Goal: Task Accomplishment & Management: Manage account settings

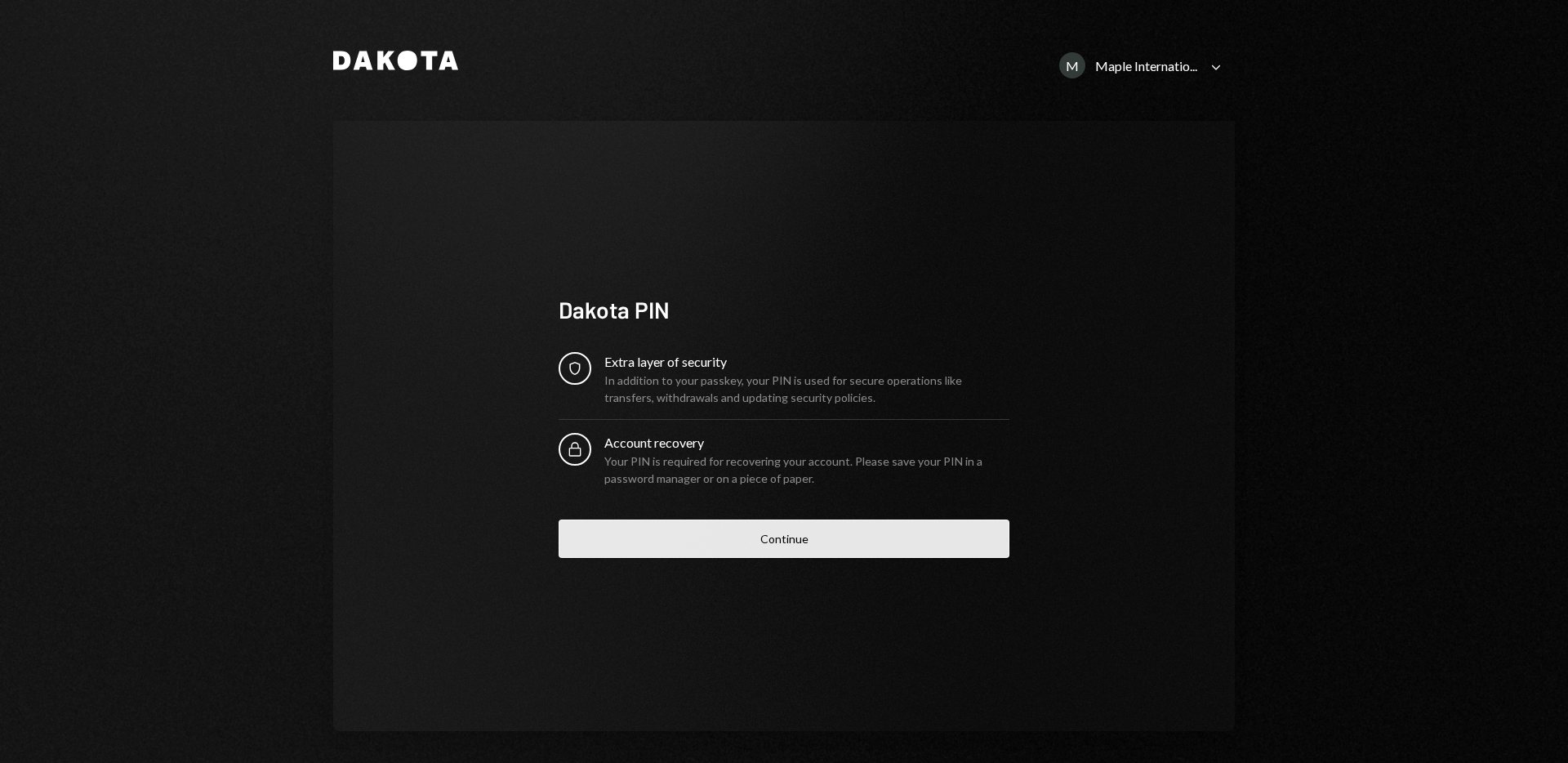
click at [687, 537] on button "Continue" at bounding box center [784, 538] width 451 height 38
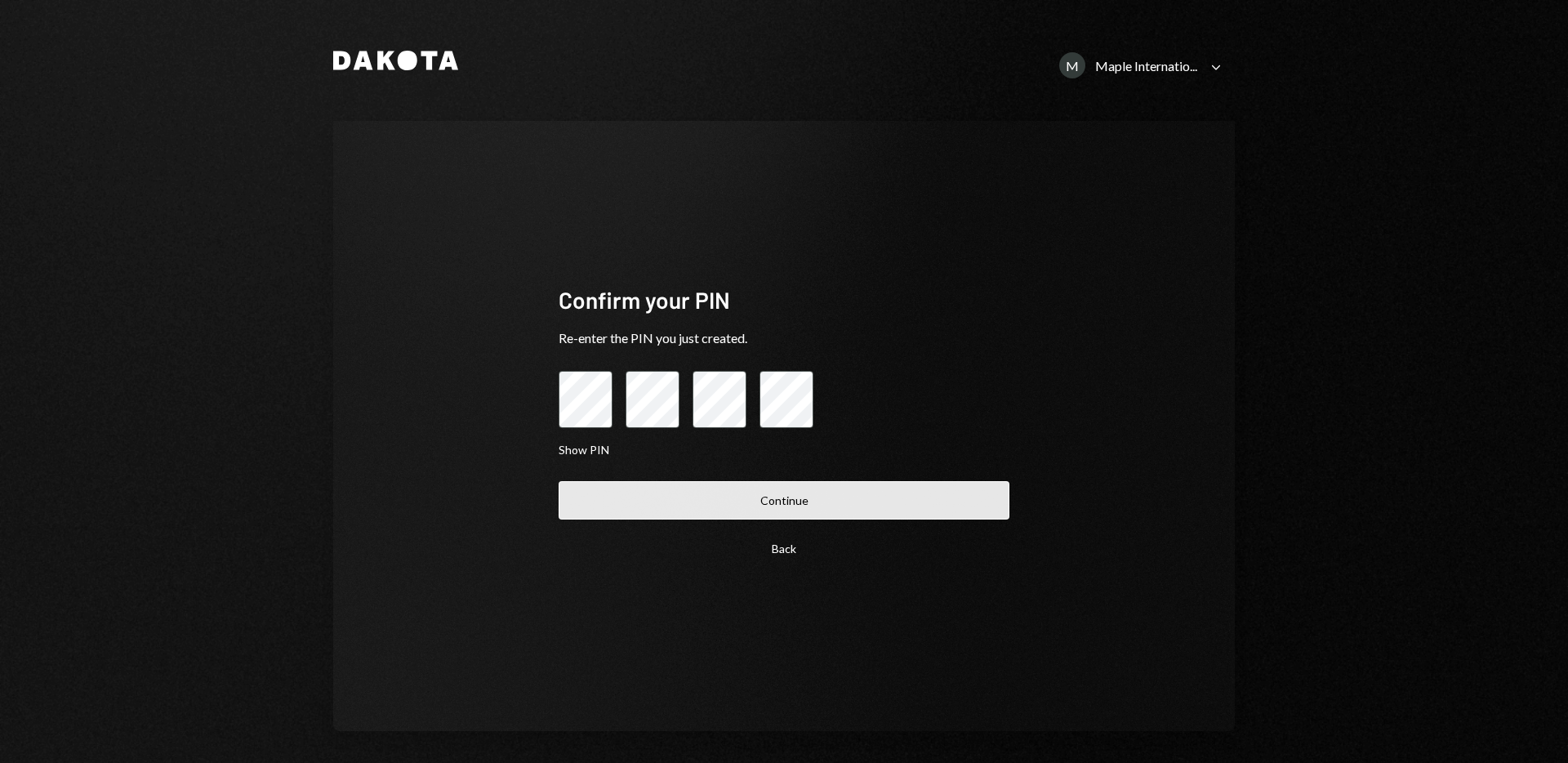
click at [657, 490] on button "Continue" at bounding box center [784, 500] width 451 height 38
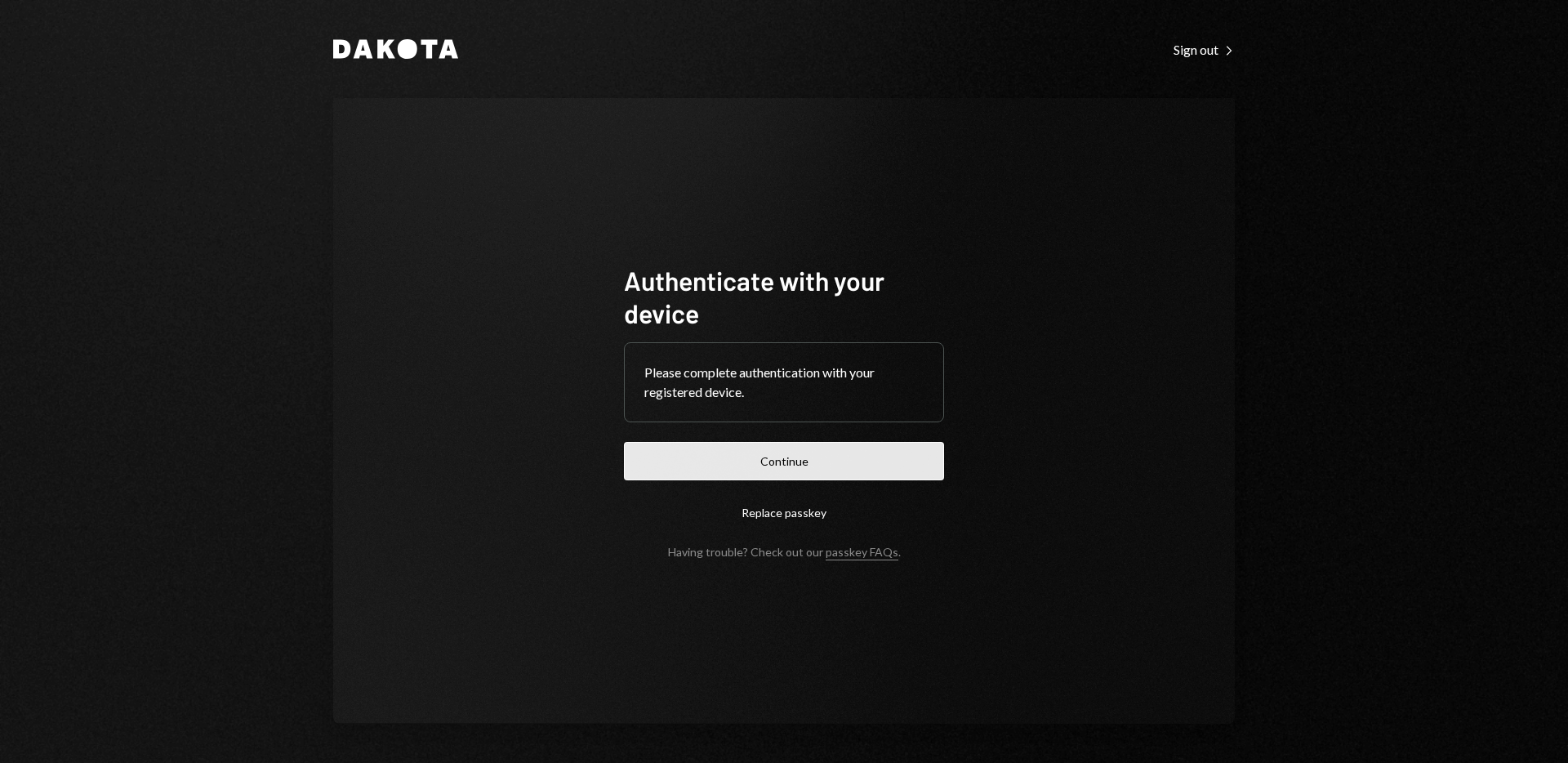
click at [734, 460] on button "Continue" at bounding box center [784, 460] width 320 height 38
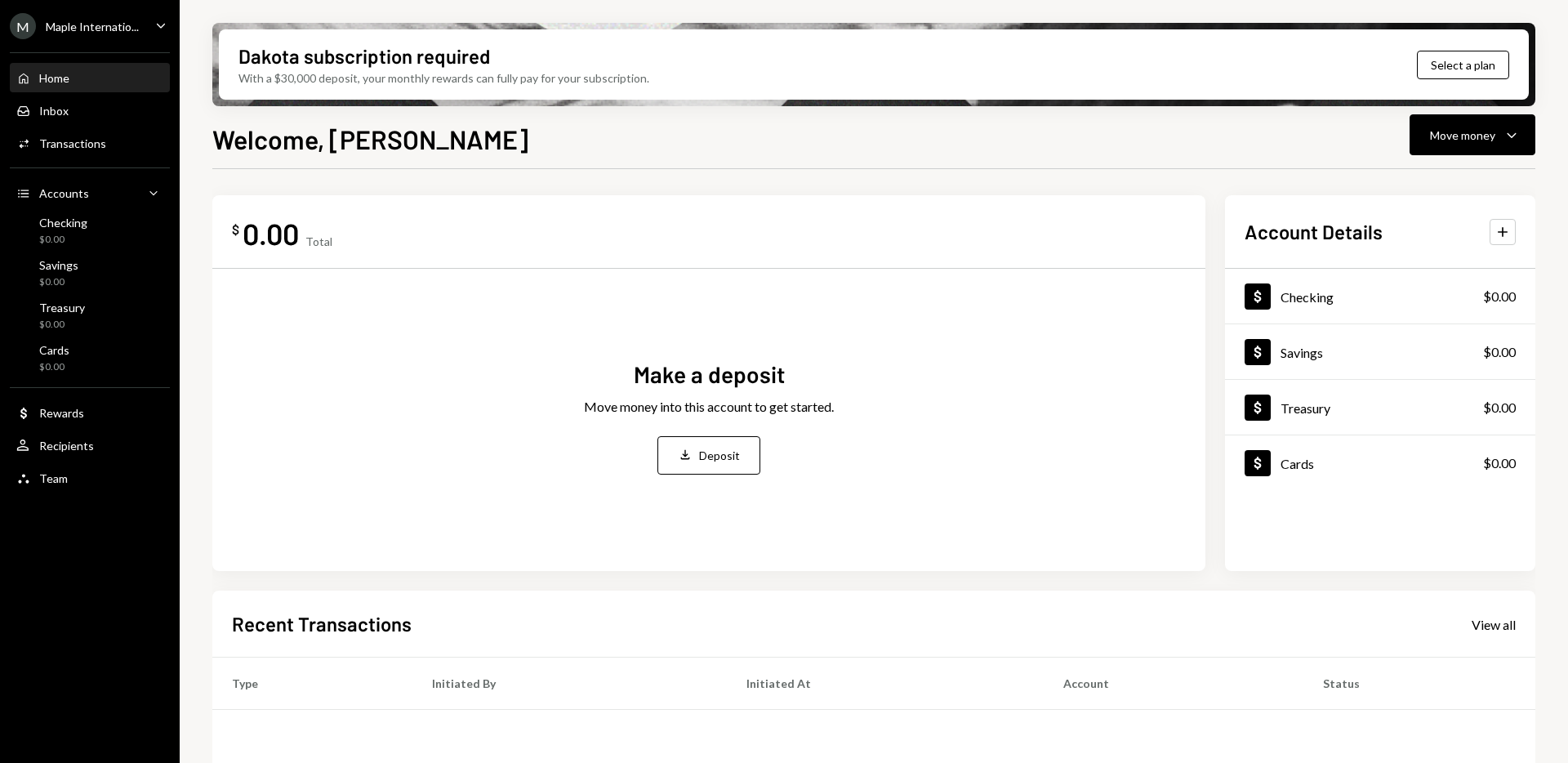
click at [169, 32] on icon "Caret Down" at bounding box center [161, 26] width 18 height 18
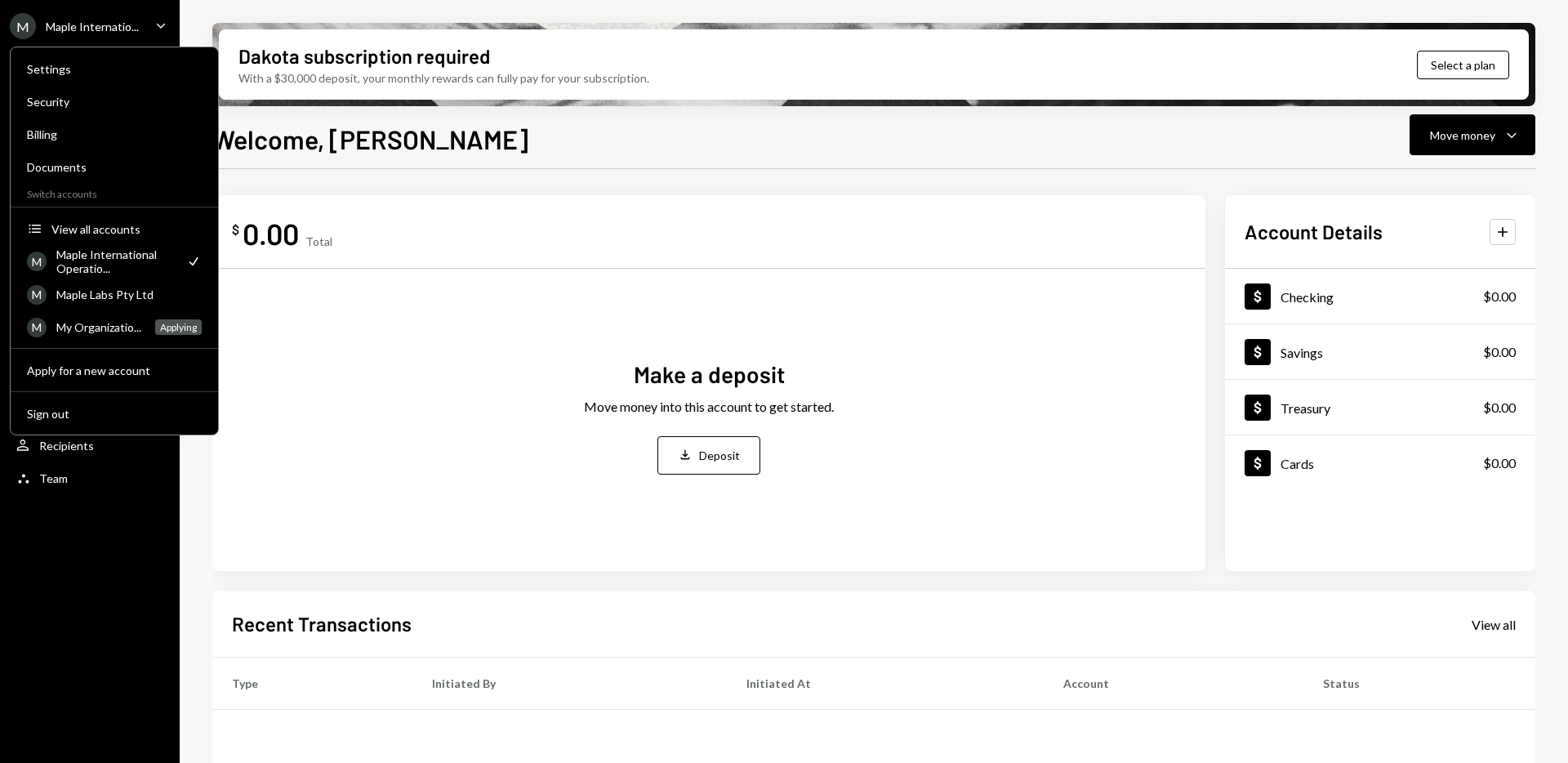
click at [169, 32] on icon "Caret Down" at bounding box center [161, 26] width 18 height 18
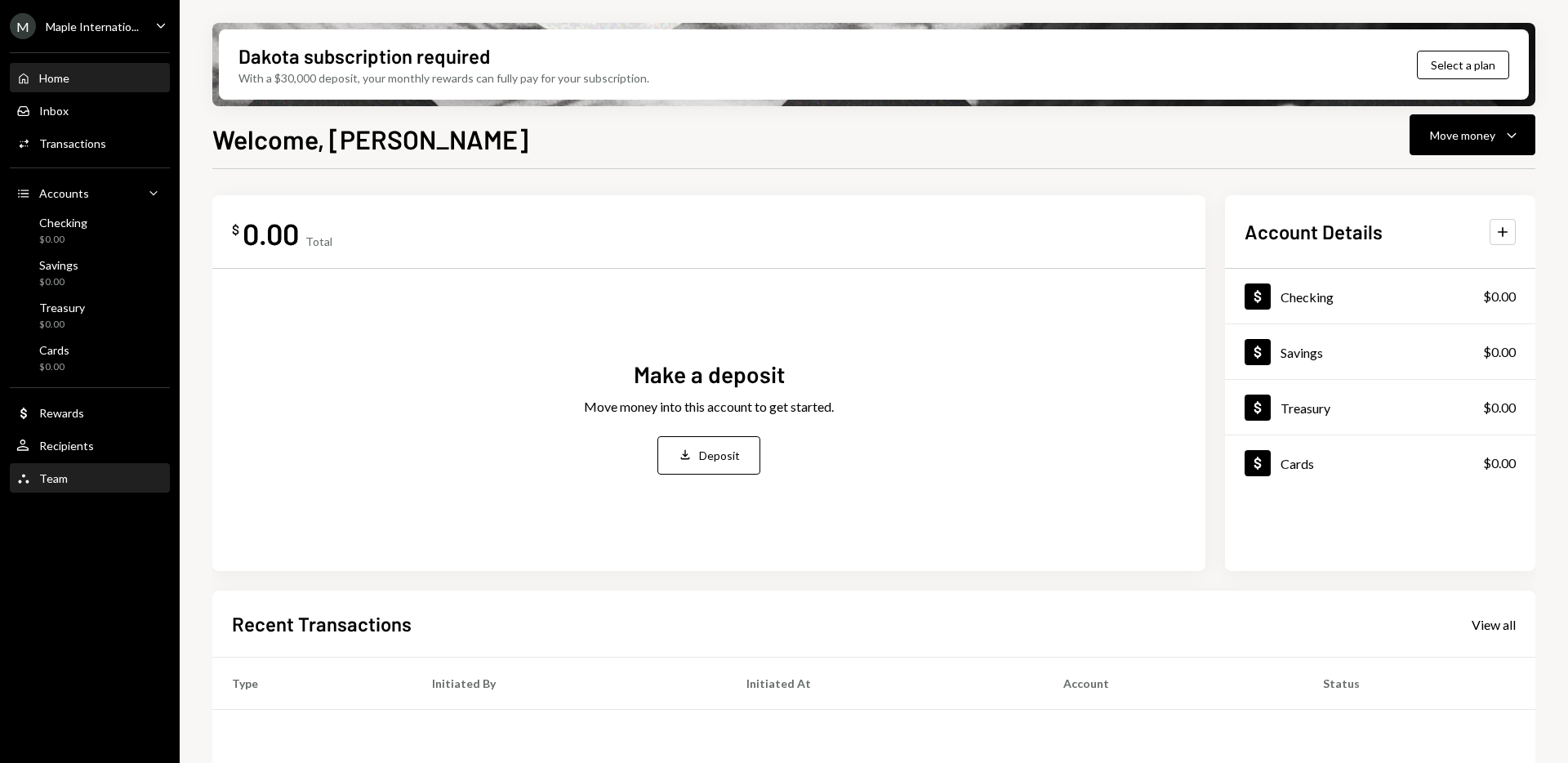
click at [61, 482] on div "Team" at bounding box center [53, 478] width 29 height 14
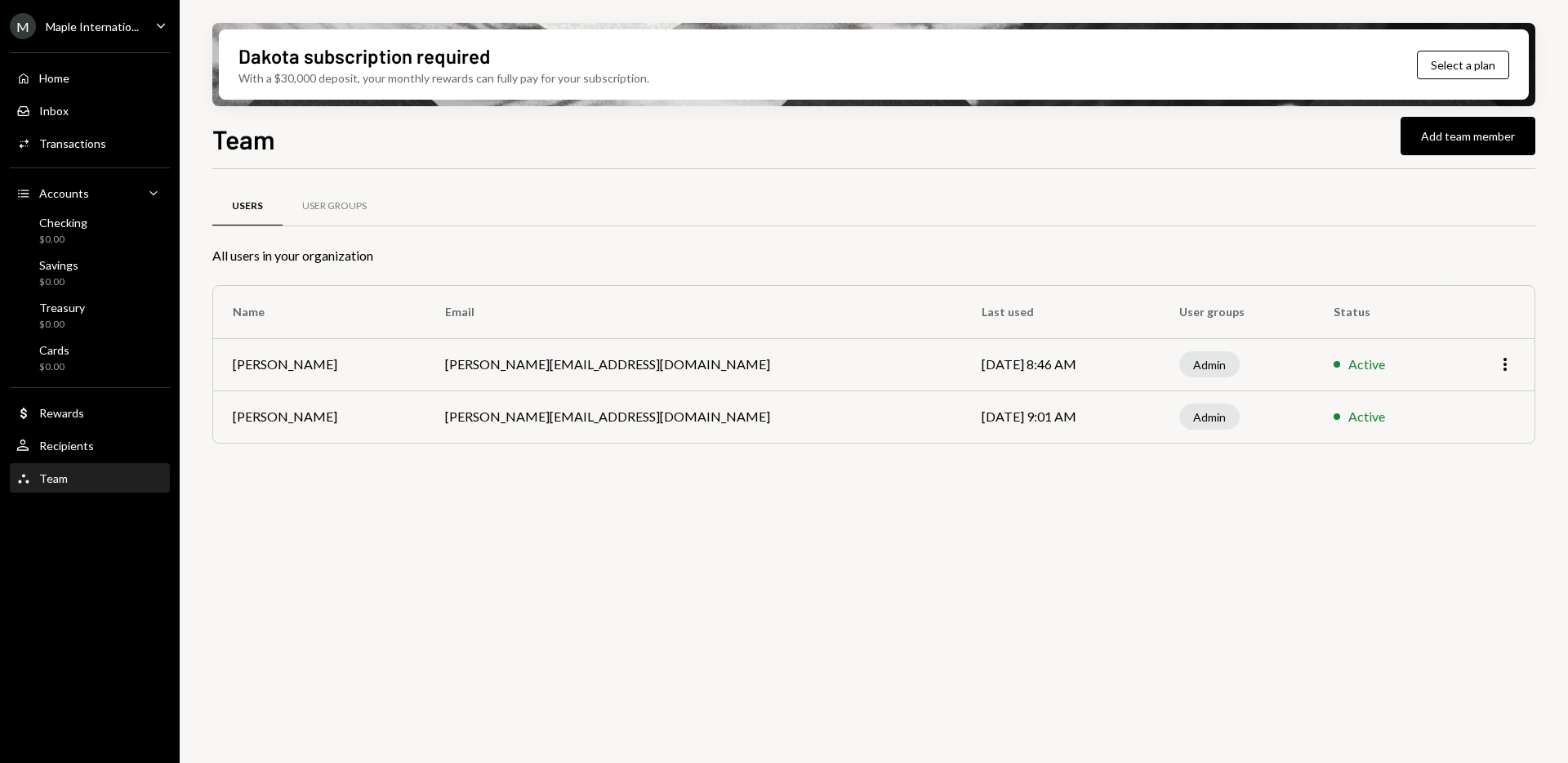
click at [152, 22] on icon "Caret Down" at bounding box center [161, 26] width 18 height 18
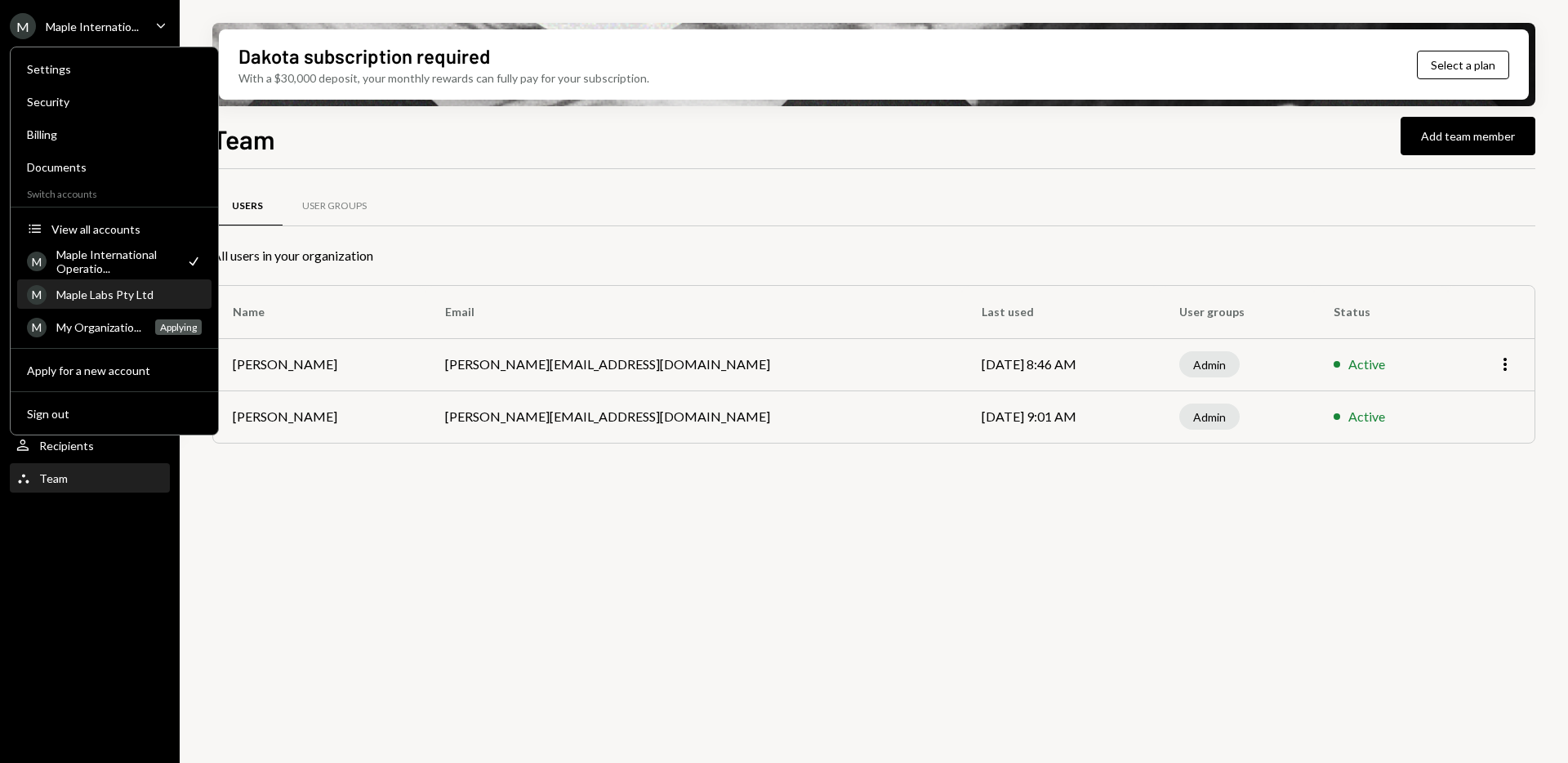
click at [98, 306] on div "M Maple Labs Pty Ltd" at bounding box center [113, 295] width 174 height 28
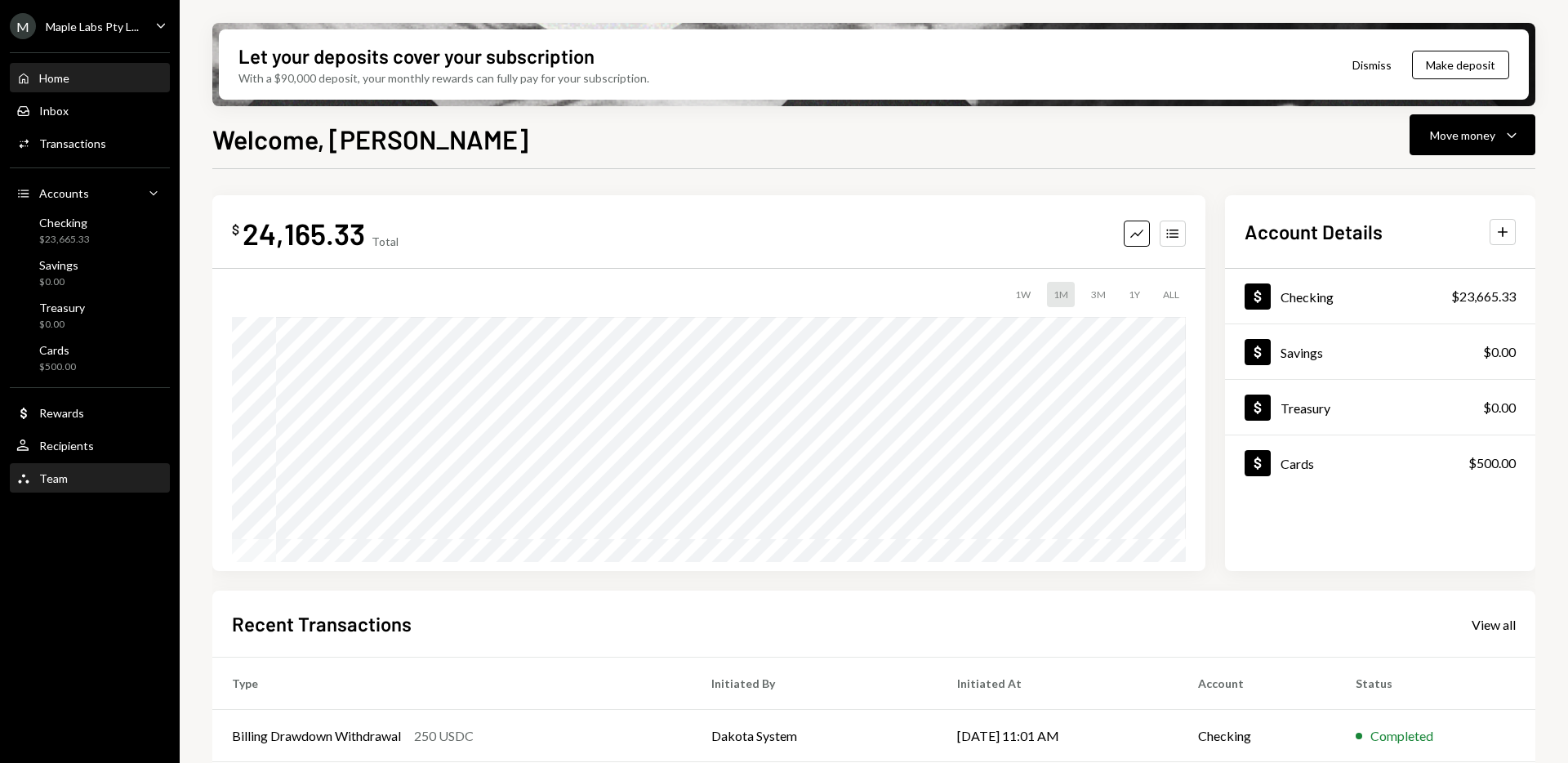
click at [96, 481] on div "Team Team" at bounding box center [90, 478] width 147 height 15
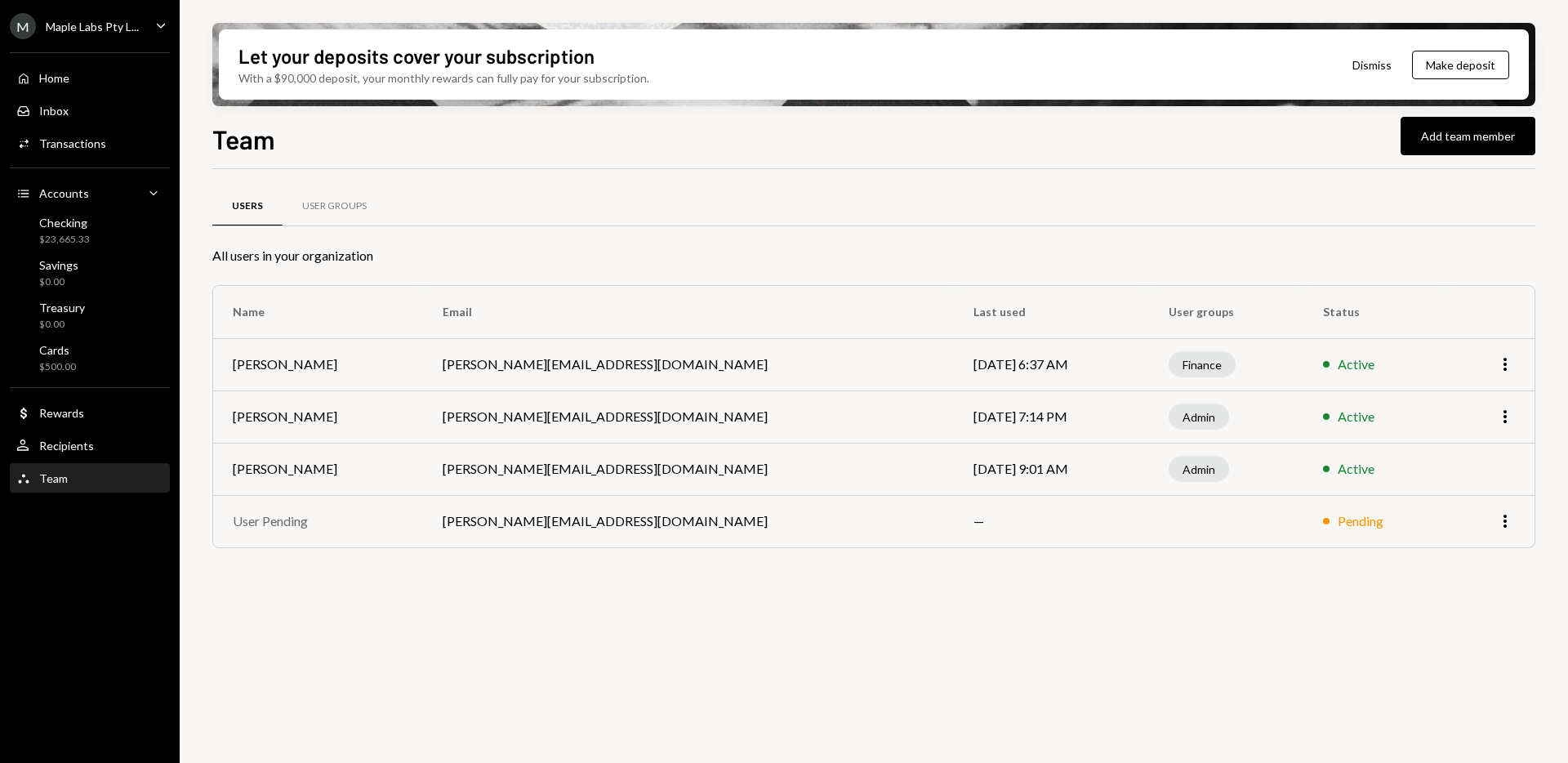
click at [389, 360] on td "[PERSON_NAME]" at bounding box center [317, 364] width 210 height 52
click at [954, 363] on td "[DATE] 6:37 AM" at bounding box center [1052, 364] width 195 height 52
click at [351, 217] on div "User Groups" at bounding box center [334, 207] width 103 height 39
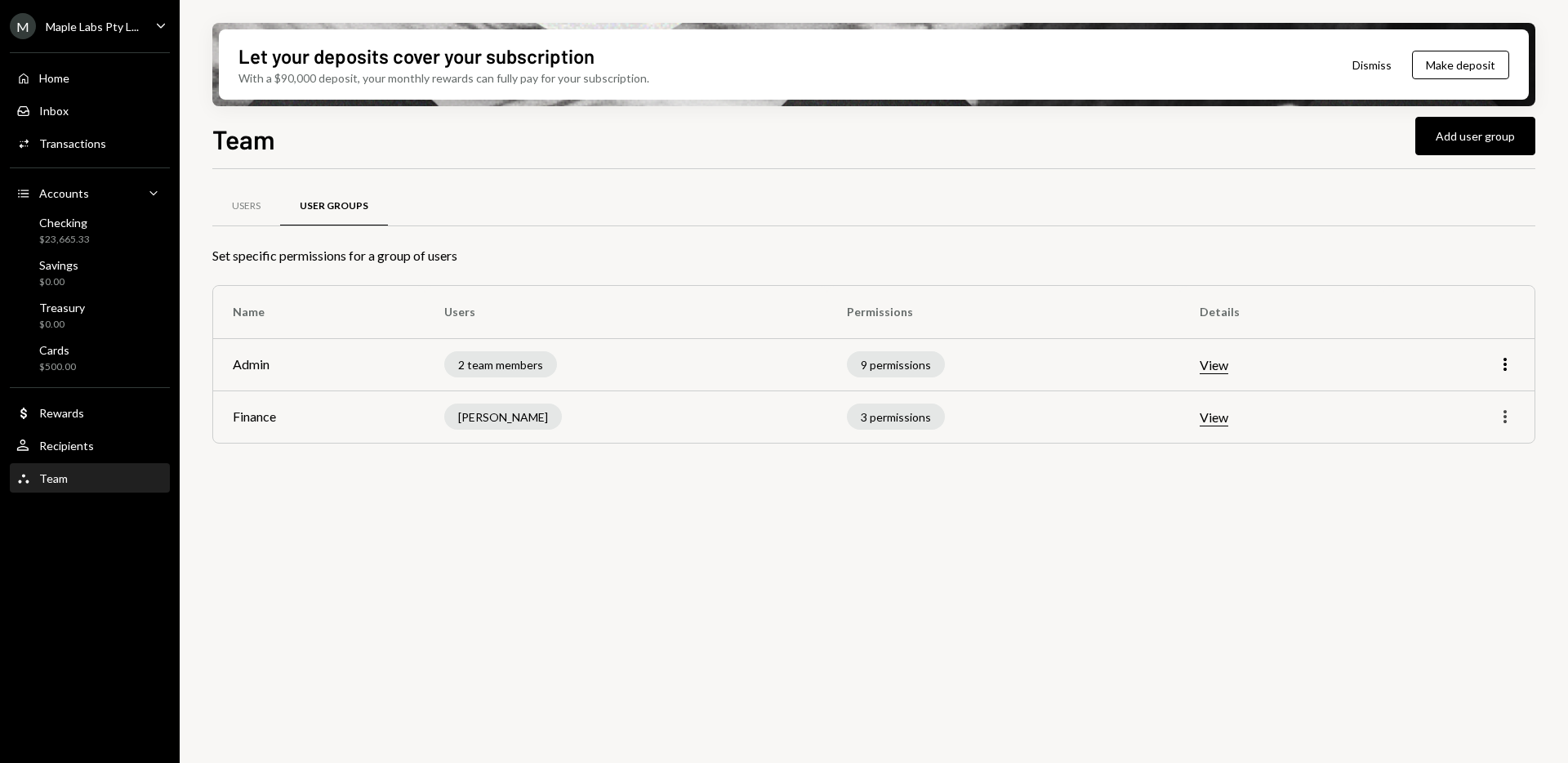
click at [1503, 418] on icon "More" at bounding box center [1506, 417] width 20 height 20
click at [1459, 449] on div "Edit" at bounding box center [1467, 451] width 82 height 29
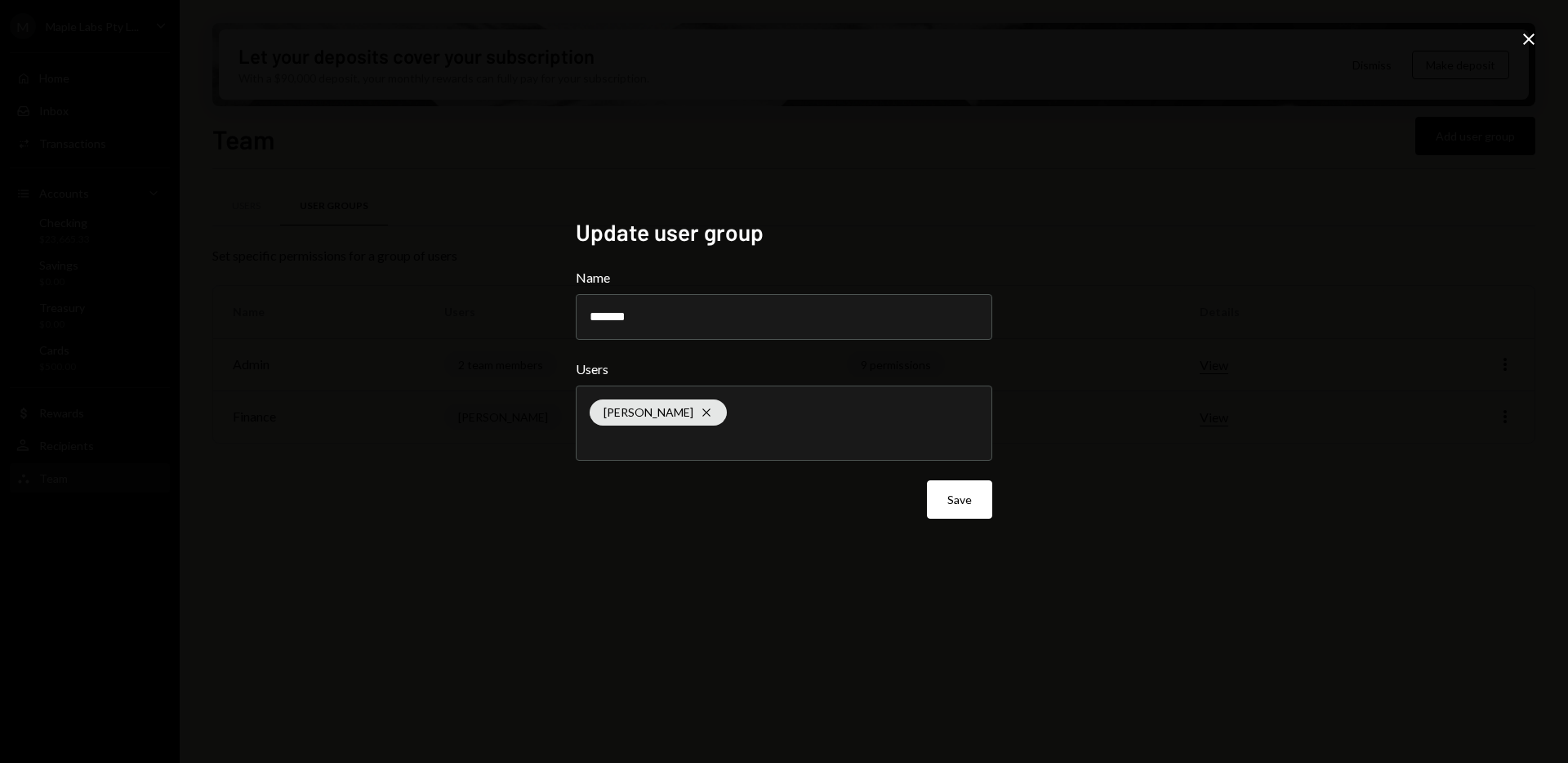
click at [1180, 447] on div "Update user group Name ******* Users Arshita Khetan Cross Save Close" at bounding box center [784, 382] width 1568 height 763
click at [1051, 482] on div "Update user group Name ******* Users Arshita Khetan Cross Save Close" at bounding box center [784, 382] width 1568 height 763
click at [1524, 45] on icon "Close" at bounding box center [1530, 39] width 20 height 20
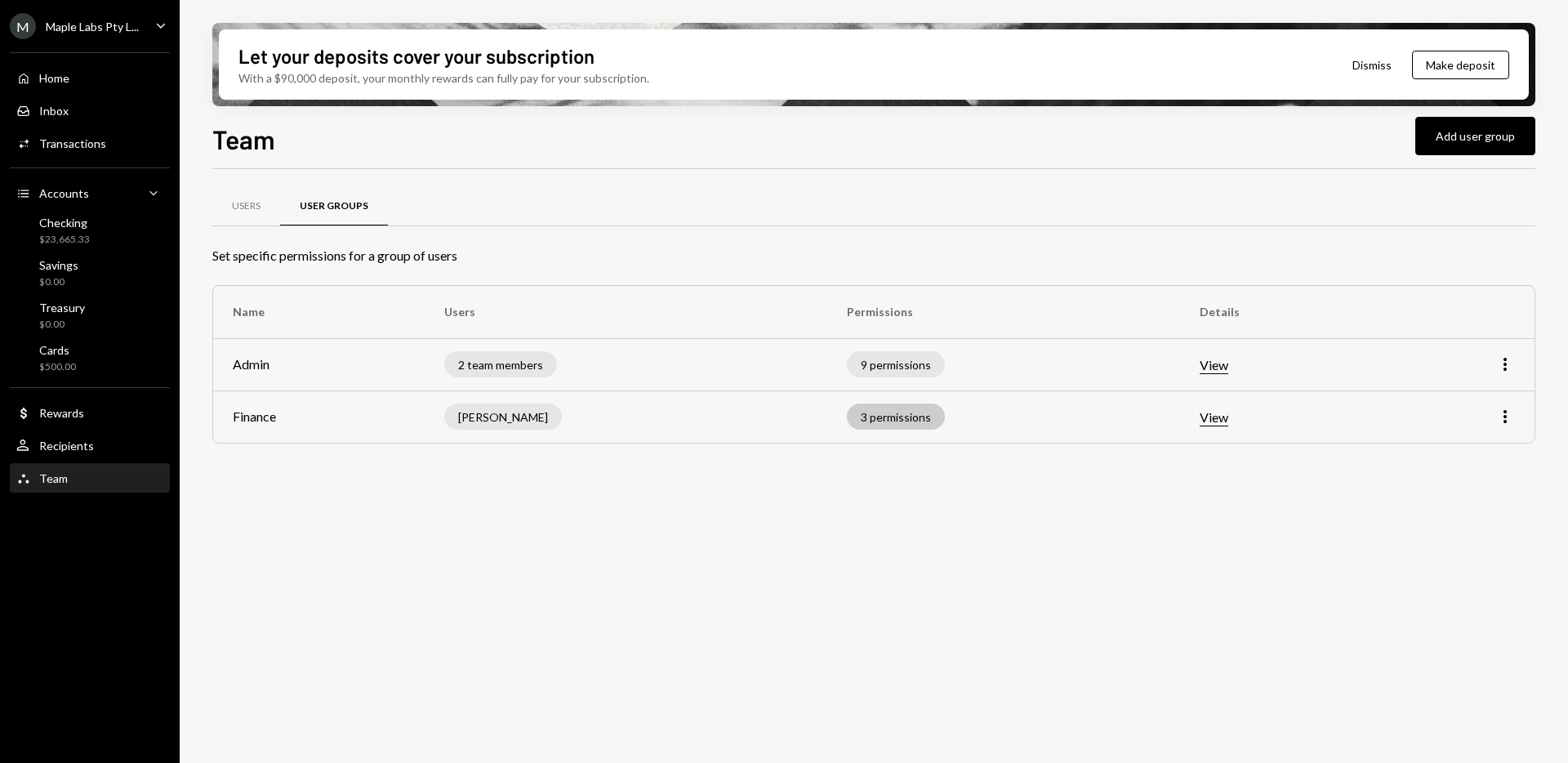
click at [881, 415] on div "3 permissions" at bounding box center [896, 416] width 98 height 27
click at [908, 422] on div "3 permissions" at bounding box center [896, 416] width 98 height 27
click at [1222, 416] on button "View" at bounding box center [1214, 417] width 29 height 17
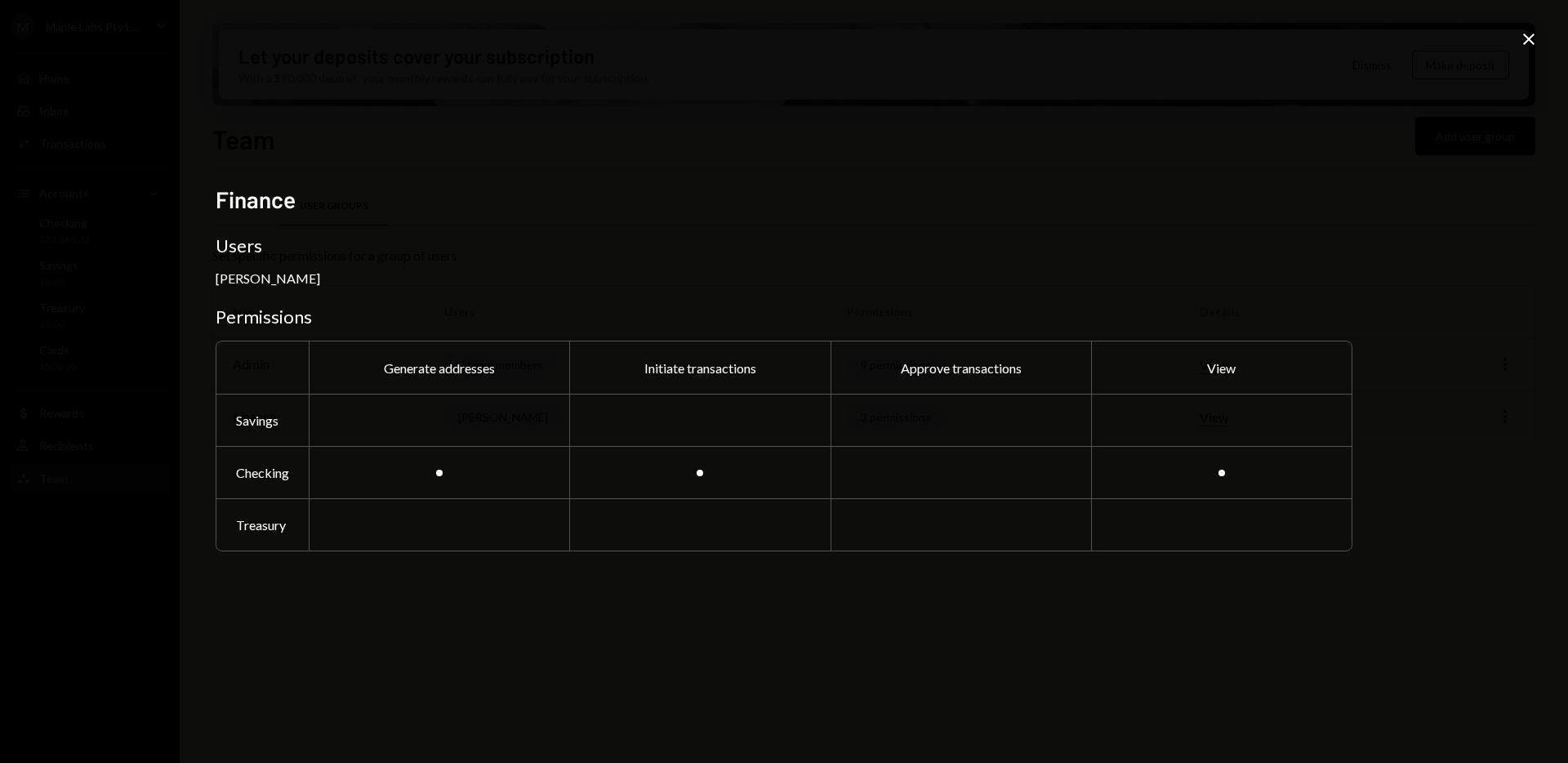
click at [1528, 41] on icon "Close" at bounding box center [1530, 39] width 20 height 20
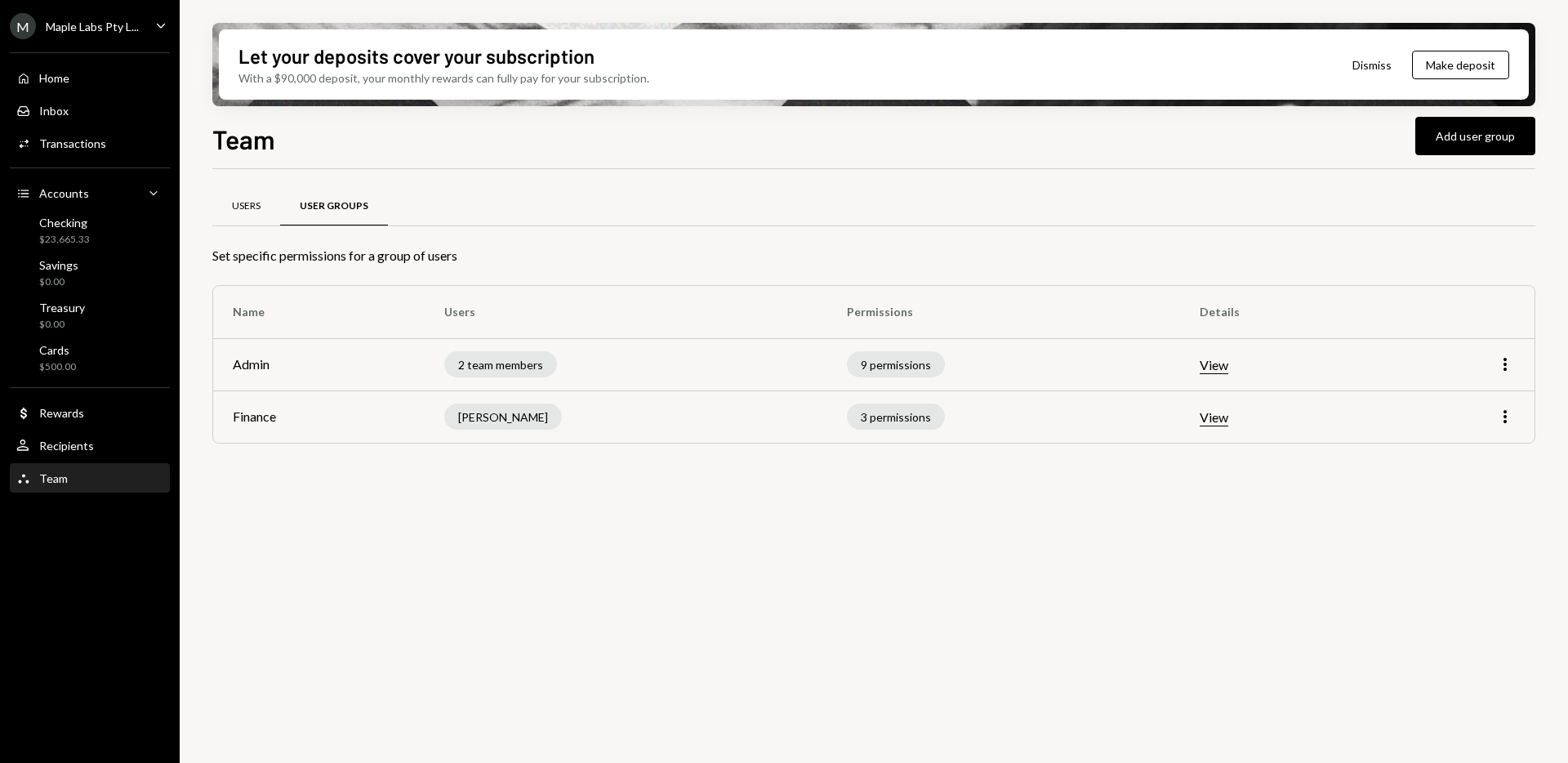
click at [250, 205] on div "Users" at bounding box center [245, 206] width 29 height 14
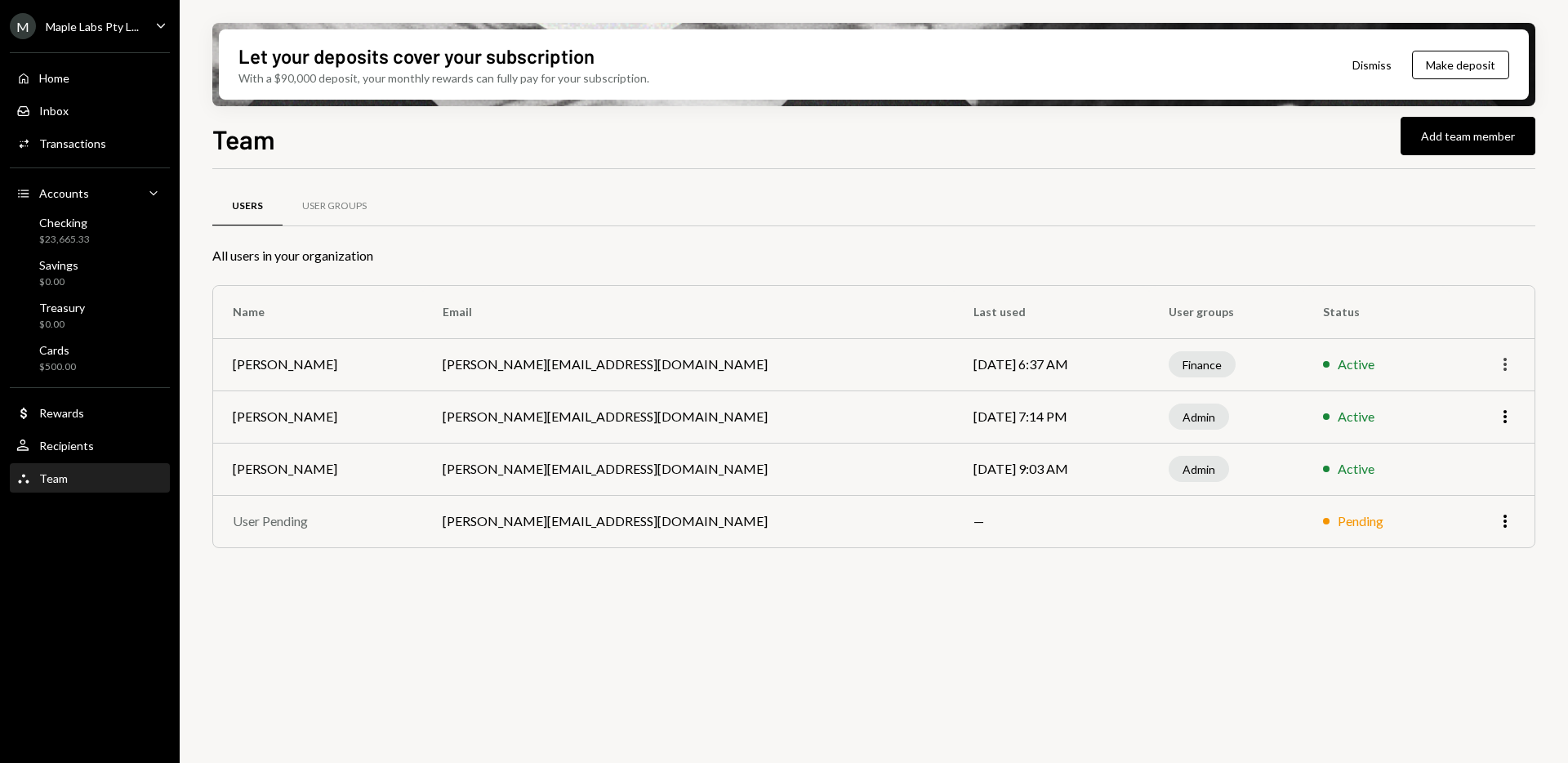
click at [1511, 362] on icon "More" at bounding box center [1506, 365] width 20 height 20
click at [1150, 381] on td "Finance" at bounding box center [1226, 364] width 155 height 52
click at [1169, 363] on div "Finance" at bounding box center [1202, 364] width 67 height 27
click at [954, 363] on td "[DATE] 6:37 AM" at bounding box center [1052, 364] width 195 height 52
click at [336, 205] on div "User Groups" at bounding box center [334, 206] width 64 height 14
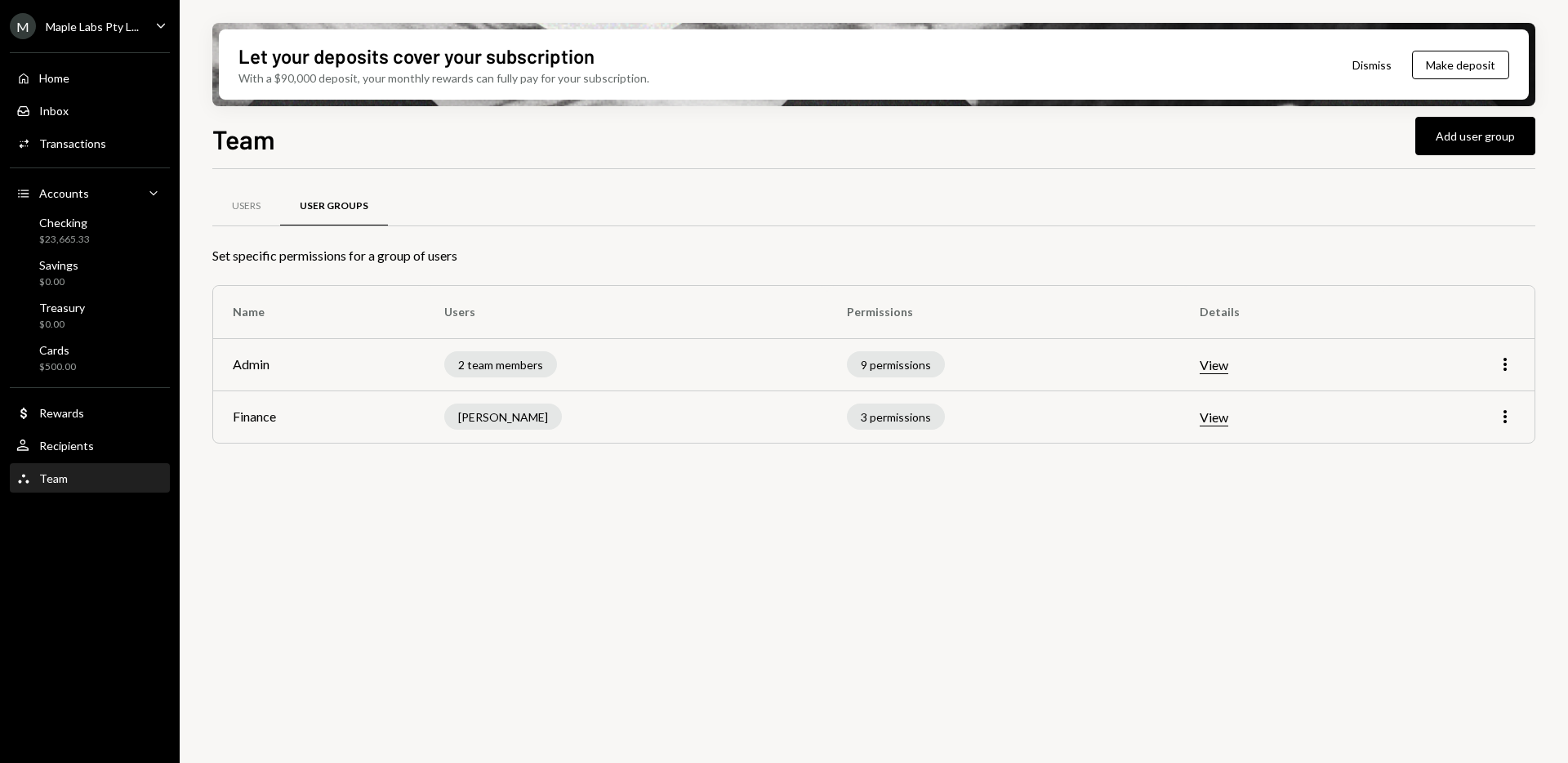
click at [513, 419] on div "[PERSON_NAME]" at bounding box center [503, 416] width 117 height 27
click at [900, 412] on div "3 permissions" at bounding box center [896, 416] width 98 height 27
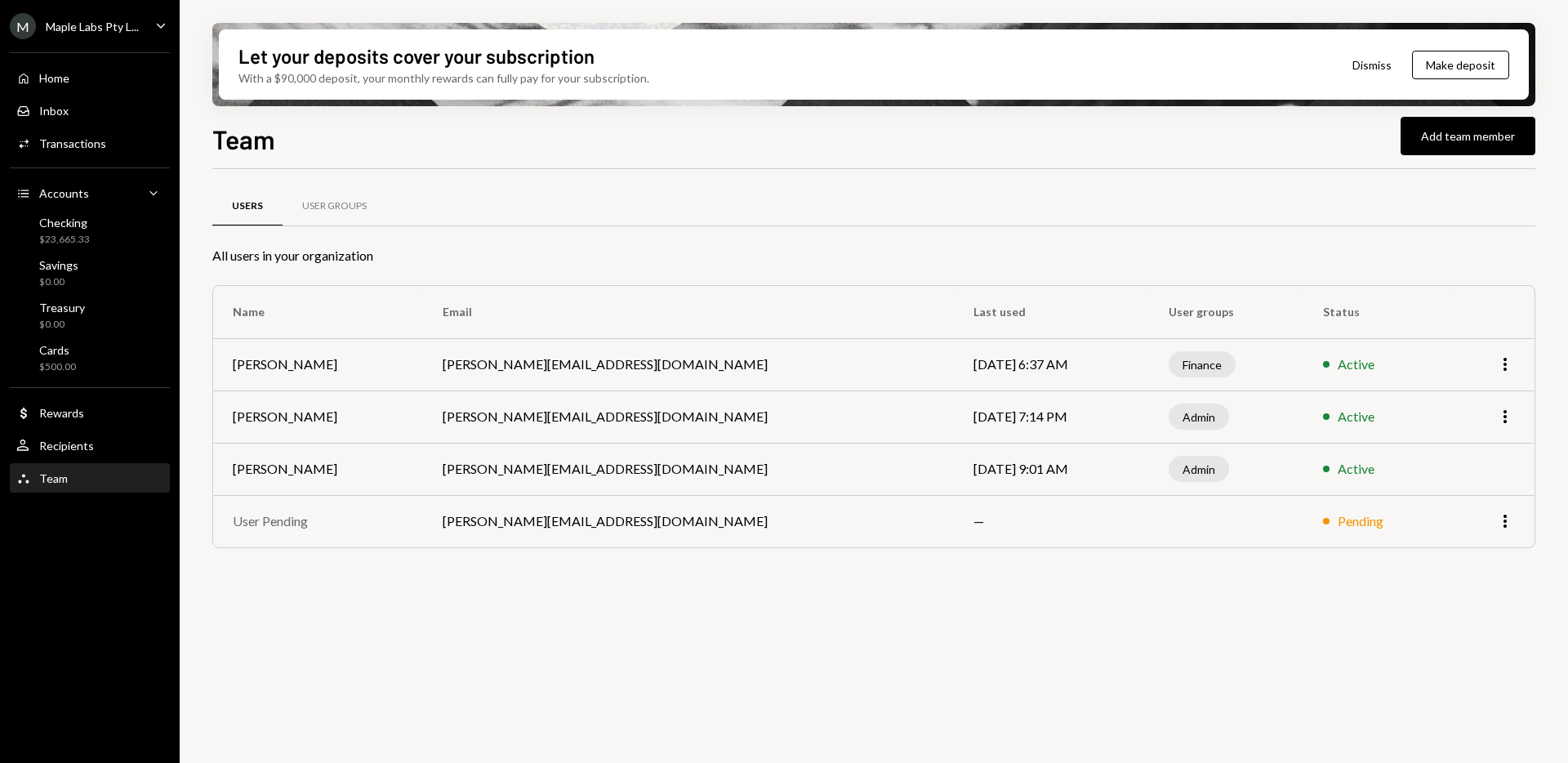
click at [149, 28] on div "M Maple Labs Pty L... Caret Down" at bounding box center [90, 26] width 179 height 27
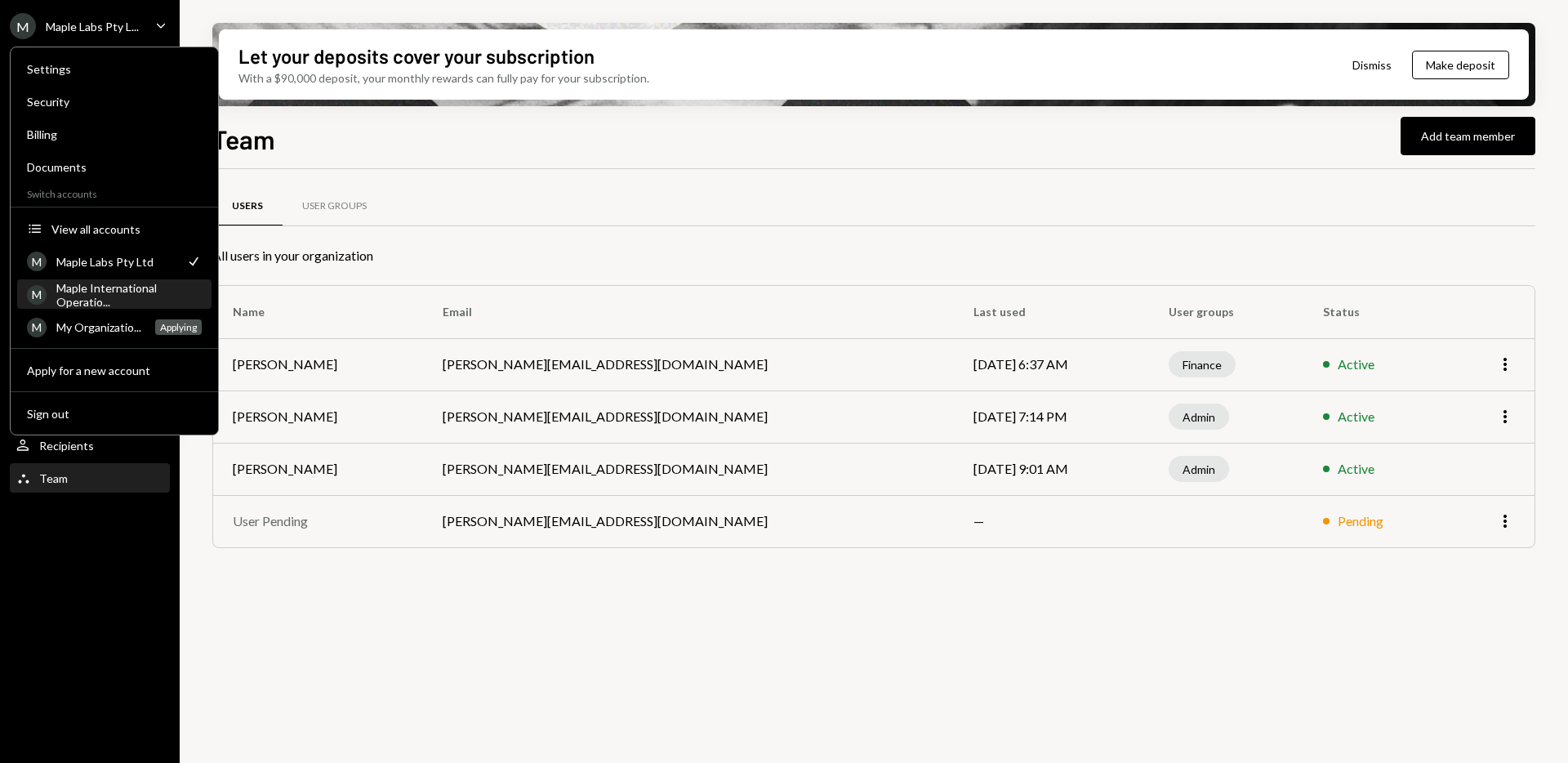
click at [98, 304] on div "Maple International Operatio..." at bounding box center [129, 295] width 146 height 28
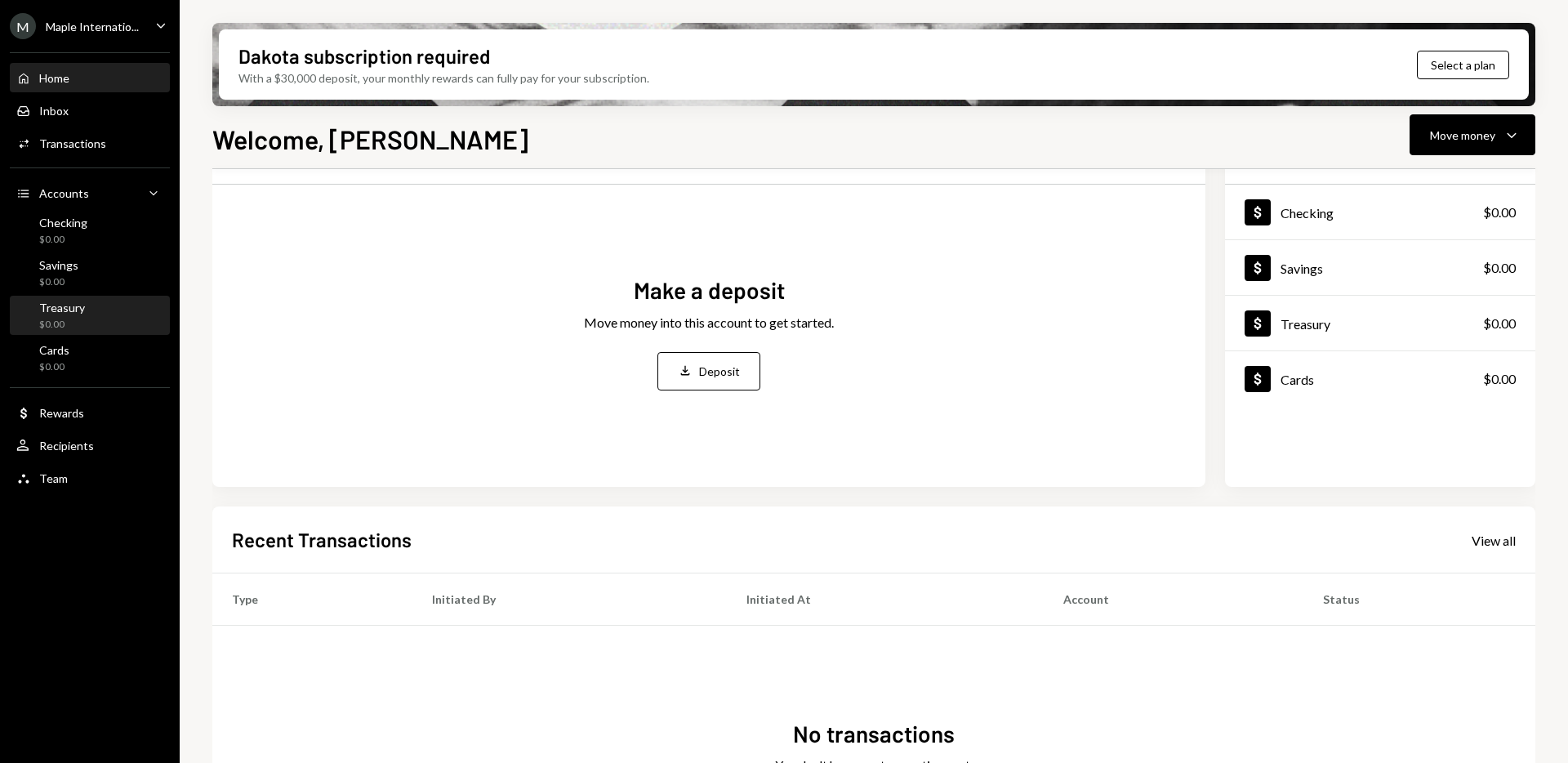
scroll to position [76, 0]
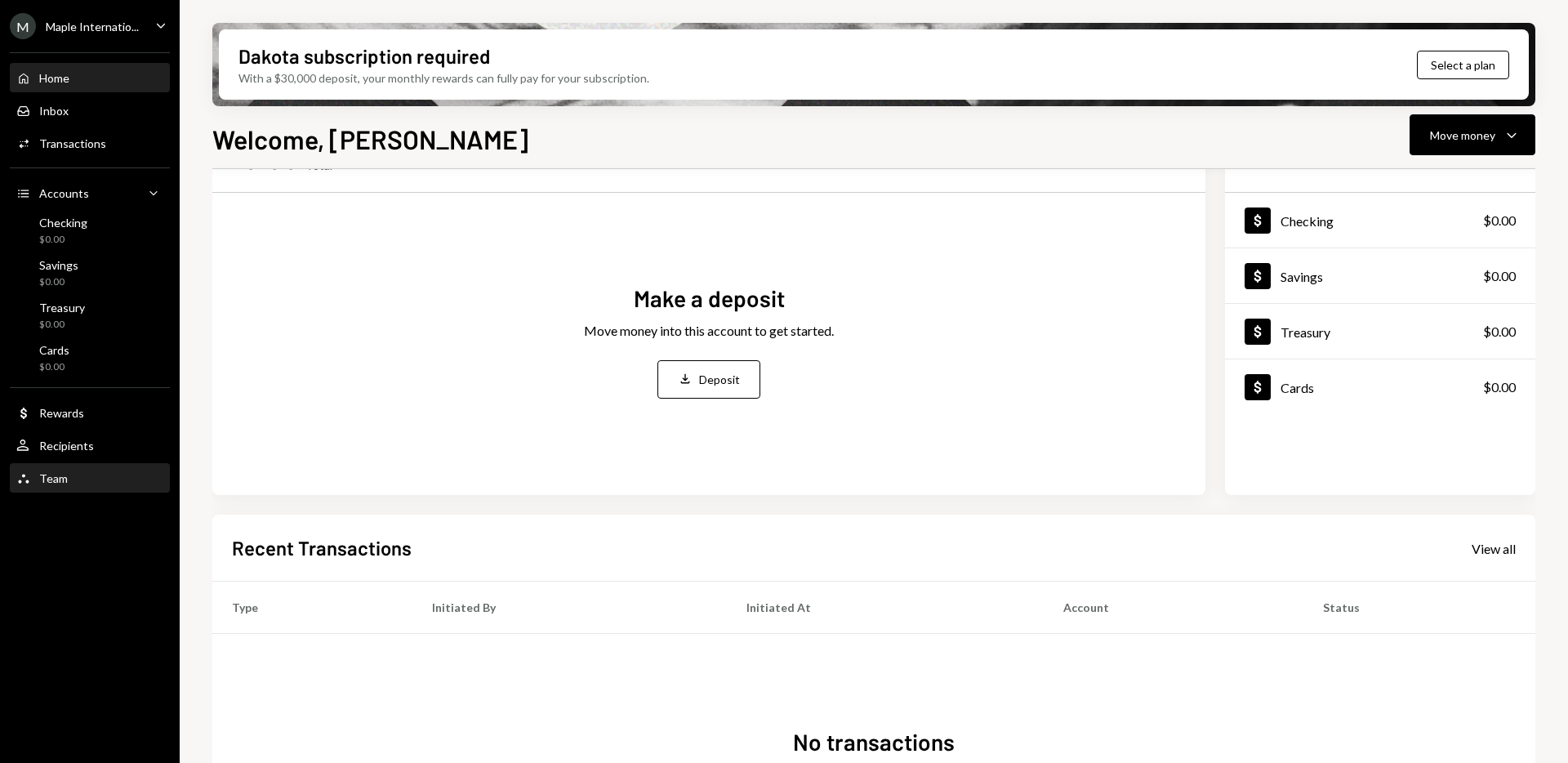
click at [96, 476] on div "Team Team" at bounding box center [90, 478] width 147 height 15
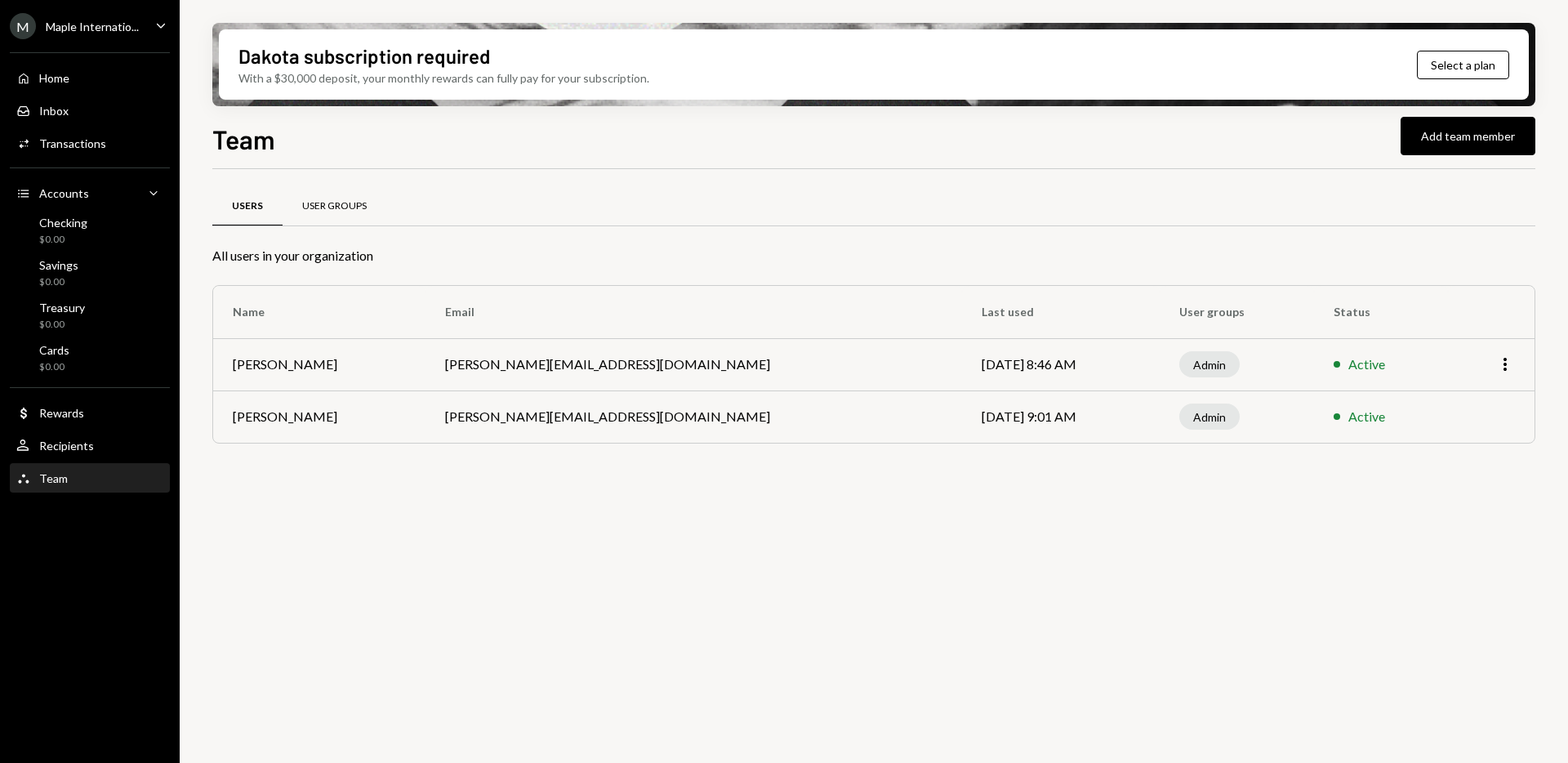
click at [322, 215] on div "User Groups" at bounding box center [334, 207] width 103 height 39
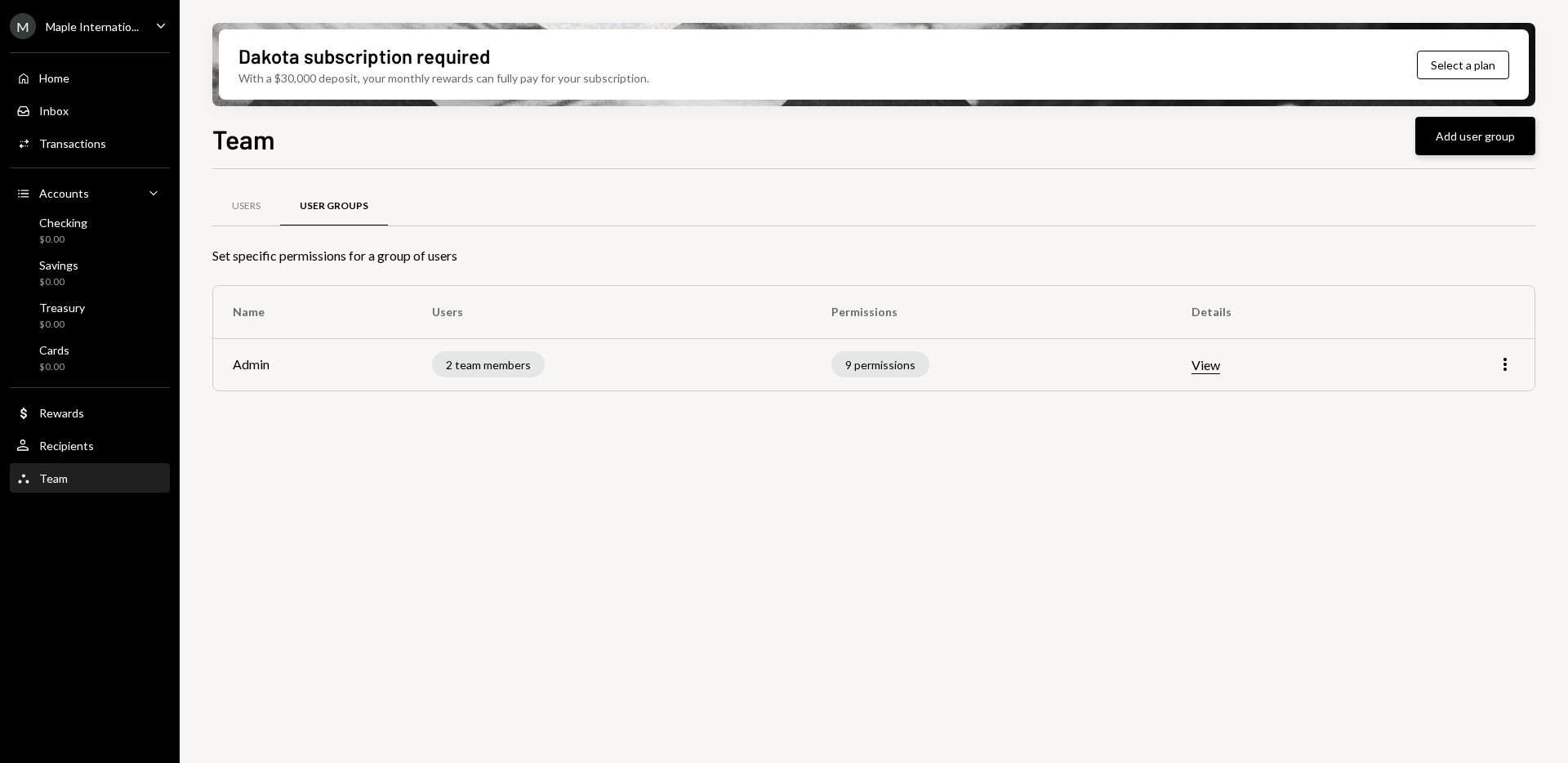
click at [1479, 133] on button "Add user group" at bounding box center [1475, 136] width 120 height 38
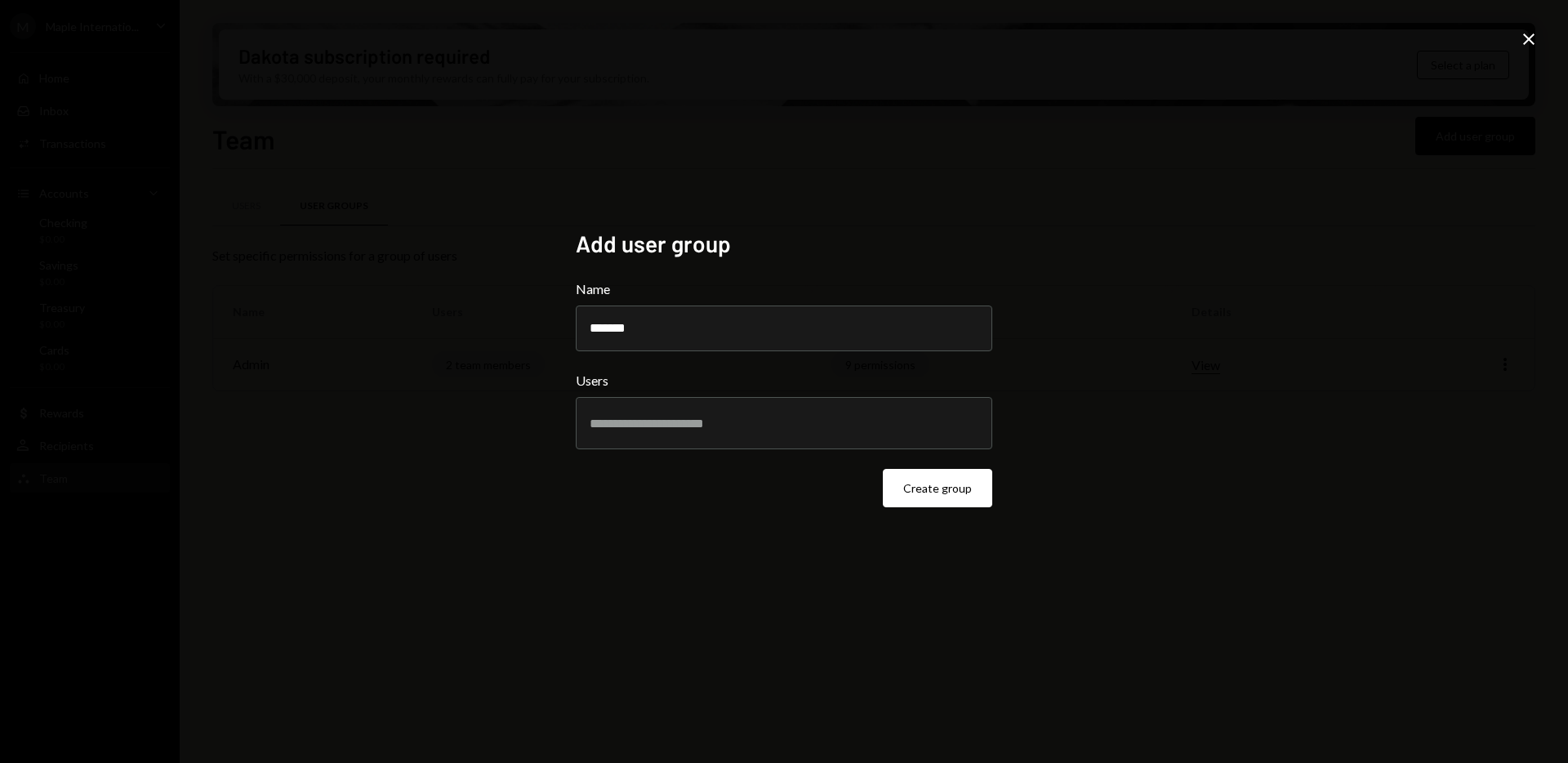
type input "*******"
click at [615, 430] on input "text" at bounding box center [784, 423] width 389 height 15
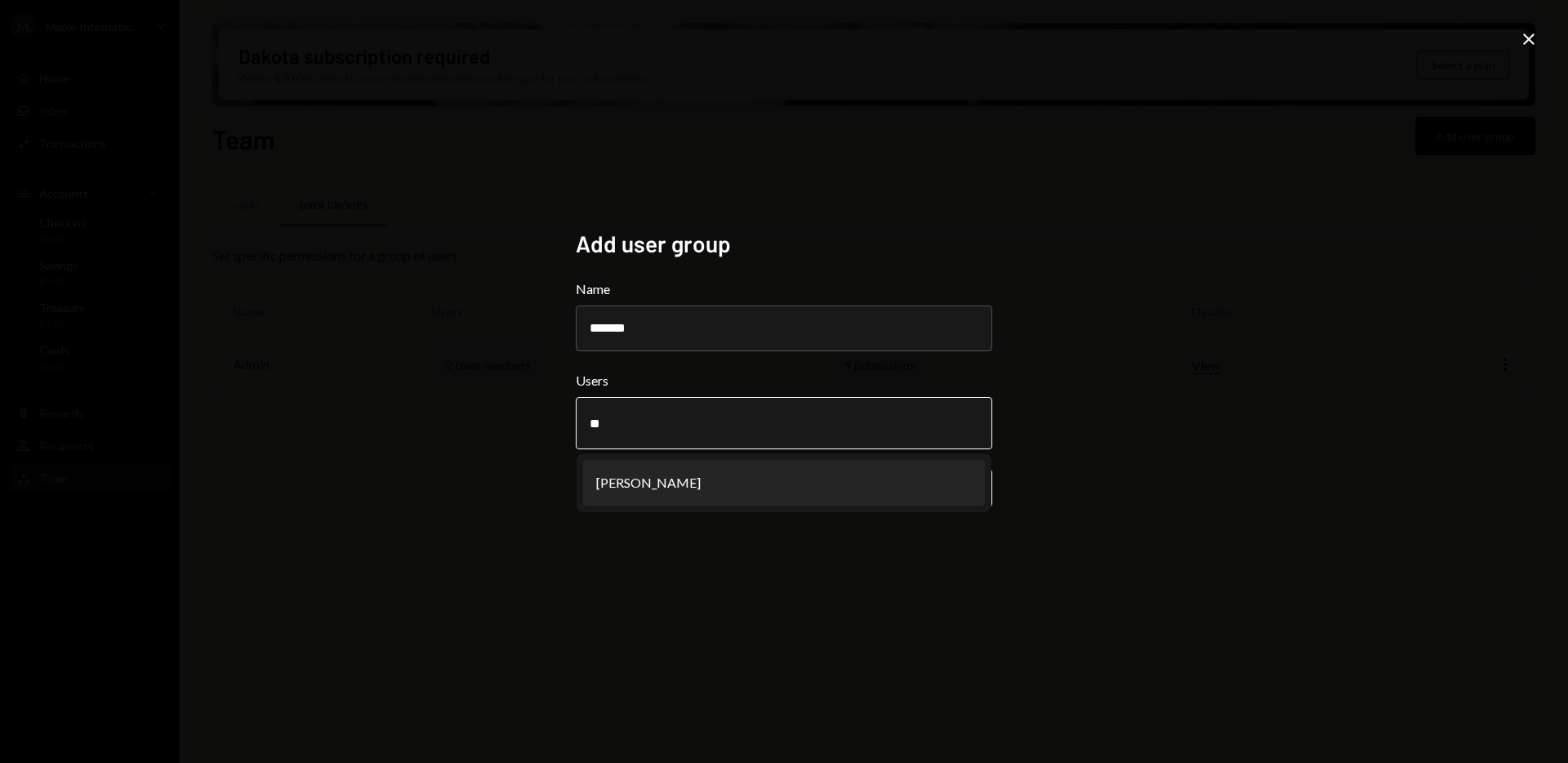
type input "*"
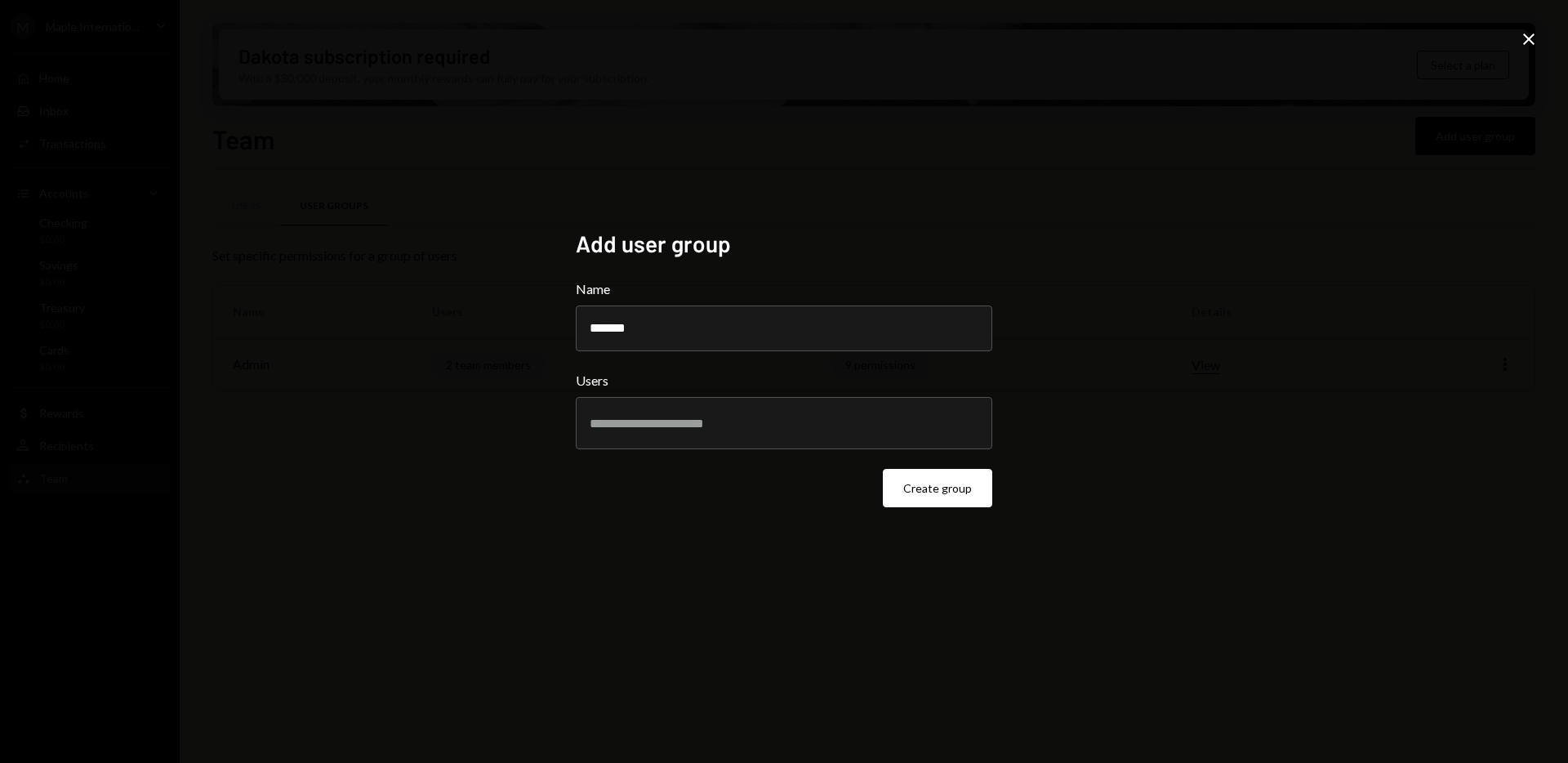
click at [536, 437] on div "Add user group Name ******* Users Create group Close" at bounding box center [784, 382] width 1568 height 763
click at [913, 495] on button "Create group" at bounding box center [937, 488] width 109 height 38
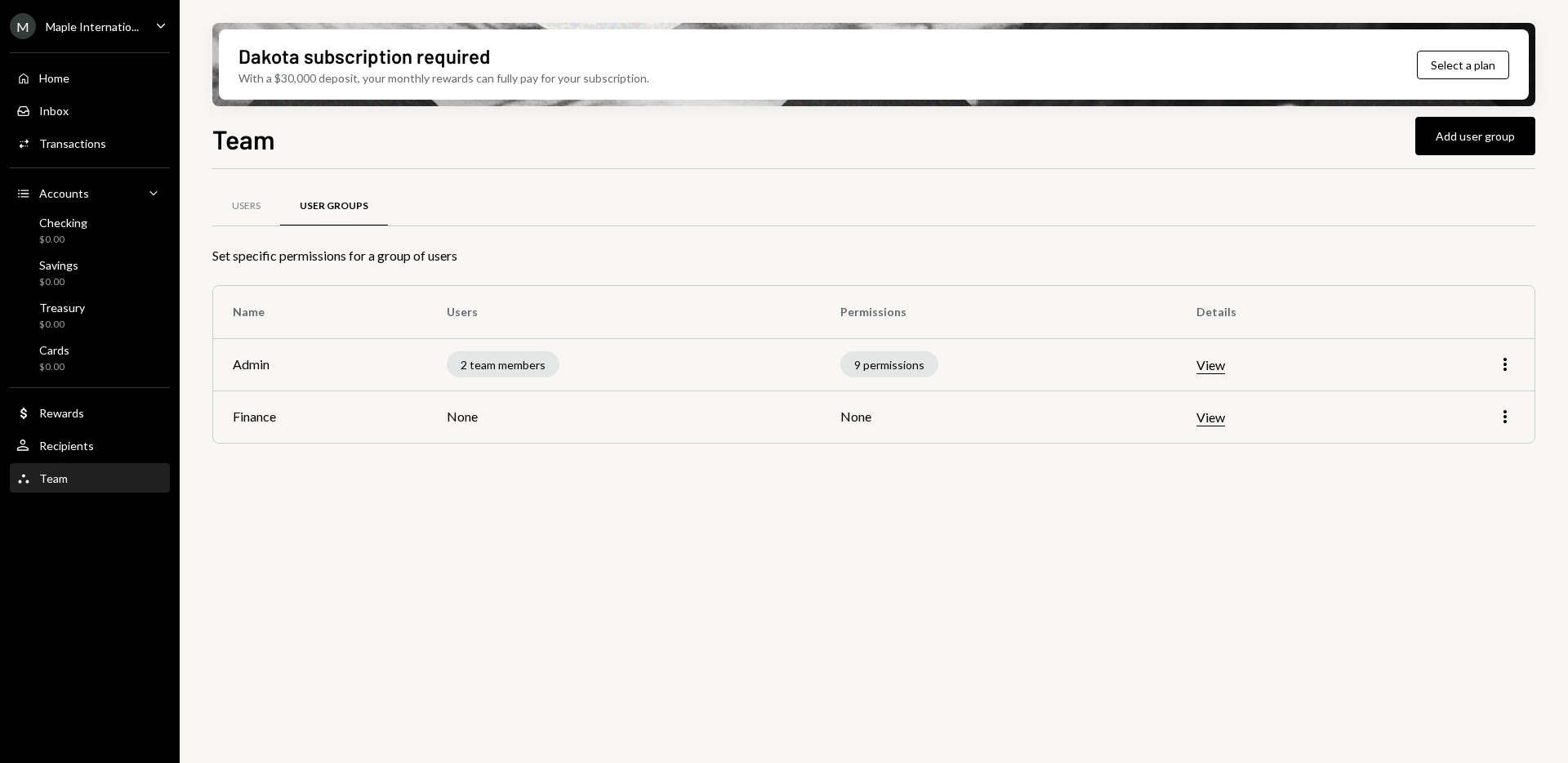
click at [1218, 418] on button "View" at bounding box center [1210, 417] width 29 height 17
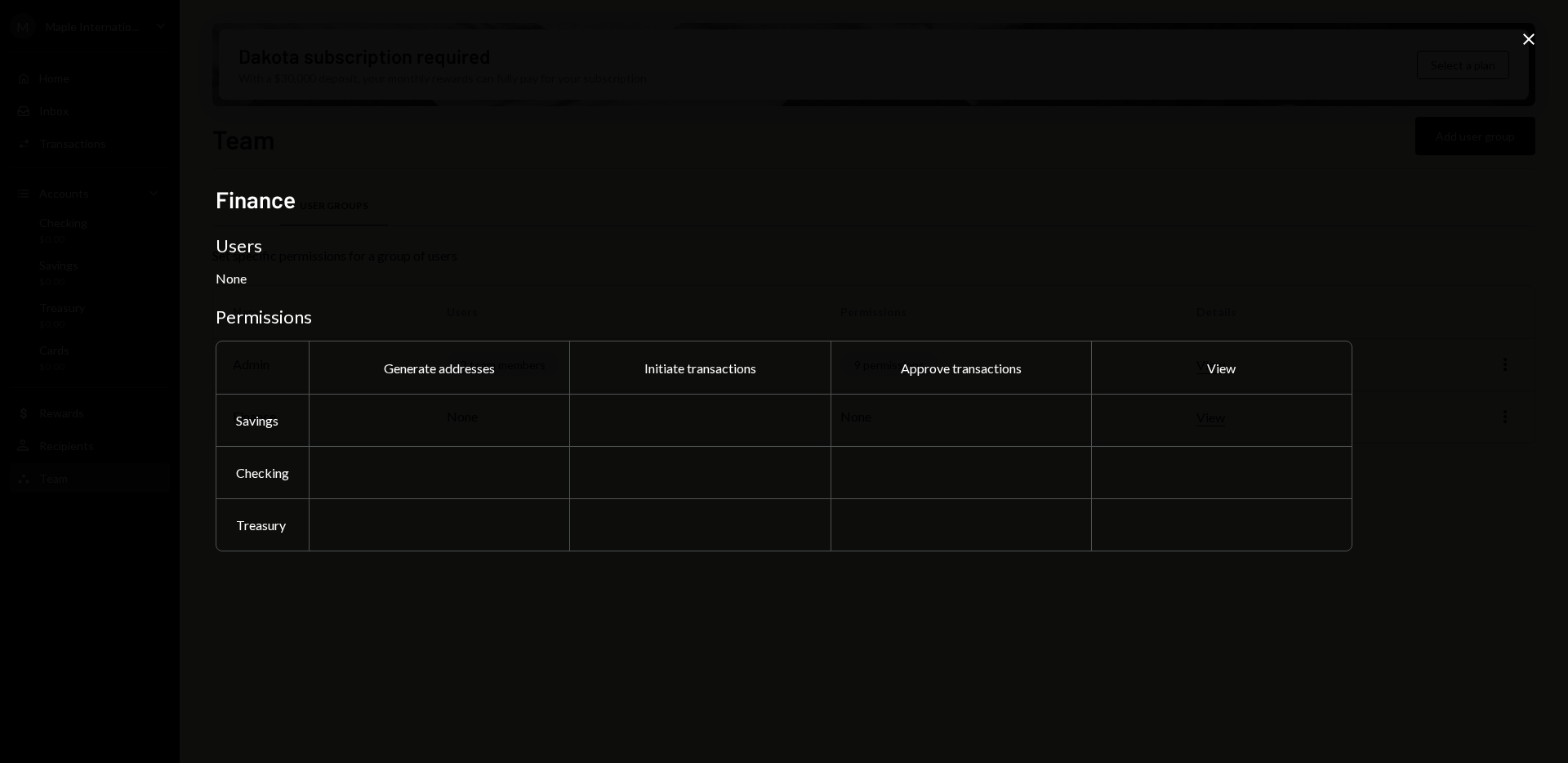
click at [1382, 476] on div "Finance Users None Permissions Generate addresses Initiate transactions Approve…" at bounding box center [784, 382] width 1568 height 763
click at [1476, 427] on div "Finance Users None Permissions Generate addresses Initiate transactions Approve…" at bounding box center [784, 382] width 1568 height 763
click at [1529, 35] on icon "Close" at bounding box center [1530, 39] width 20 height 20
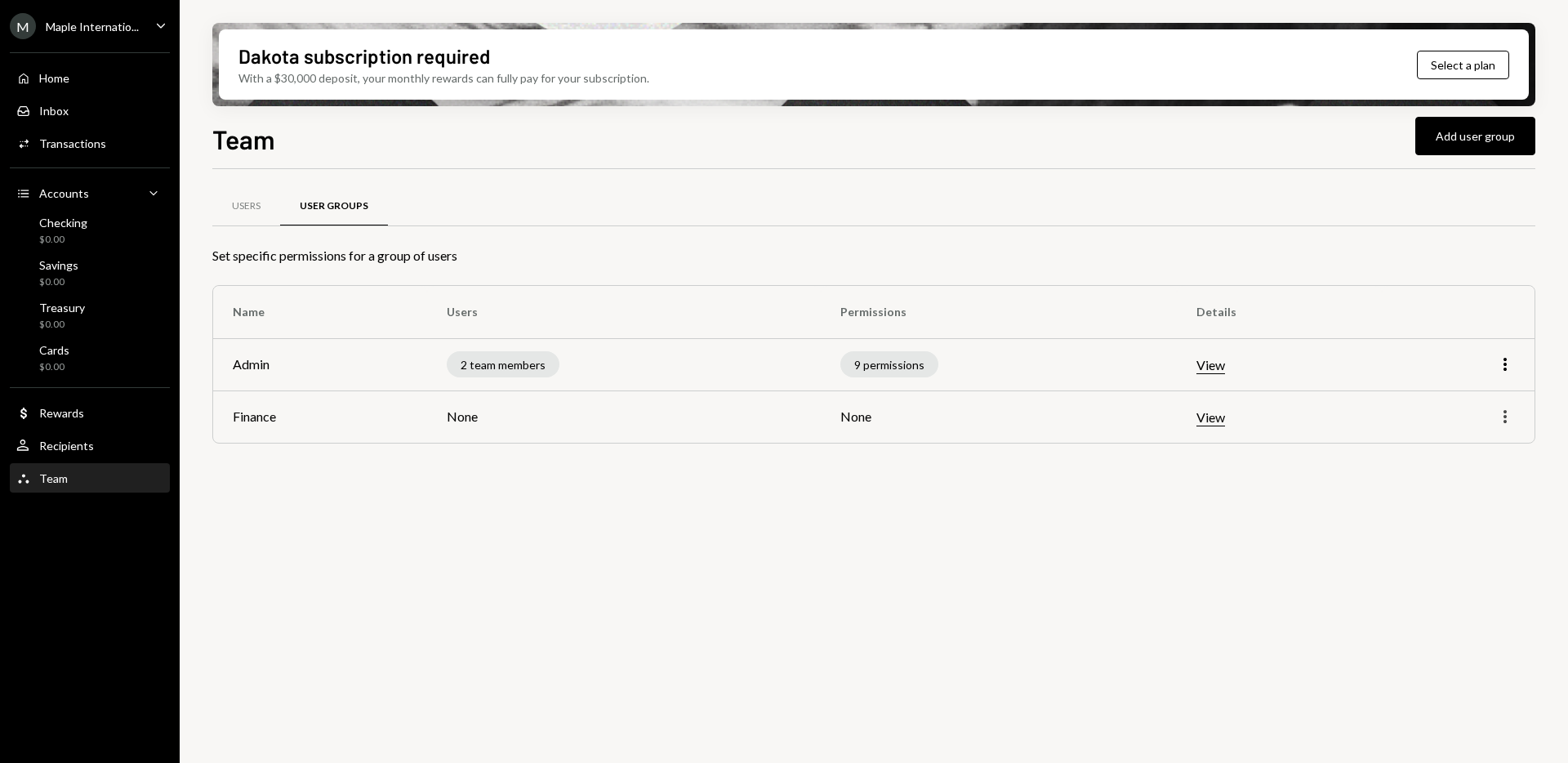
click at [1514, 413] on icon "More" at bounding box center [1506, 417] width 20 height 20
click at [1443, 452] on div "Edit" at bounding box center [1467, 451] width 82 height 29
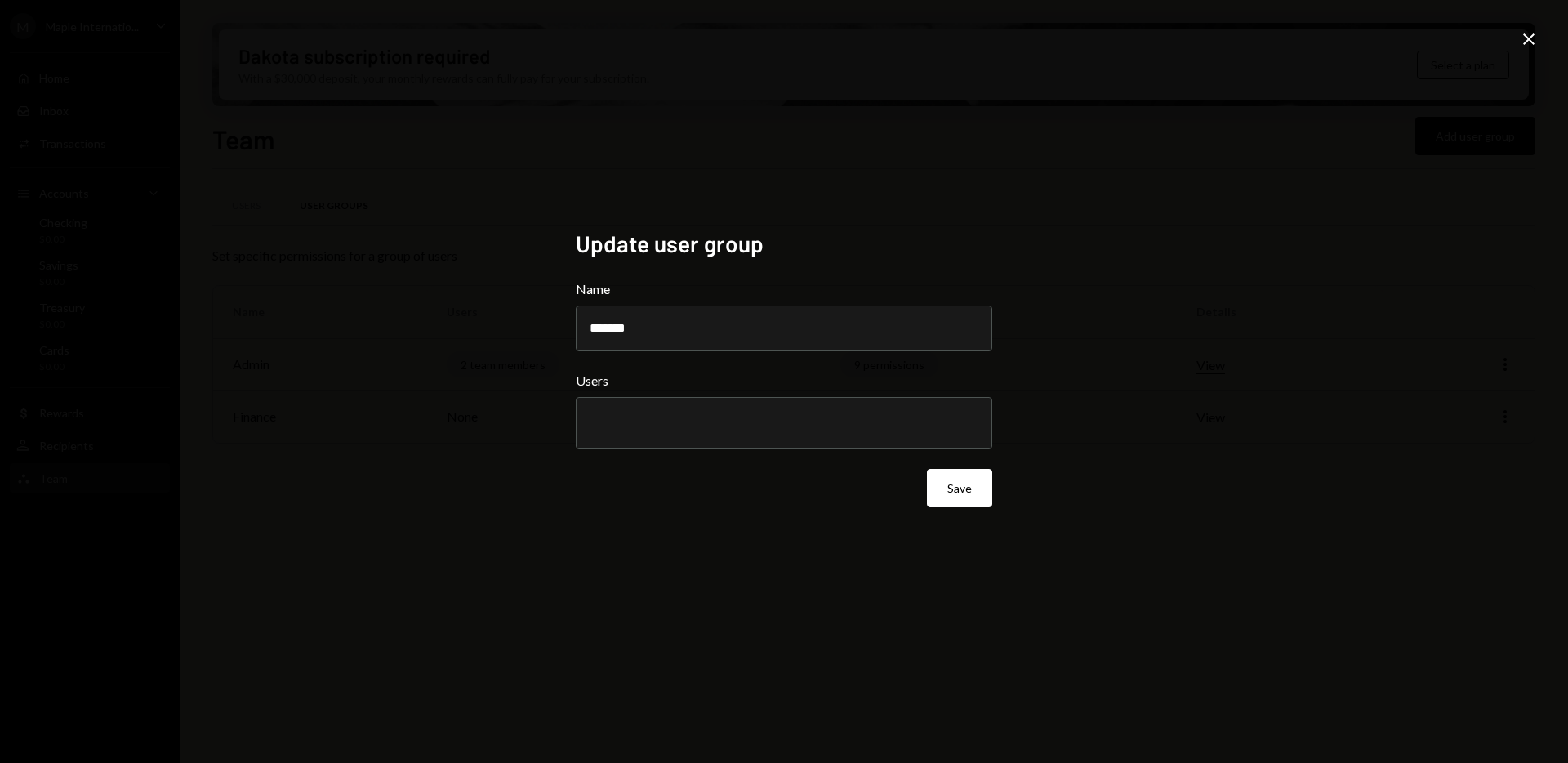
click at [1258, 280] on div "Update user group Name ******* Users Save Close" at bounding box center [784, 382] width 1568 height 763
click at [1533, 34] on icon "Close" at bounding box center [1530, 39] width 20 height 20
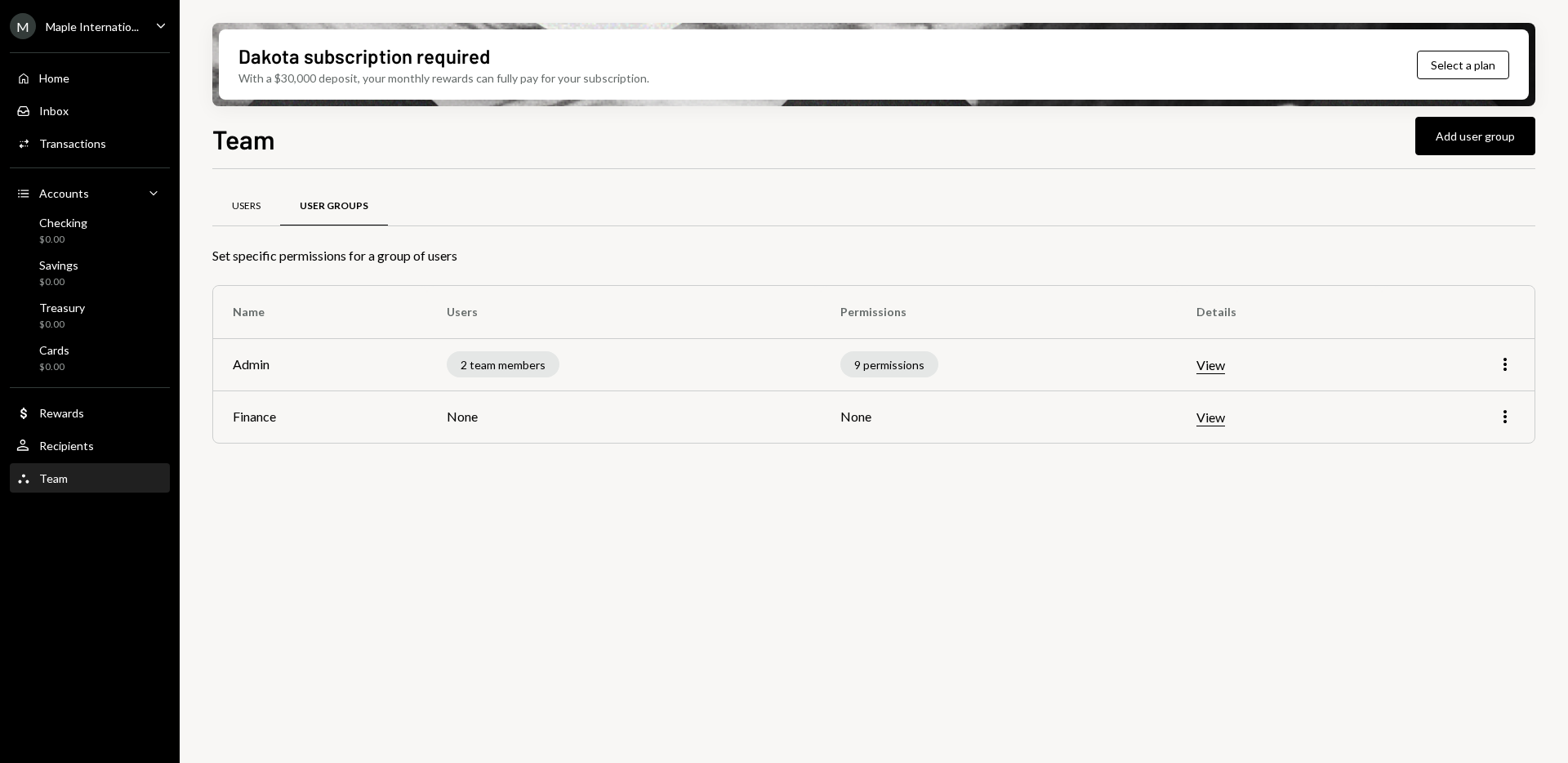
click at [248, 203] on div "Users" at bounding box center [245, 206] width 29 height 14
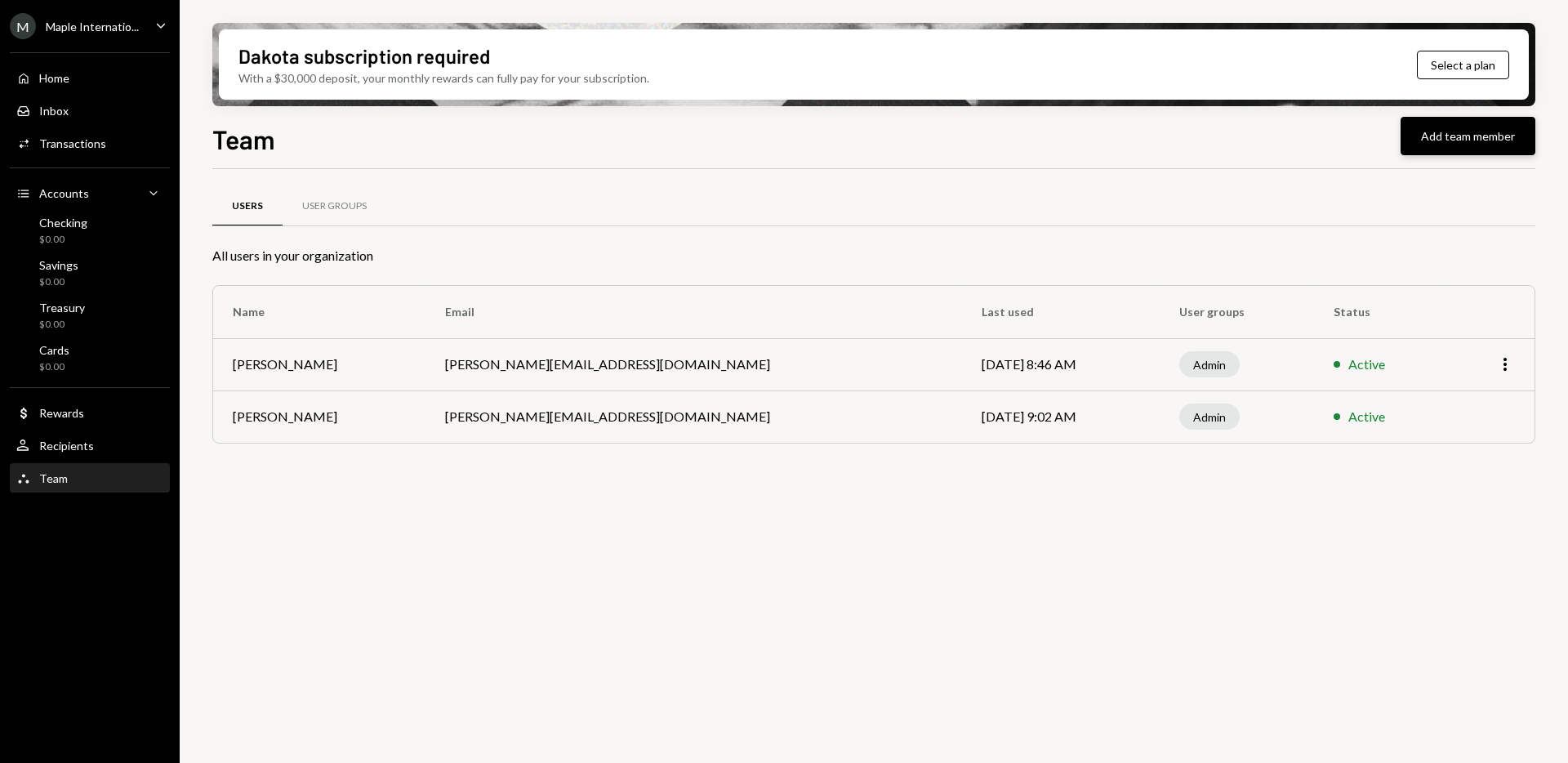
click at [1436, 131] on button "Add team member" at bounding box center [1468, 136] width 135 height 38
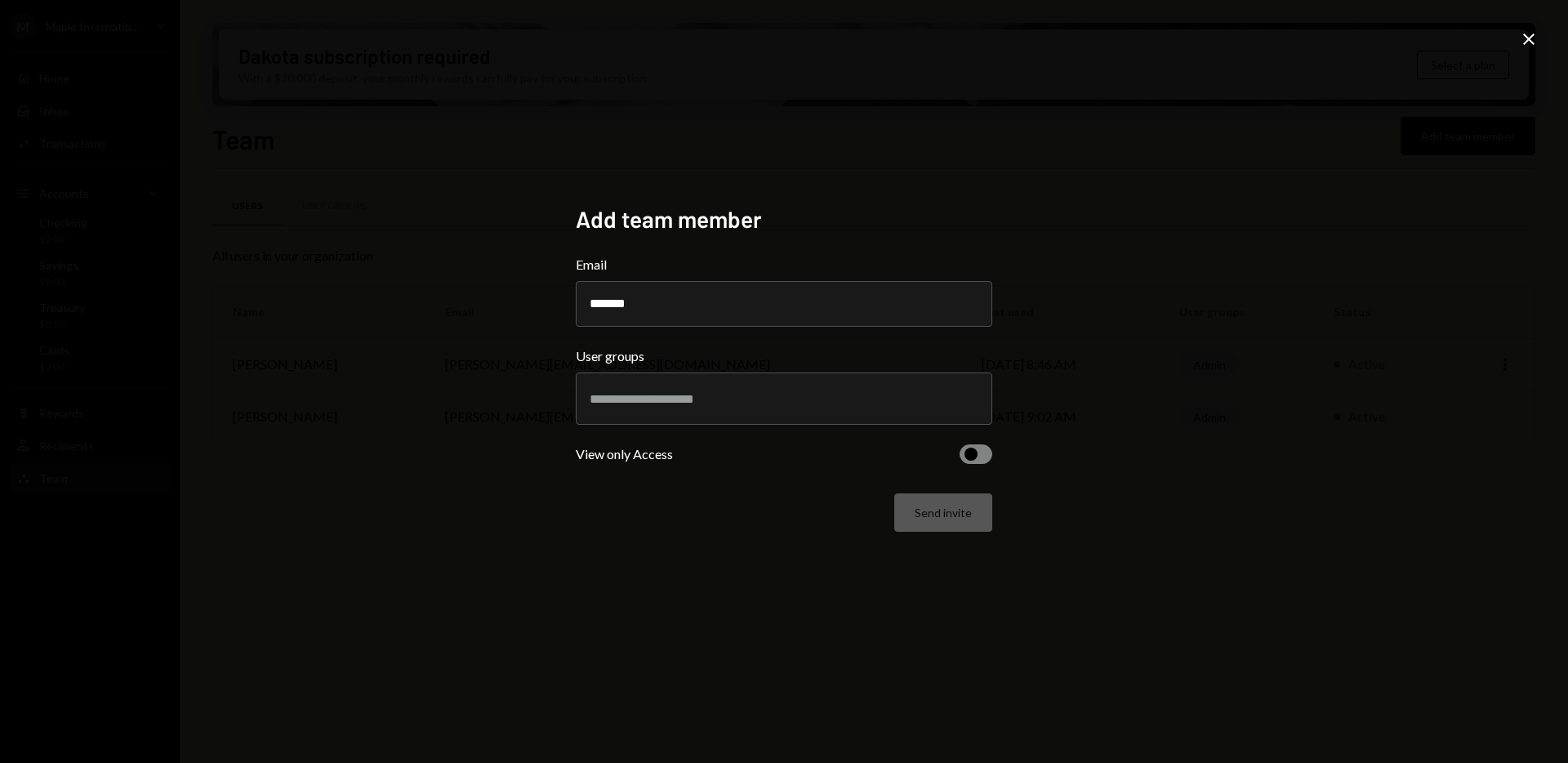
type input "**********"
click at [728, 399] on input "text" at bounding box center [784, 398] width 389 height 15
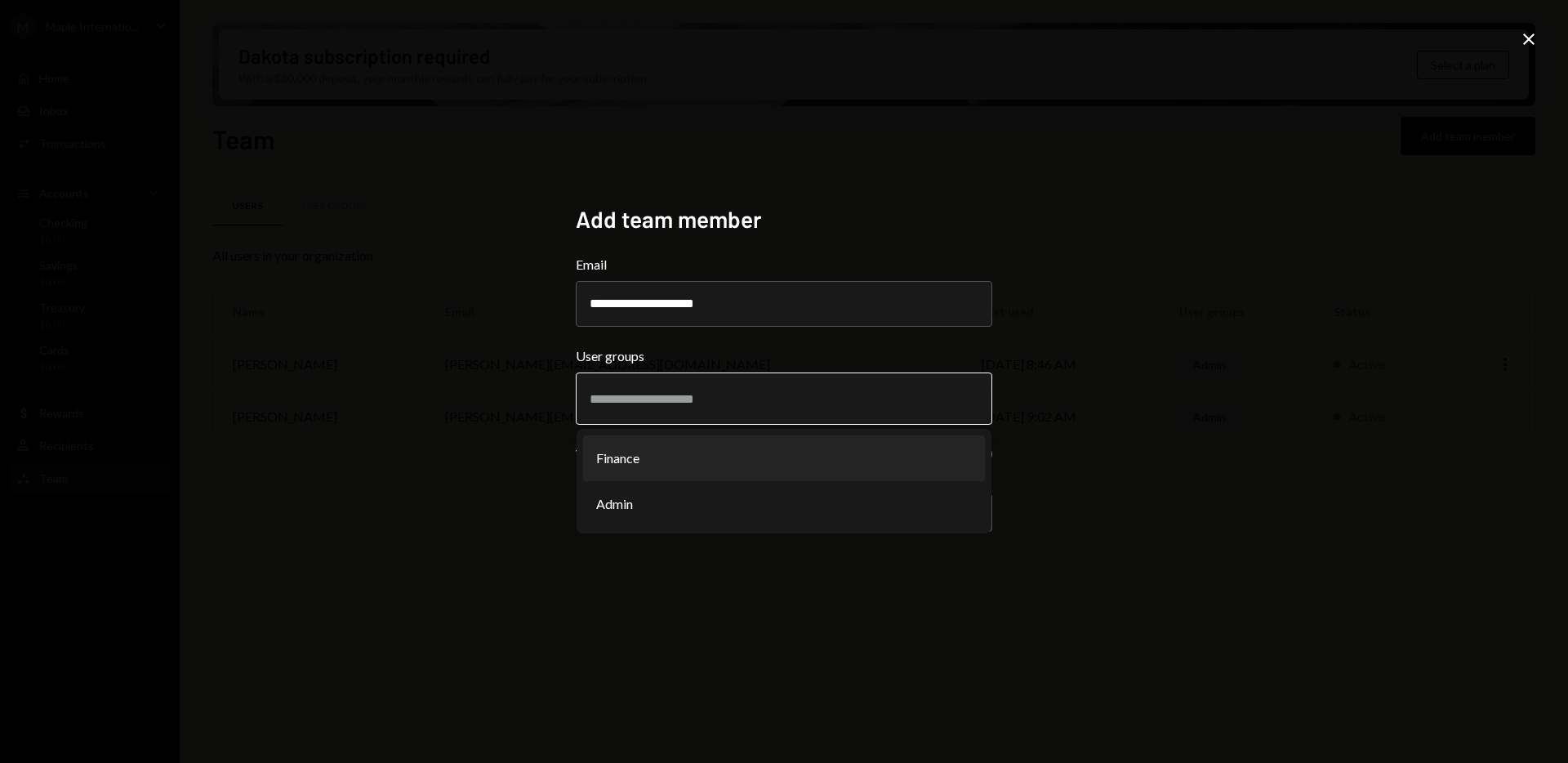
click at [677, 457] on li "Finance" at bounding box center [784, 458] width 402 height 45
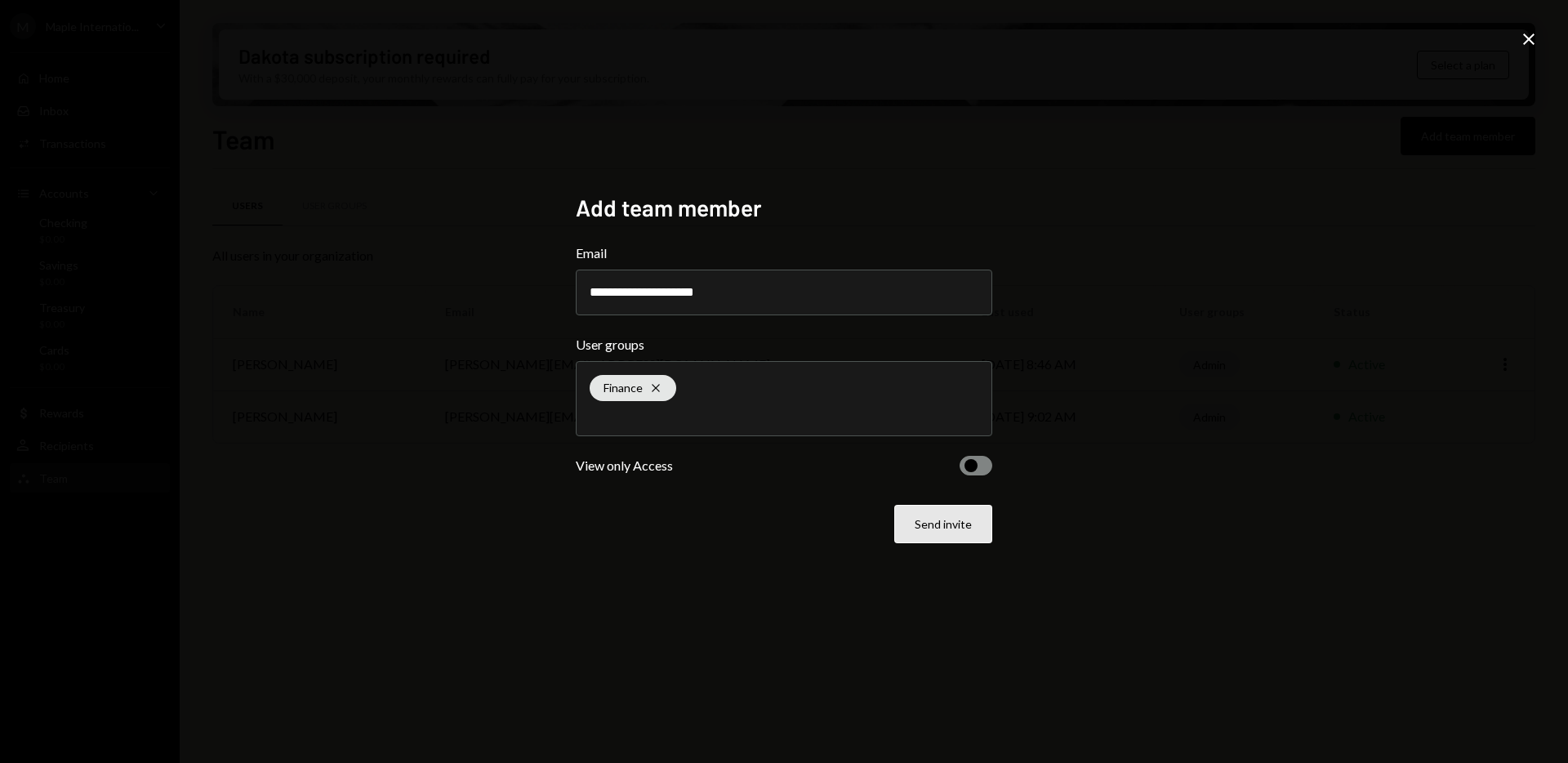
click at [969, 526] on button "Send invite" at bounding box center [943, 523] width 98 height 38
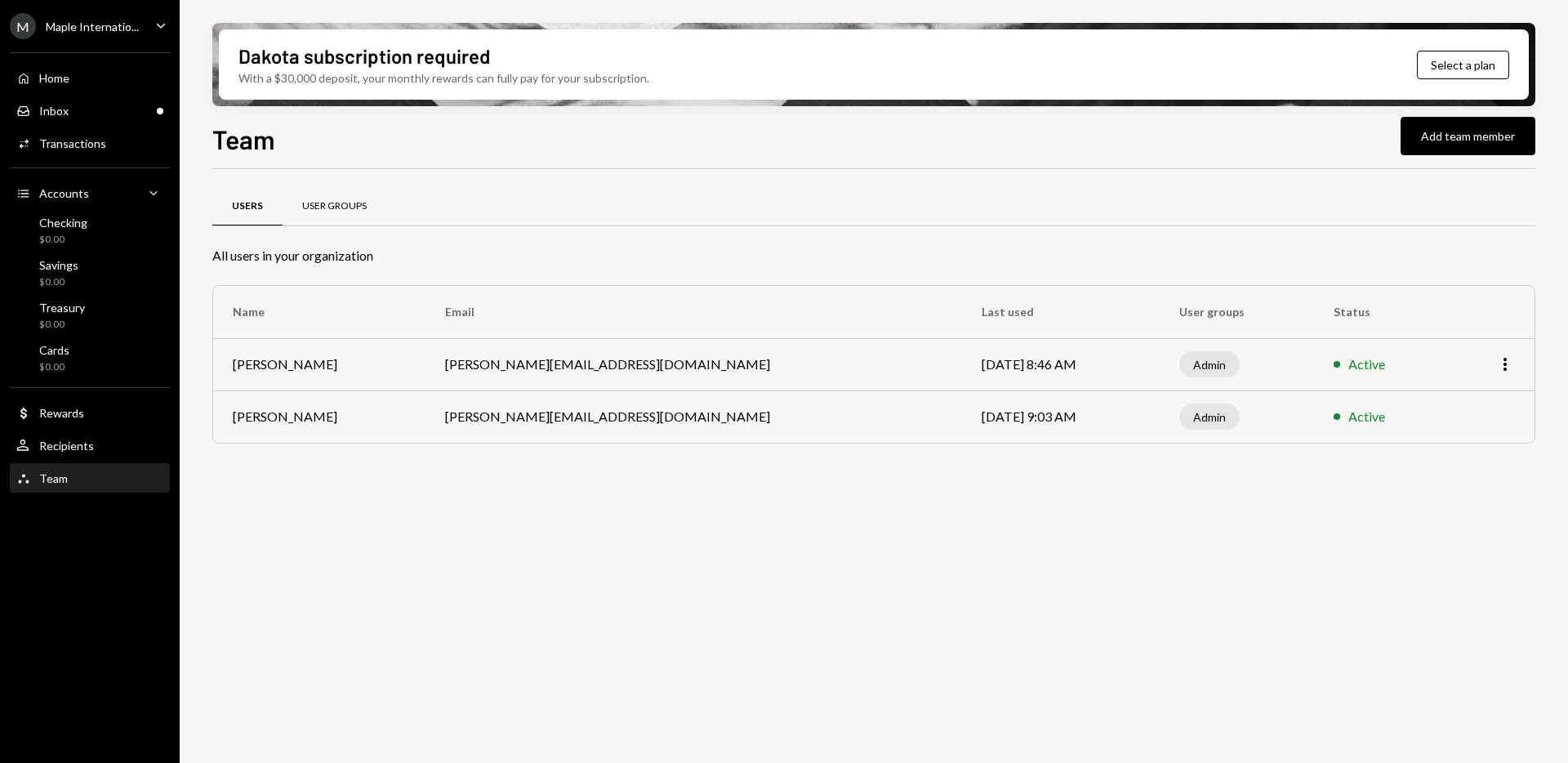
click at [322, 200] on div "User Groups" at bounding box center [334, 206] width 64 height 14
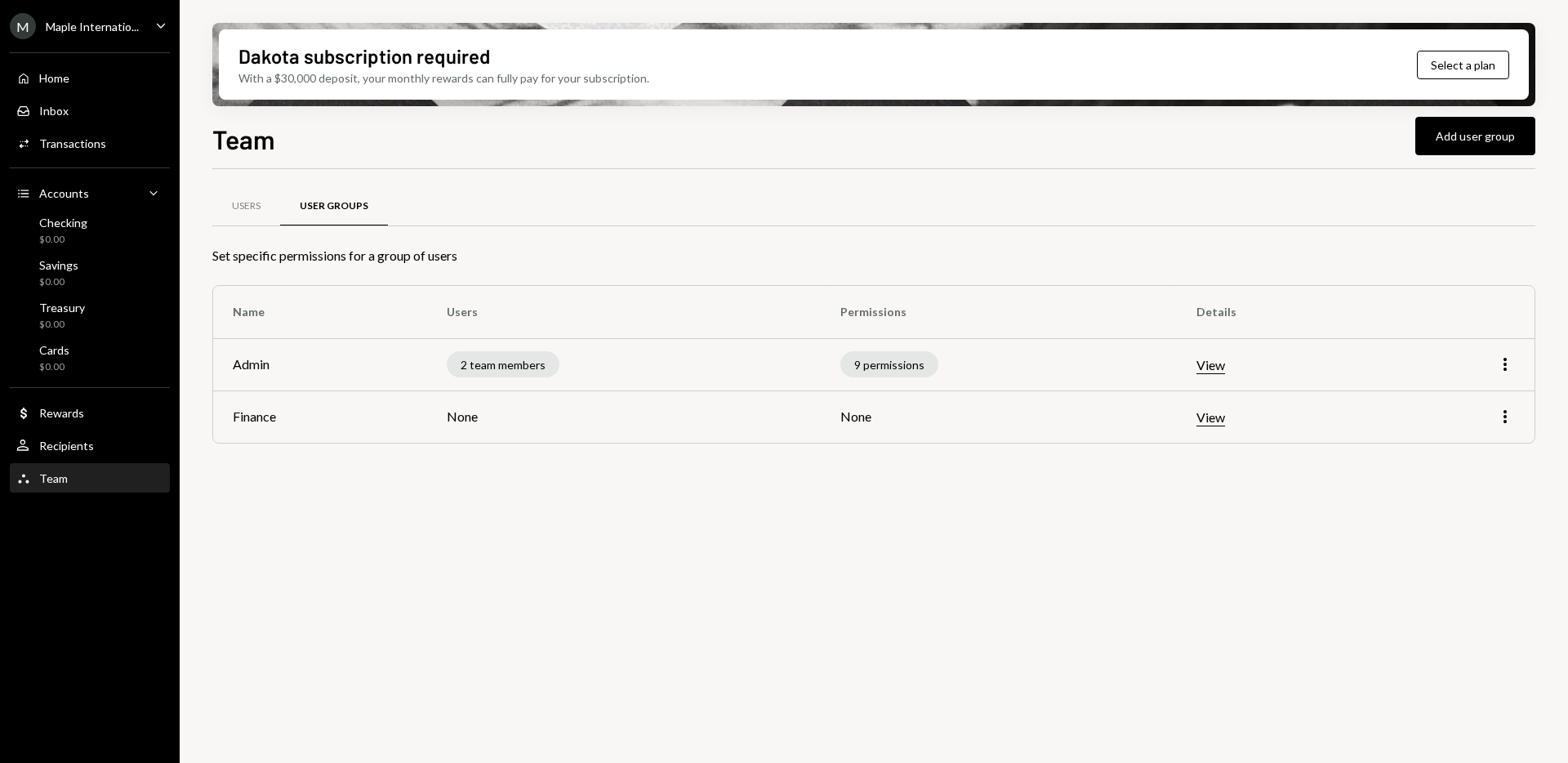
click at [868, 412] on td "None" at bounding box center [998, 416] width 356 height 52
click at [1510, 428] on td "More" at bounding box center [1458, 416] width 153 height 52
click at [1509, 425] on icon "More" at bounding box center [1506, 417] width 20 height 20
click at [1217, 498] on div "Users User Groups Set specific permissions for a group of users Name Users Perm…" at bounding box center [874, 476] width 1324 height 613
click at [857, 413] on td "None" at bounding box center [998, 416] width 356 height 52
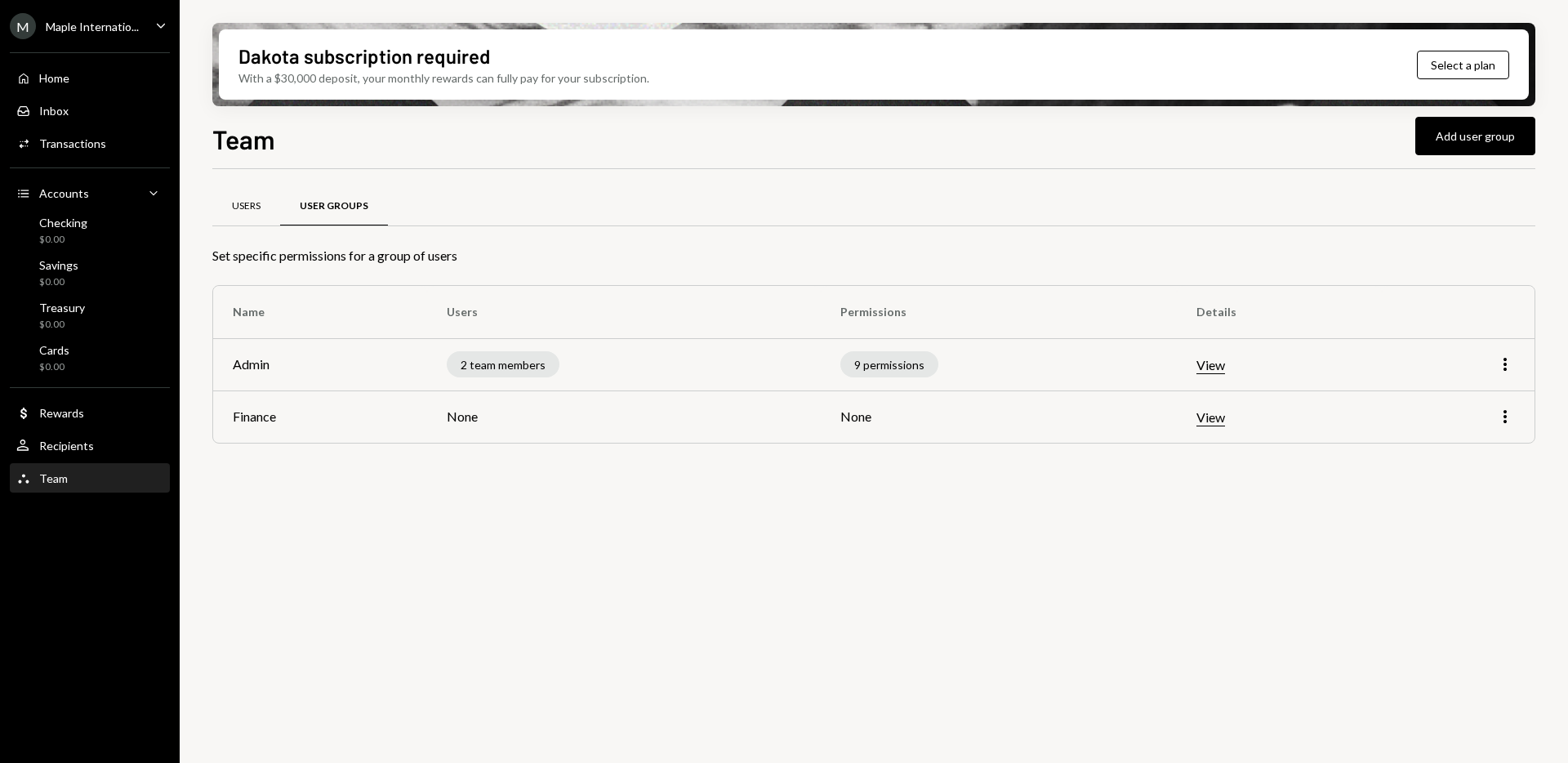
click at [227, 210] on div "Users" at bounding box center [246, 207] width 68 height 39
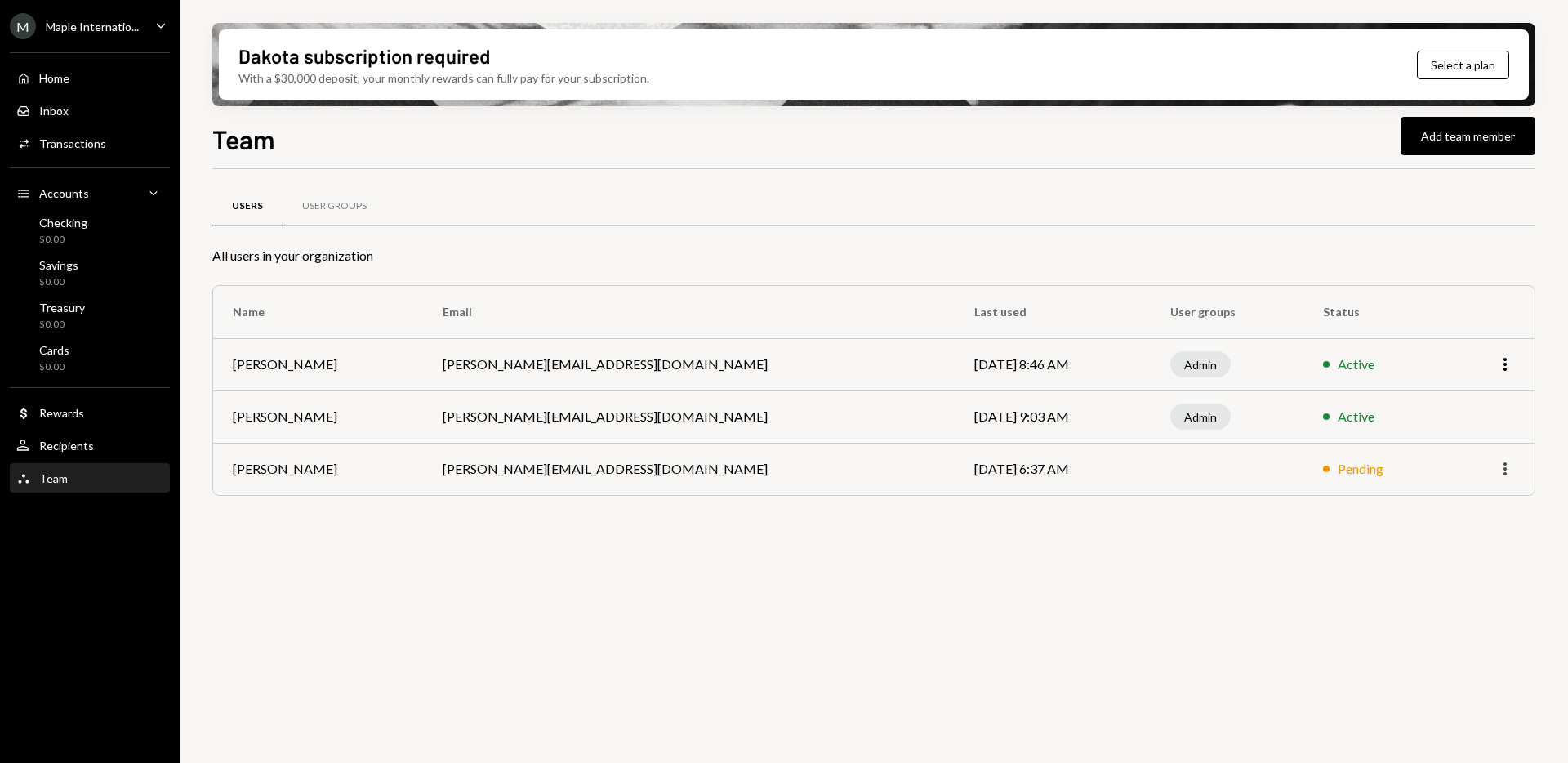
click at [1502, 473] on icon "More" at bounding box center [1506, 469] width 20 height 20
click at [1224, 494] on td at bounding box center [1227, 468] width 153 height 52
click at [955, 431] on td "Sep 8, 2025 9:03 AM" at bounding box center [1053, 416] width 195 height 52
click at [311, 215] on div "User Groups" at bounding box center [334, 207] width 103 height 39
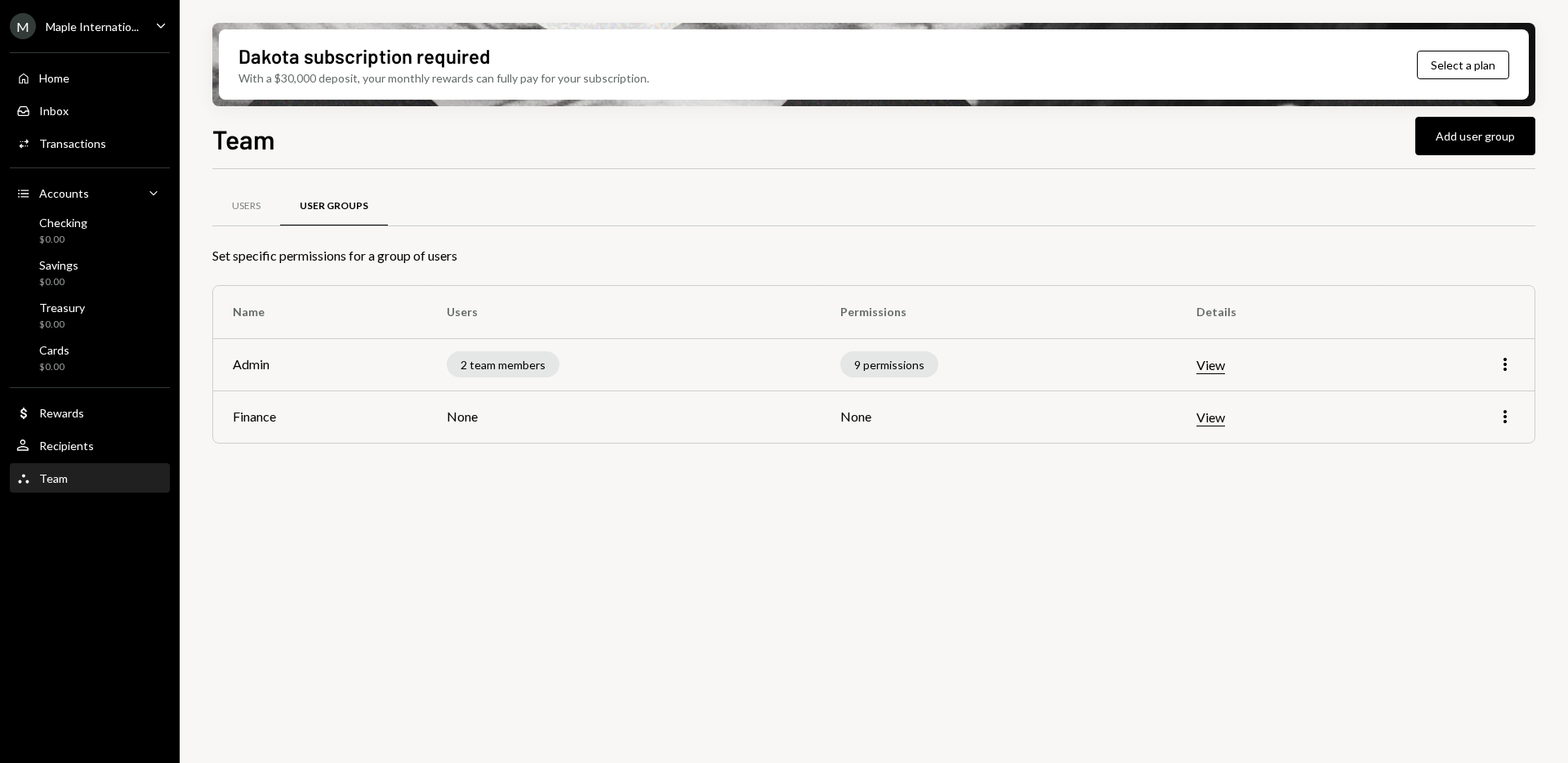
click at [857, 415] on td "None" at bounding box center [998, 416] width 356 height 52
click at [1216, 417] on button "View" at bounding box center [1210, 417] width 29 height 17
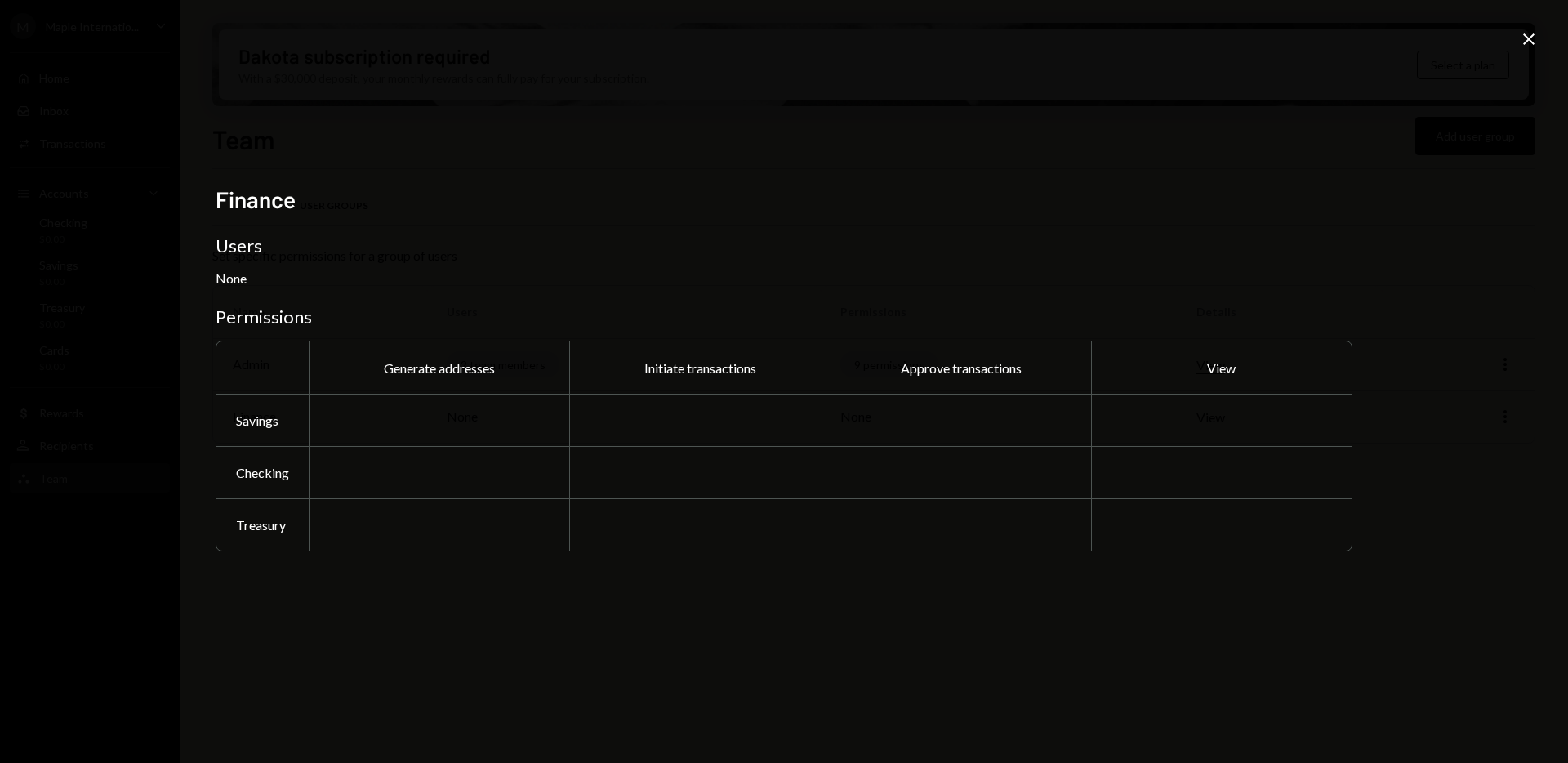
click at [1239, 298] on div "Finance Users None Permissions Generate addresses Initiate transactions Approve…" at bounding box center [784, 382] width 1137 height 393
click at [1529, 37] on icon at bounding box center [1530, 39] width 12 height 12
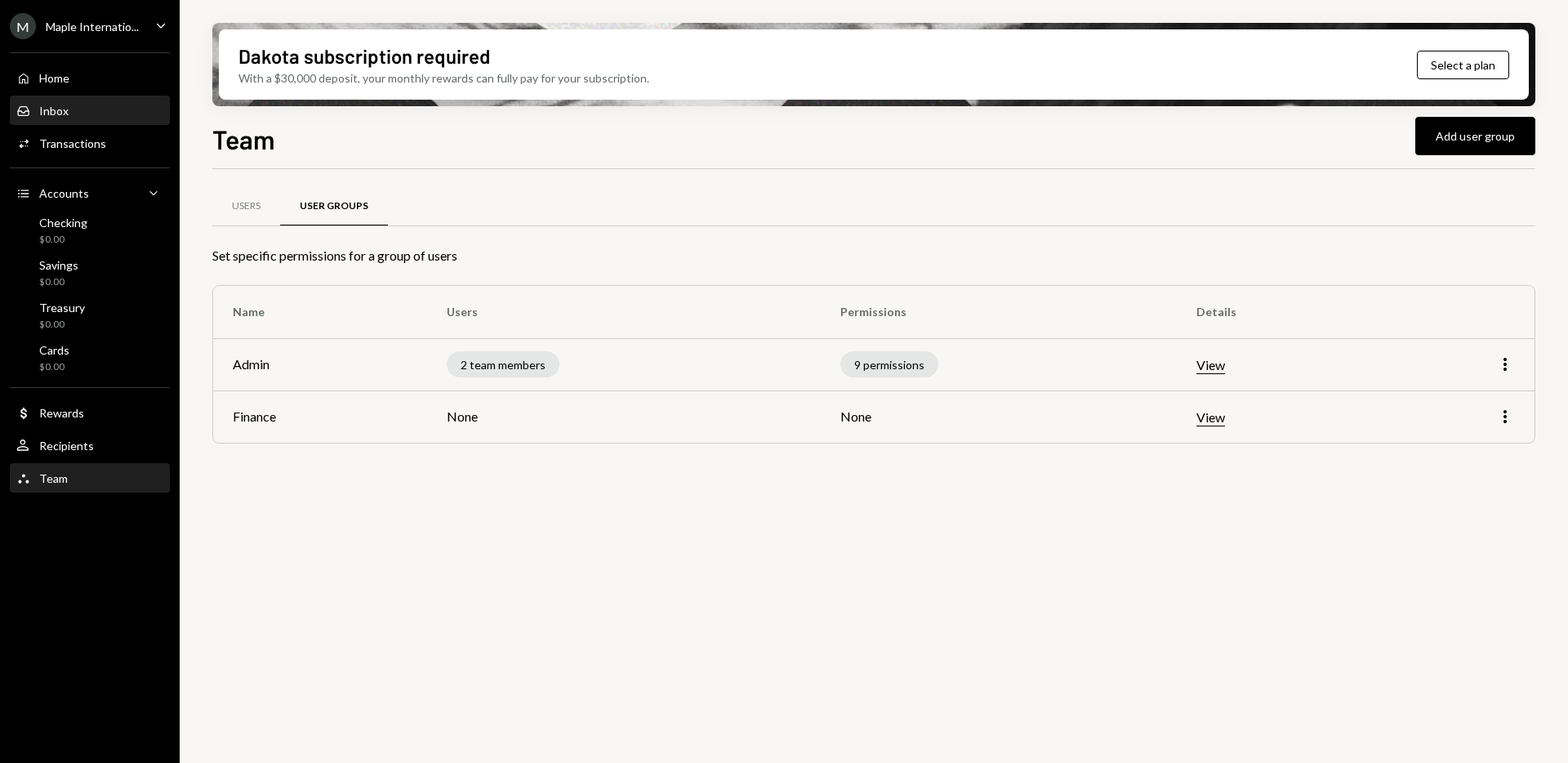
click at [69, 119] on div "Inbox Inbox" at bounding box center [90, 111] width 147 height 28
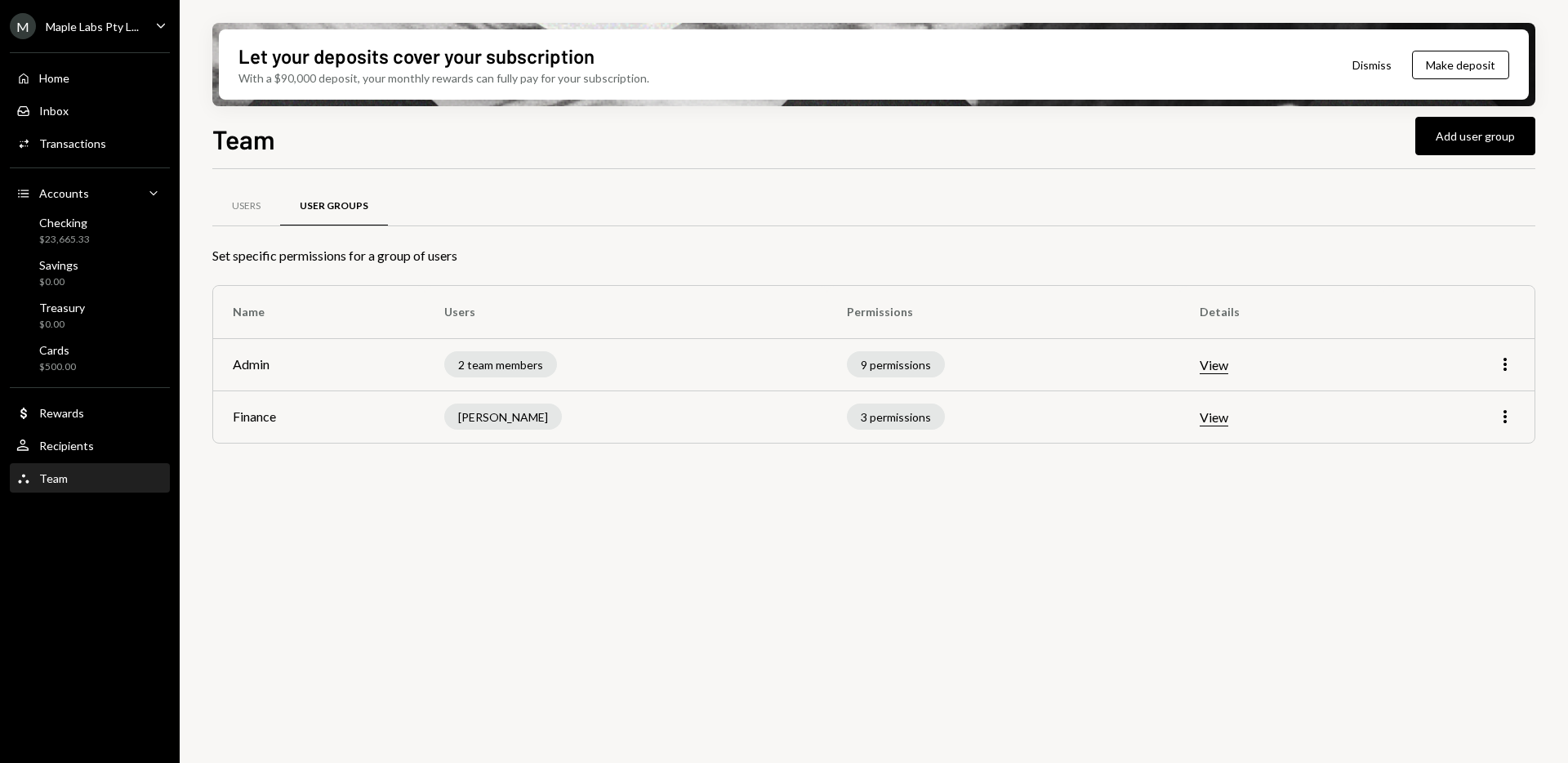
click at [1223, 417] on button "View" at bounding box center [1214, 417] width 29 height 17
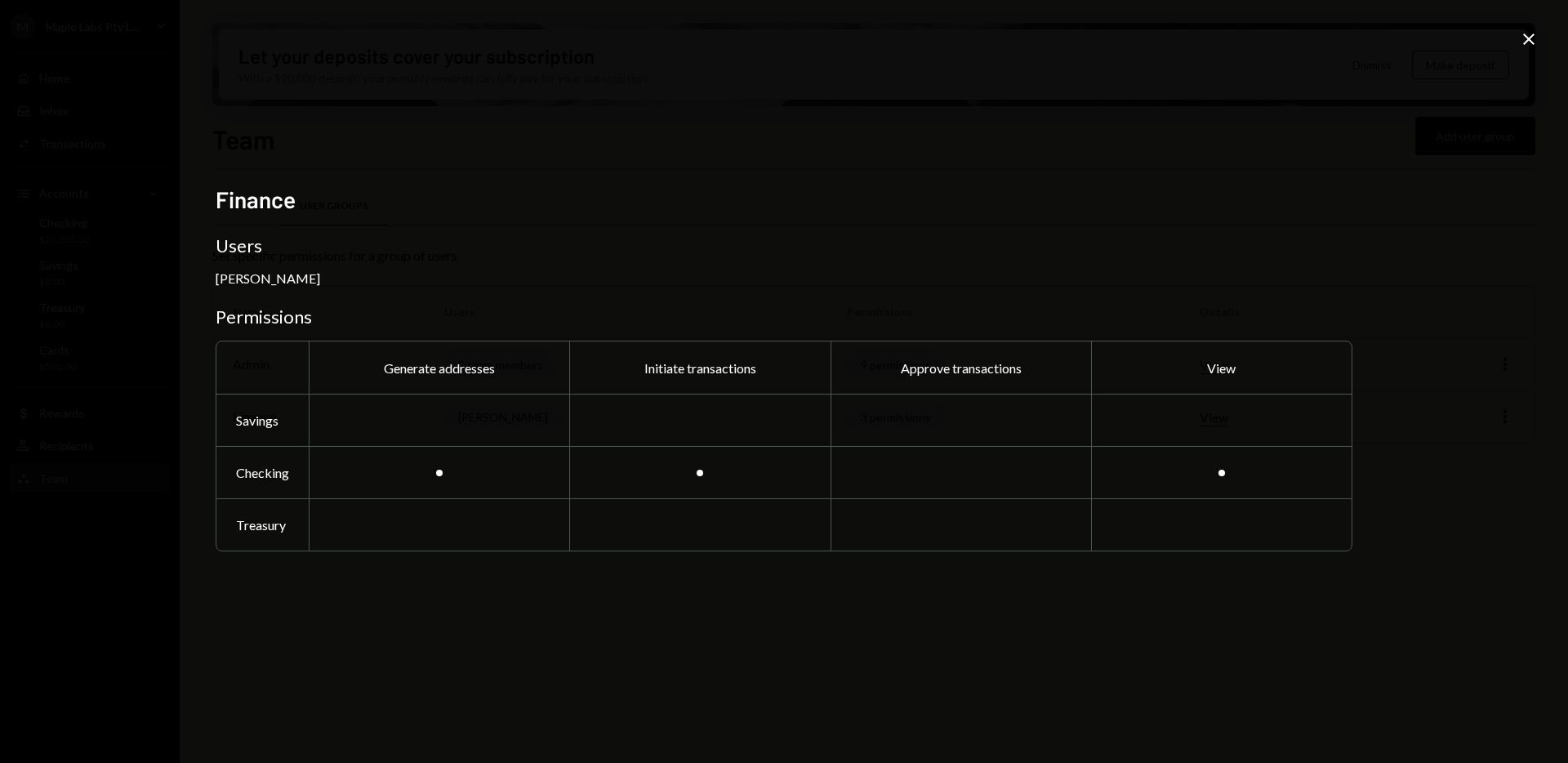
click at [1453, 418] on div "Finance Users Arshita Khetan Permissions Generate addresses Initiate transactio…" at bounding box center [784, 382] width 1568 height 763
click at [1524, 44] on icon "Close" at bounding box center [1530, 39] width 20 height 20
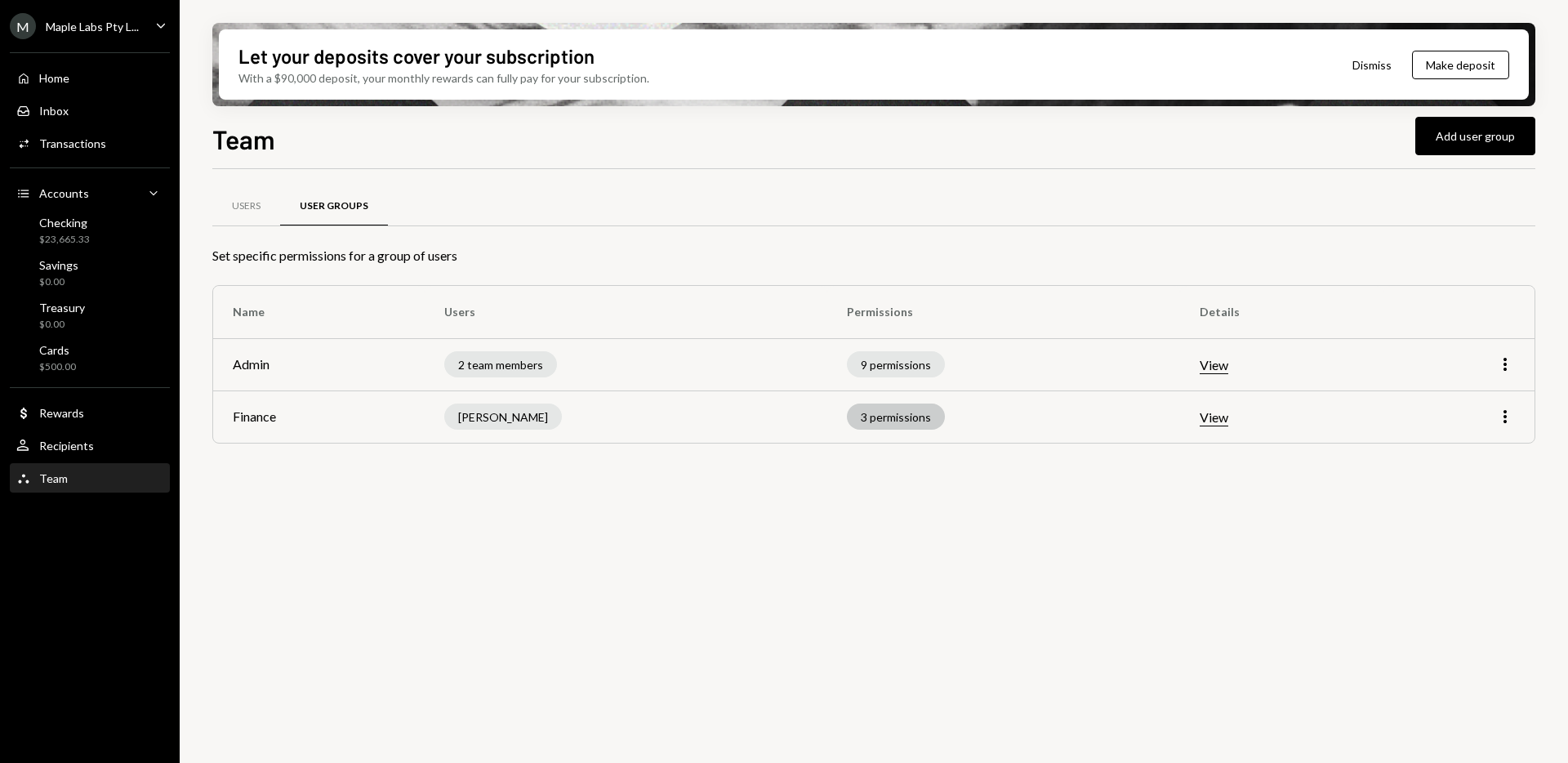
click at [901, 417] on div "3 permissions" at bounding box center [896, 416] width 98 height 27
click at [1213, 422] on button "View" at bounding box center [1214, 417] width 29 height 17
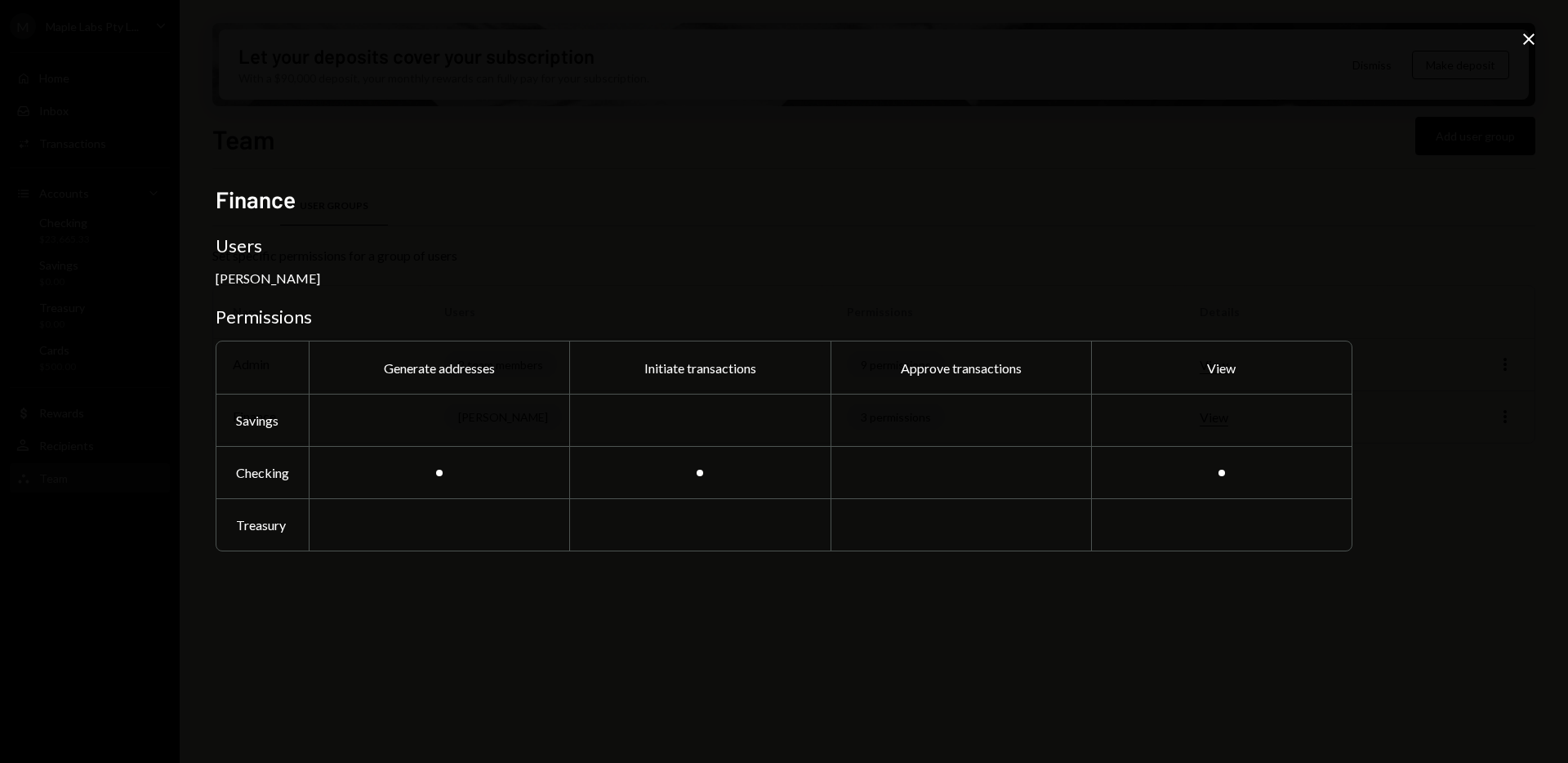
click at [1243, 224] on div "Finance Users Arshita Khetan Permissions Generate addresses Initiate transactio…" at bounding box center [784, 382] width 1137 height 393
click at [1520, 45] on icon "Close" at bounding box center [1530, 39] width 20 height 20
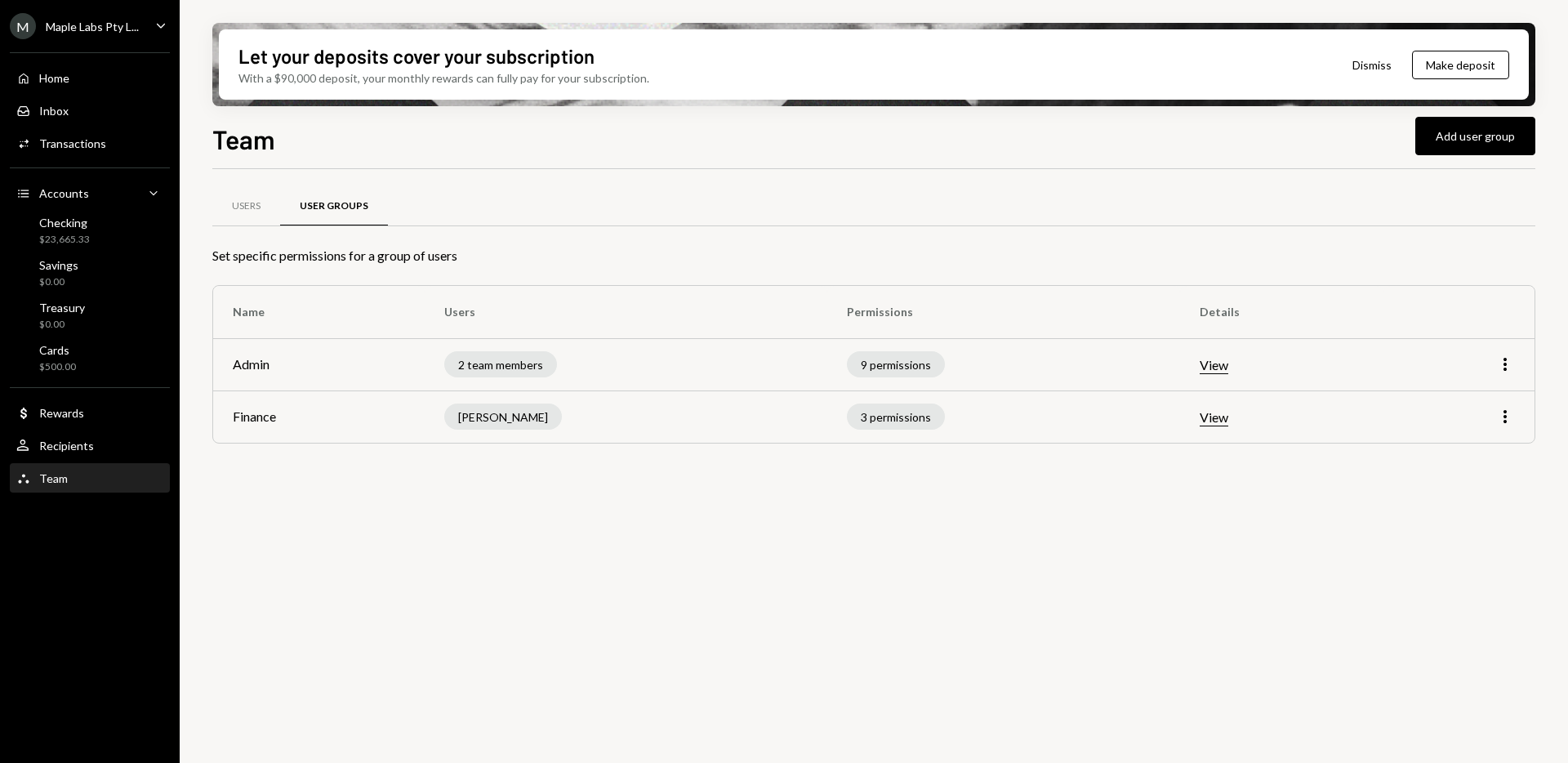
click at [161, 31] on icon "Caret Down" at bounding box center [161, 26] width 18 height 18
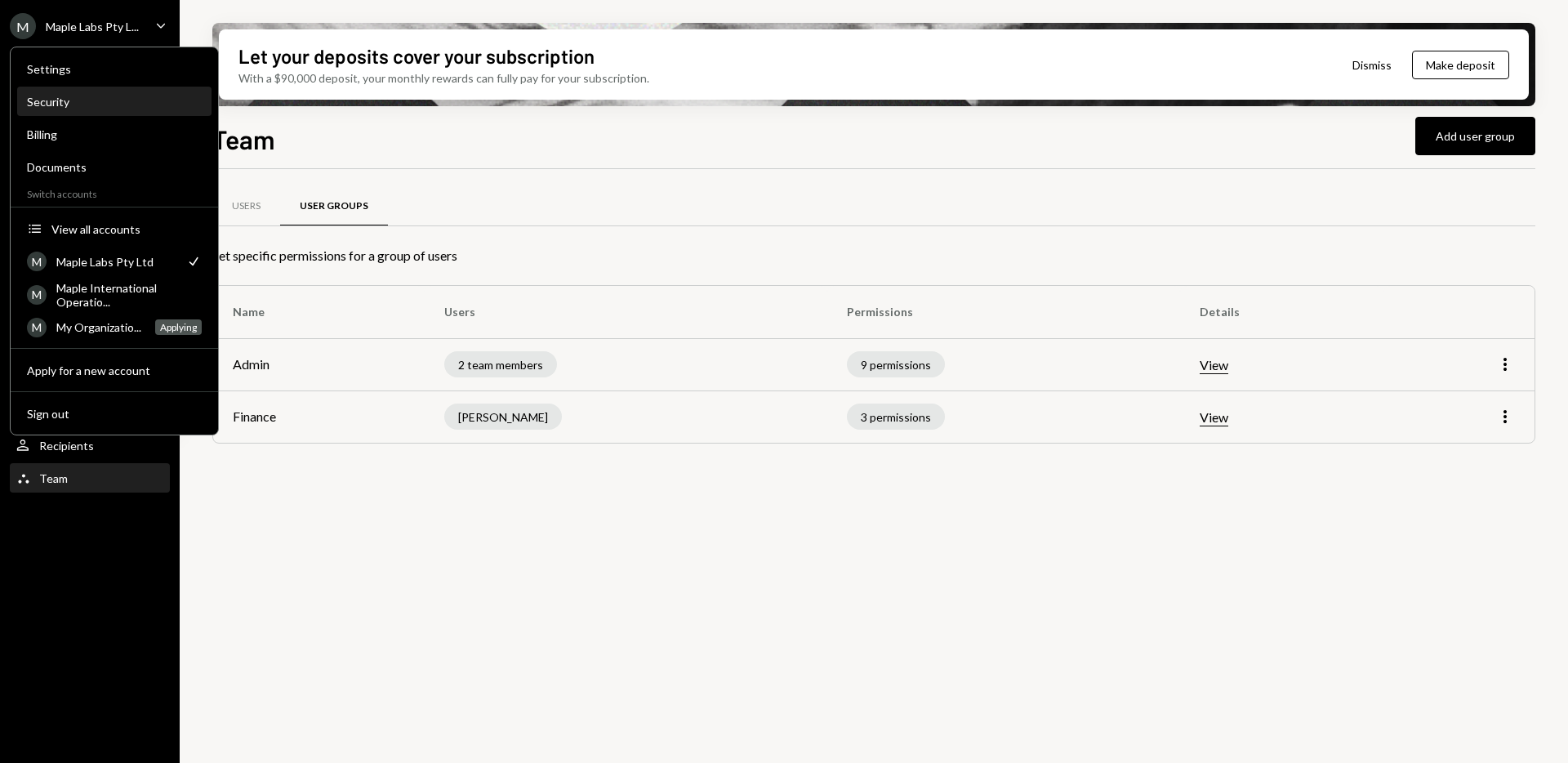
click at [53, 100] on div "Security" at bounding box center [113, 102] width 174 height 14
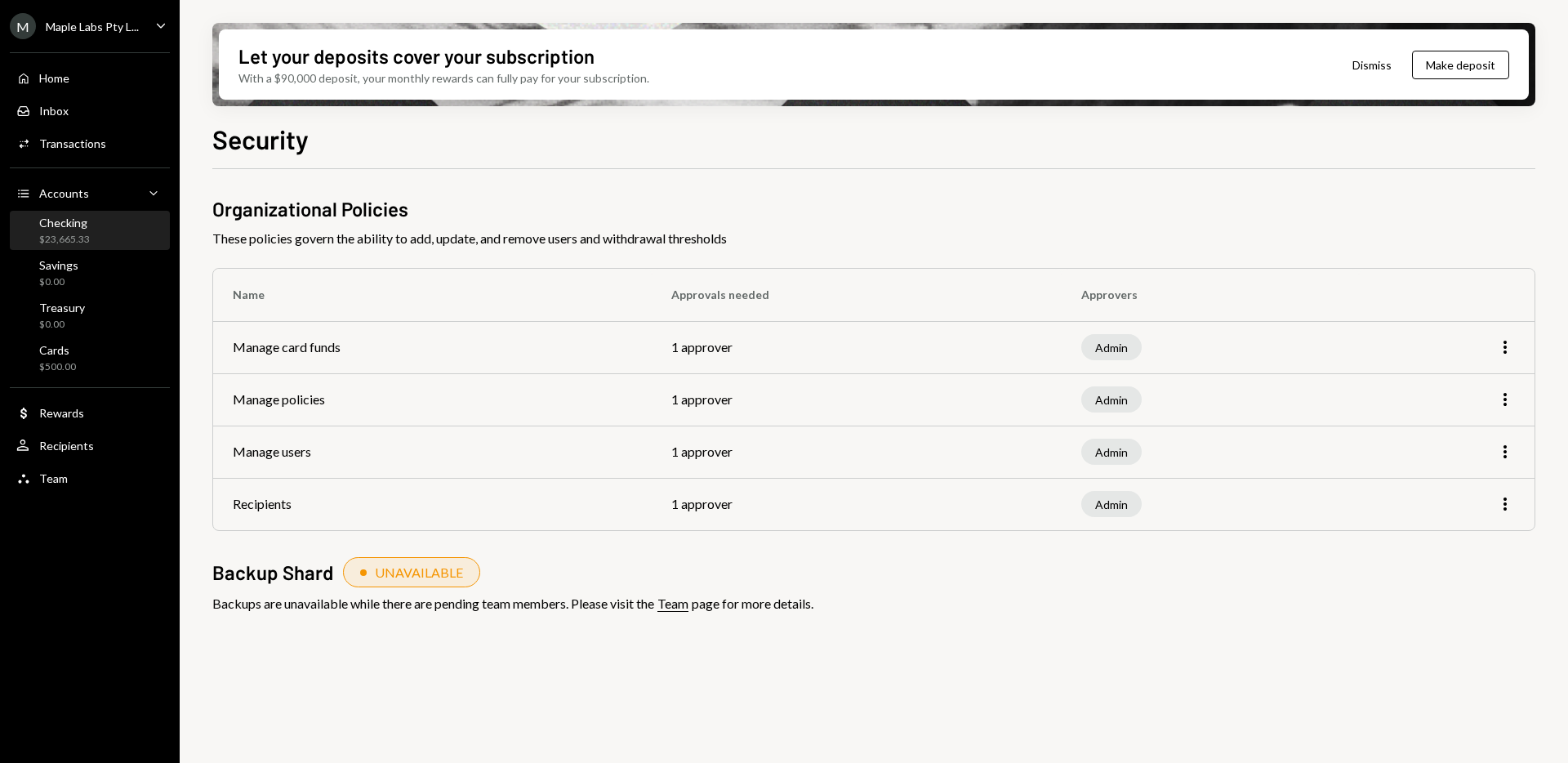
click at [28, 226] on div "Checking $23,665.33" at bounding box center [53, 231] width 74 height 31
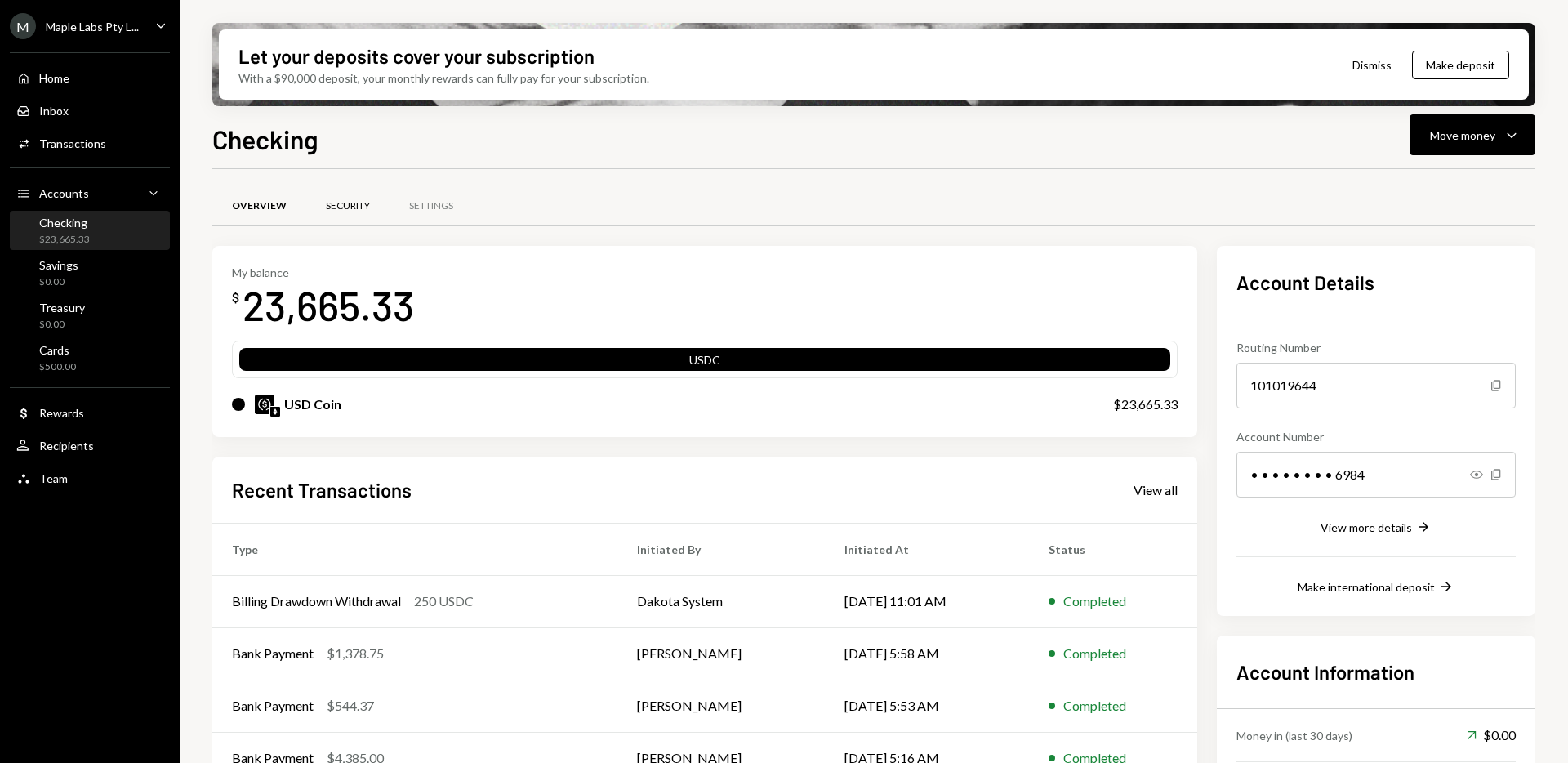
click at [343, 203] on div "Security" at bounding box center [348, 206] width 44 height 14
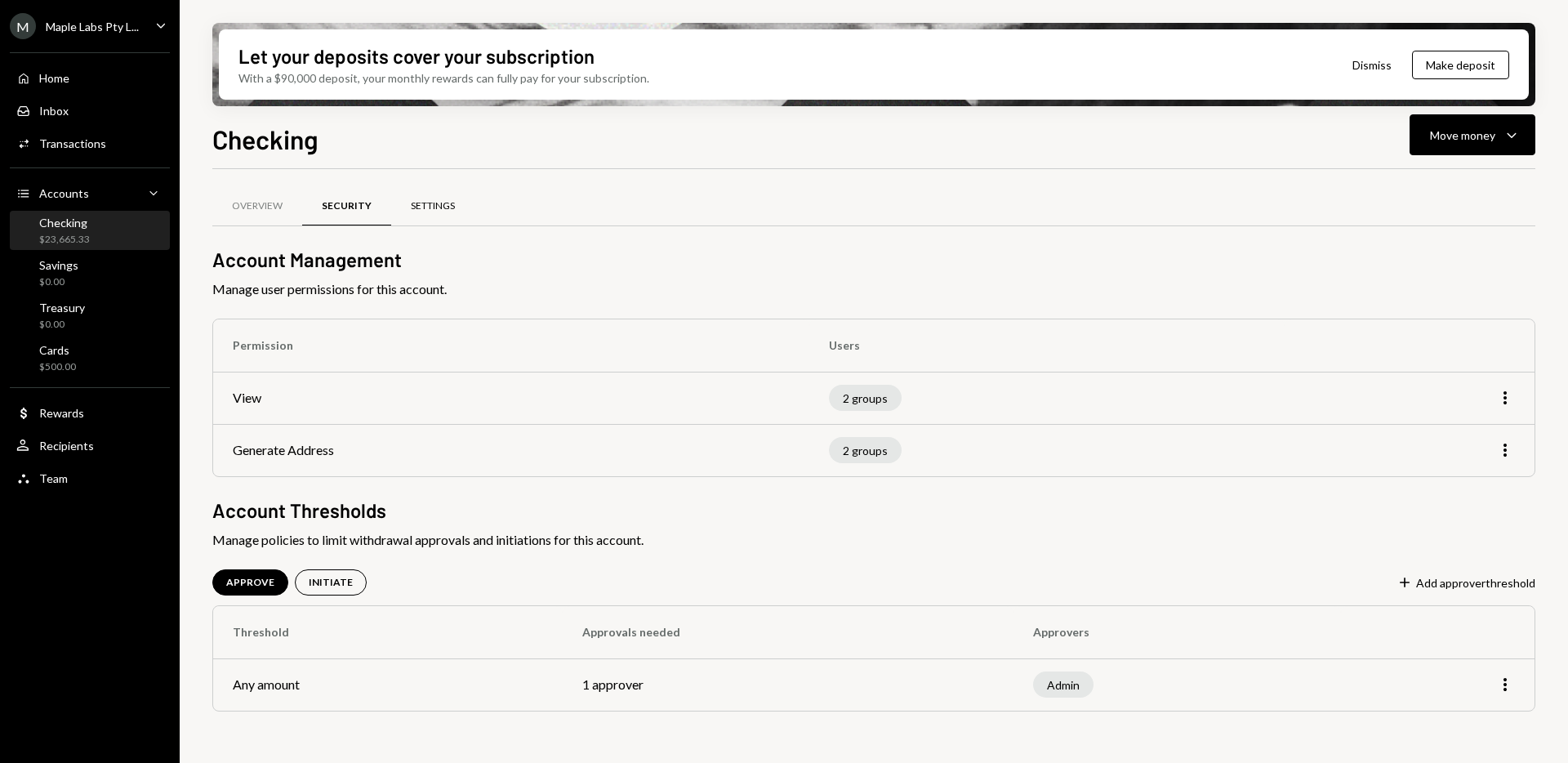
click at [425, 204] on div "Settings" at bounding box center [433, 206] width 44 height 14
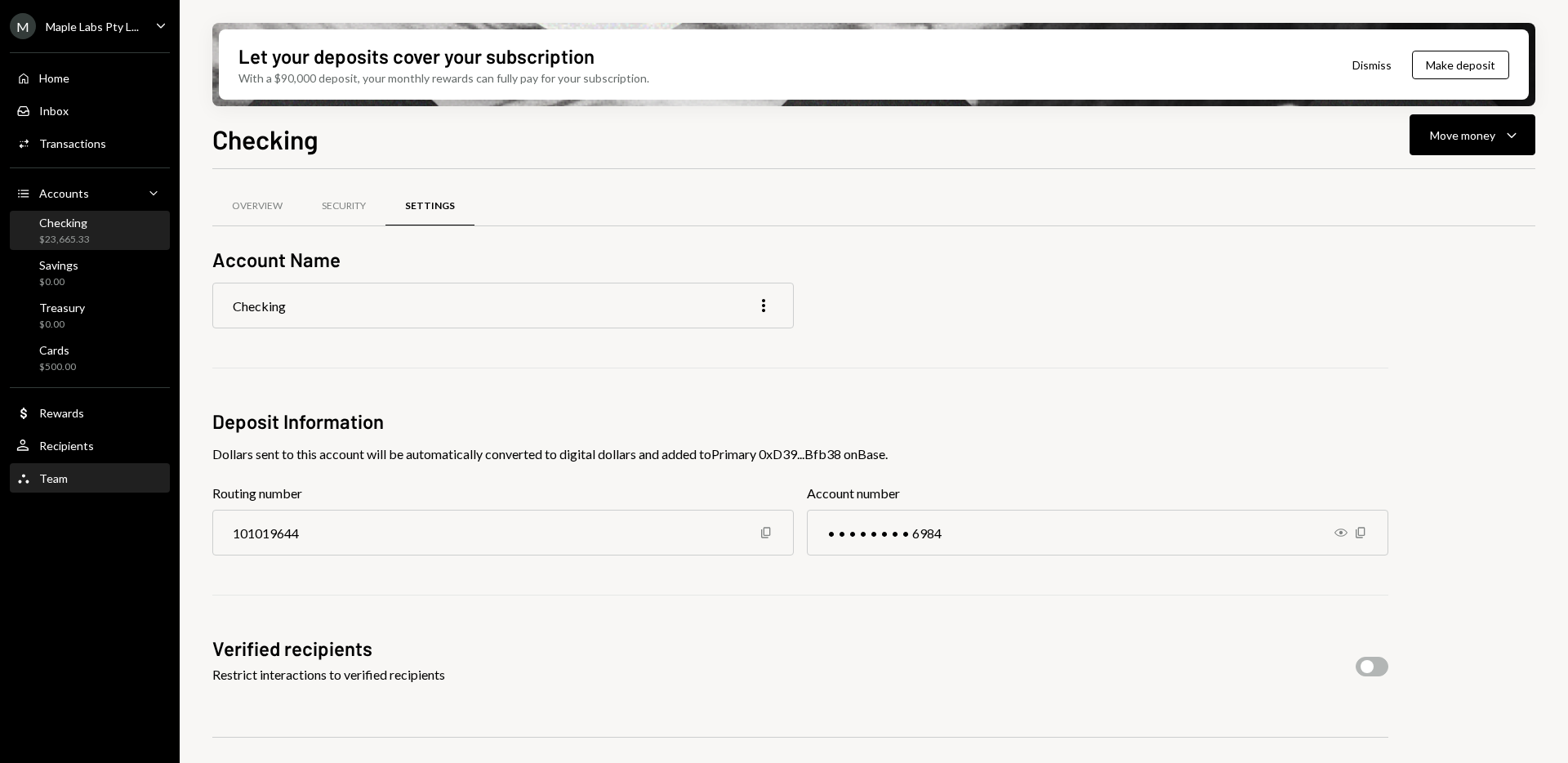
click at [81, 492] on div "Team Team" at bounding box center [90, 479] width 147 height 28
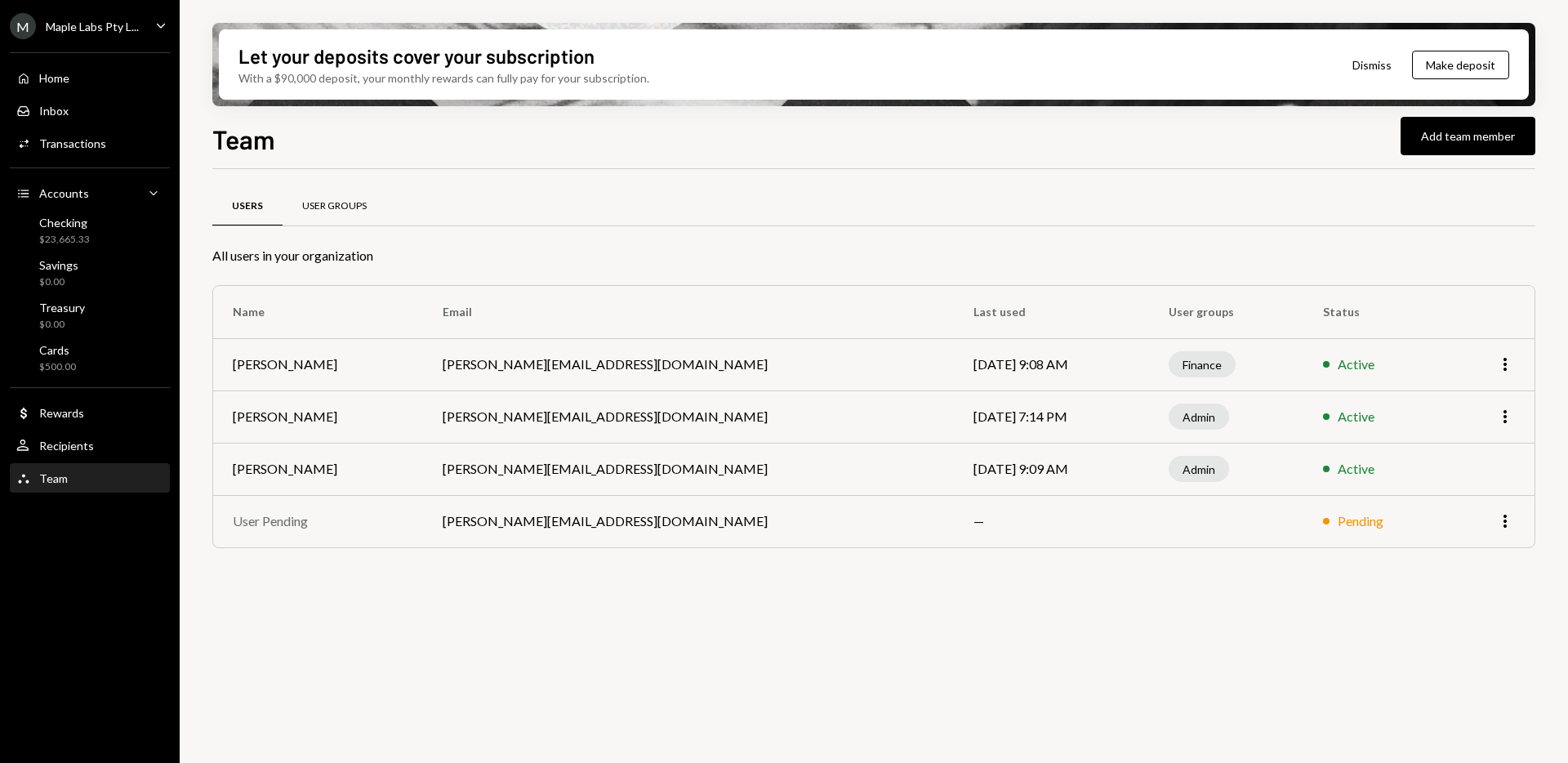
click at [333, 205] on div "User Groups" at bounding box center [334, 206] width 64 height 14
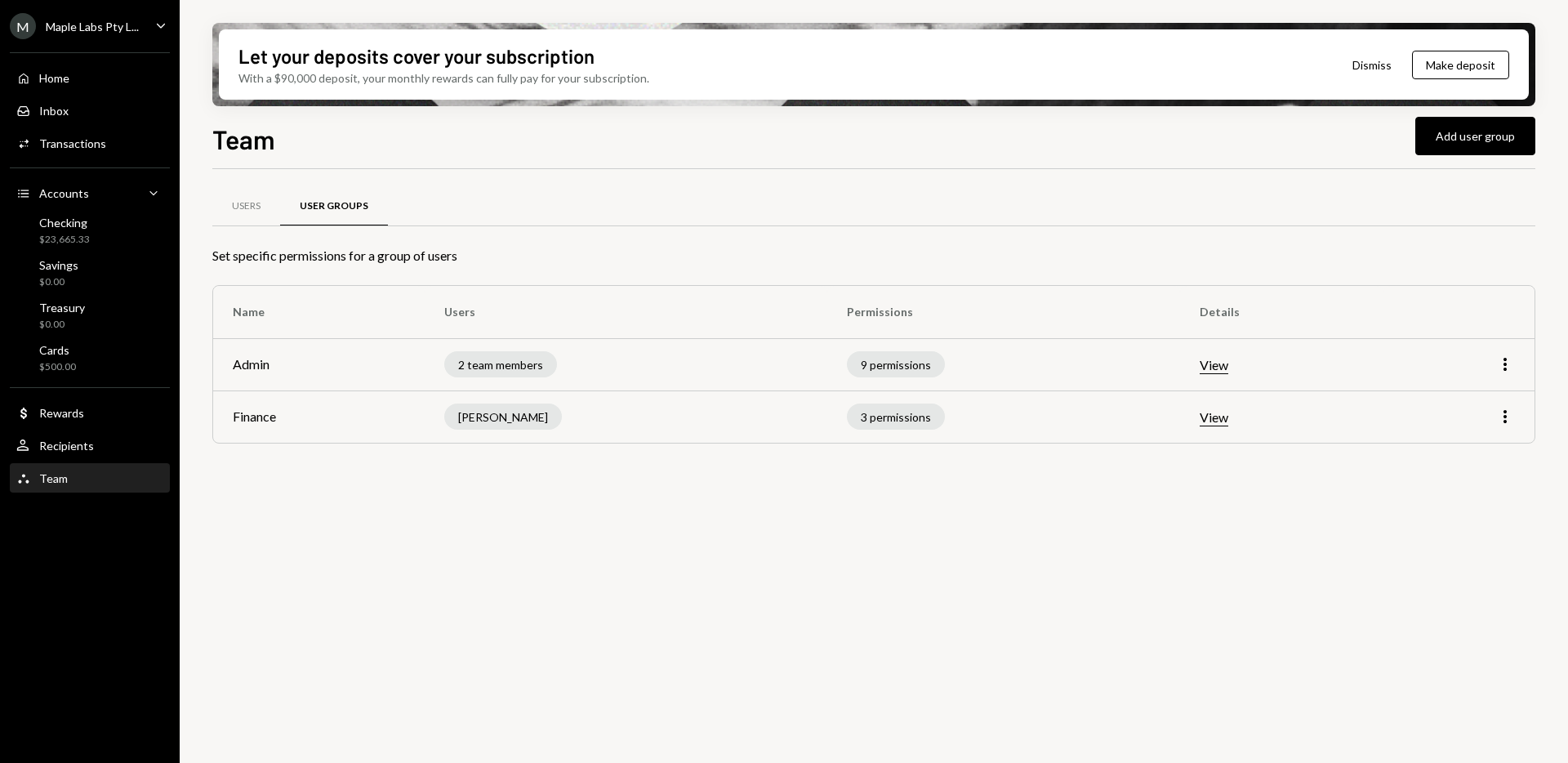
click at [1218, 417] on button "View" at bounding box center [1214, 417] width 29 height 17
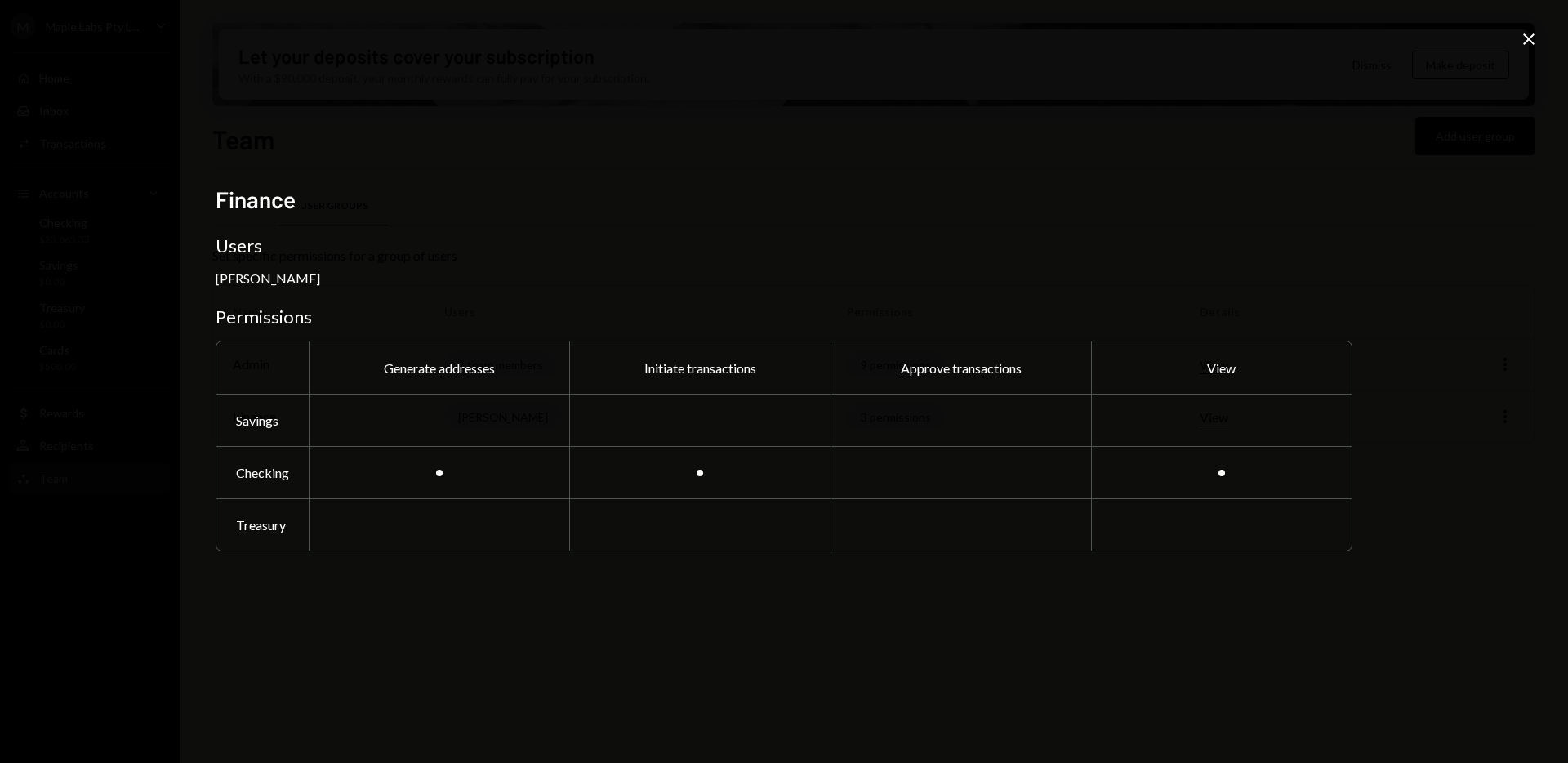
click at [1243, 202] on h2 "Finance" at bounding box center [784, 200] width 1137 height 32
click at [1528, 36] on icon "Close" at bounding box center [1530, 39] width 20 height 20
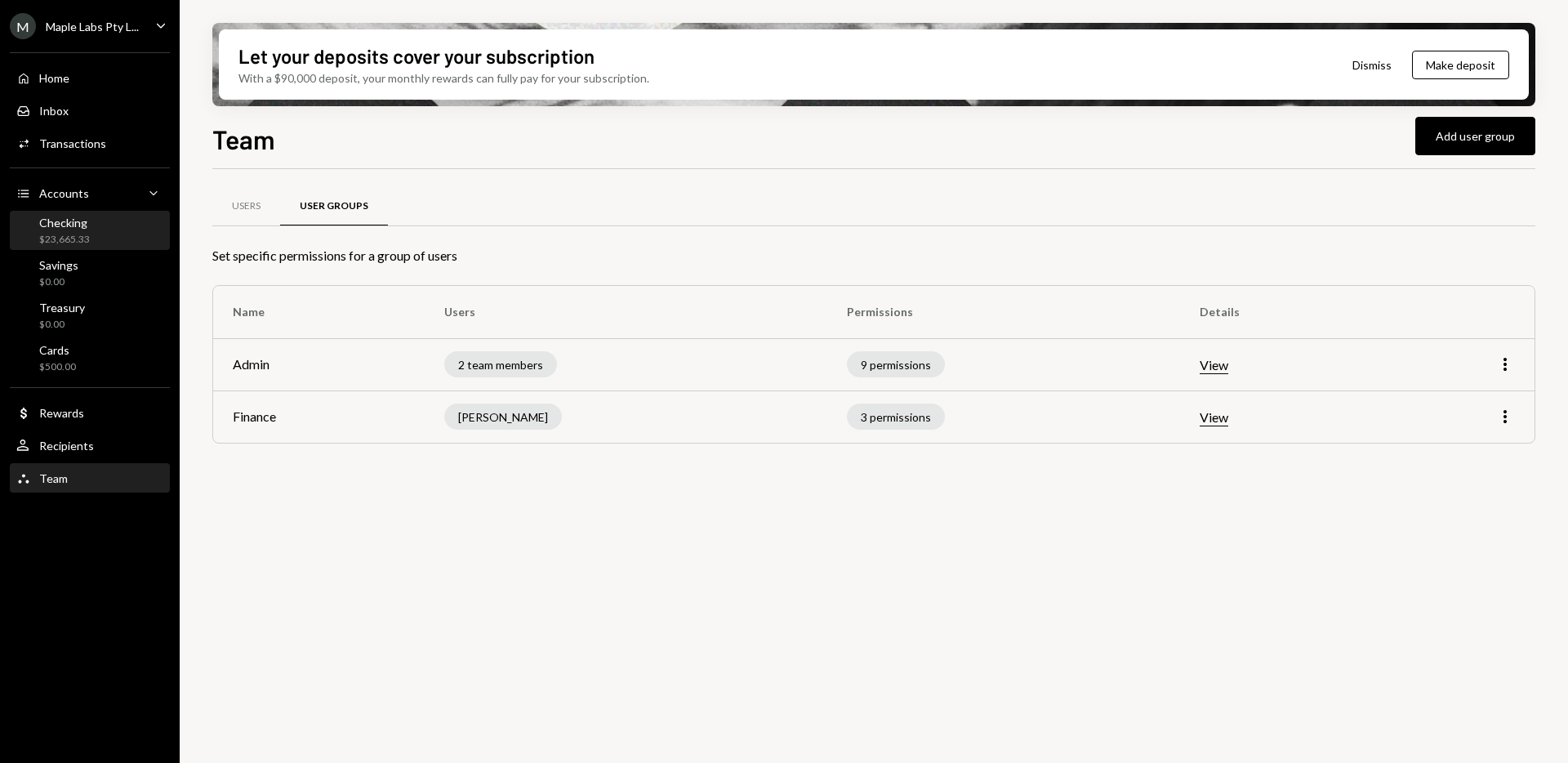
click at [66, 240] on div "$23,665.33" at bounding box center [64, 240] width 50 height 14
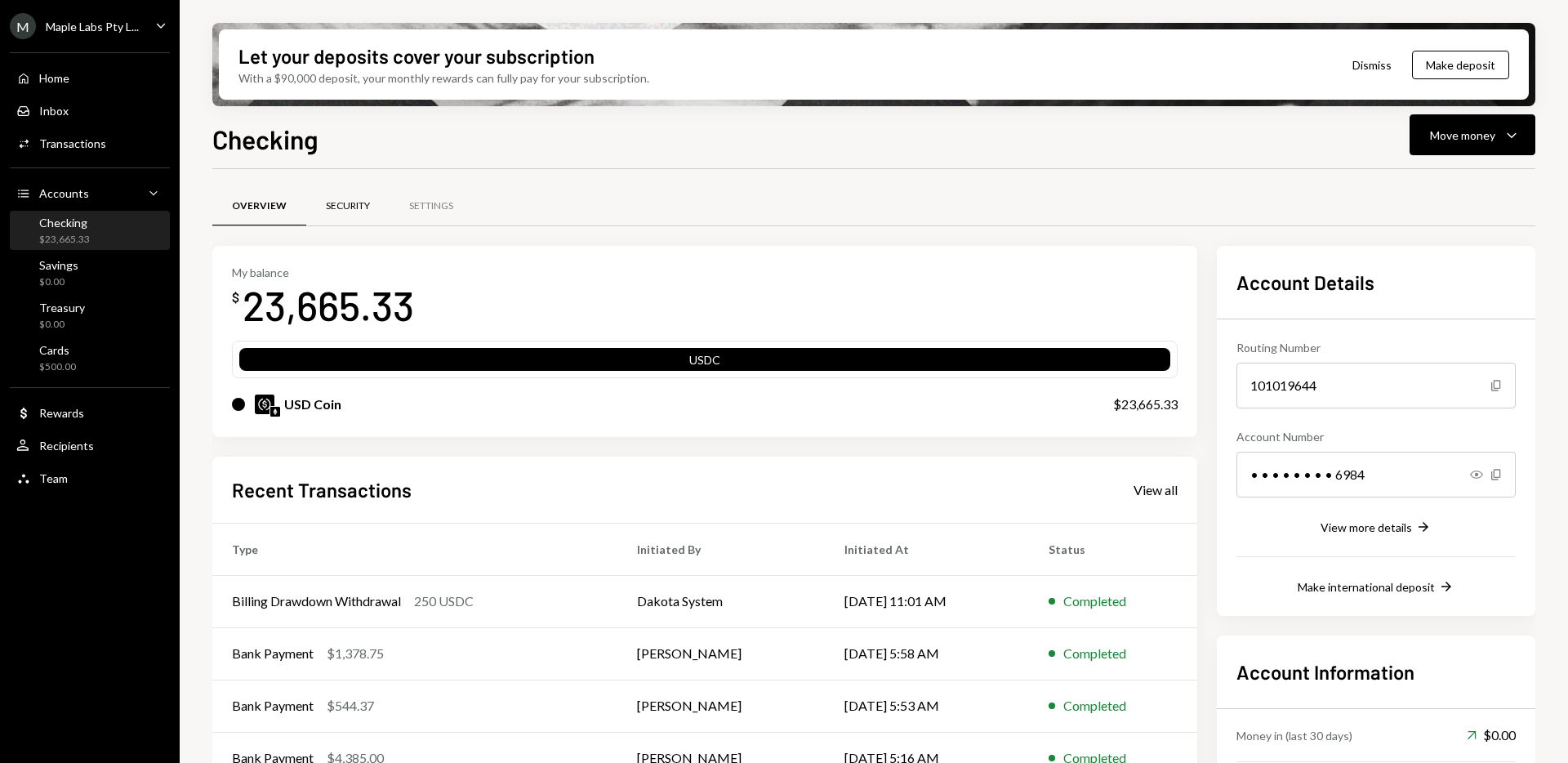
click at [334, 204] on div "Security" at bounding box center [348, 206] width 44 height 14
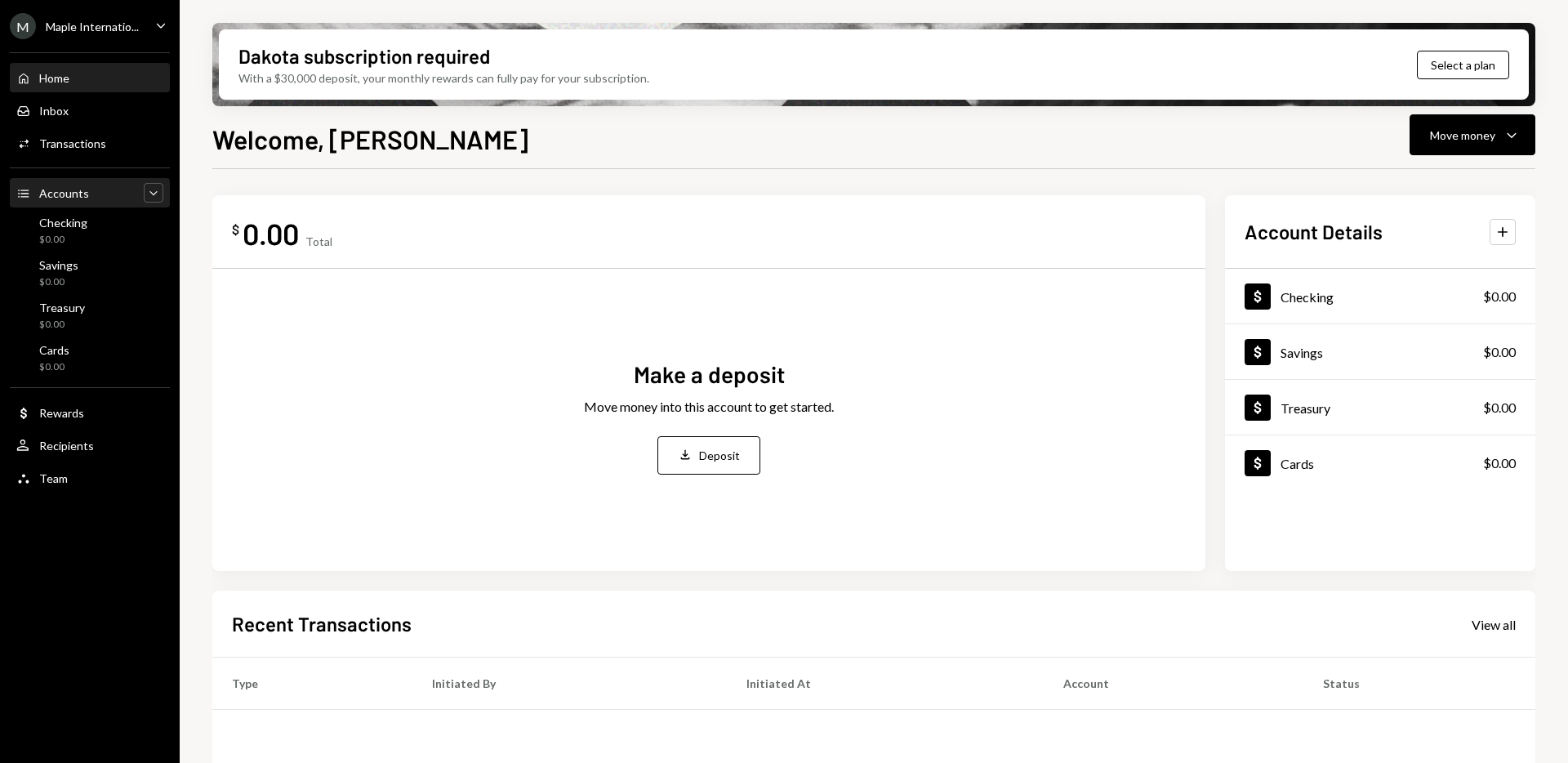
click at [144, 191] on div "Caret Down" at bounding box center [154, 193] width 20 height 20
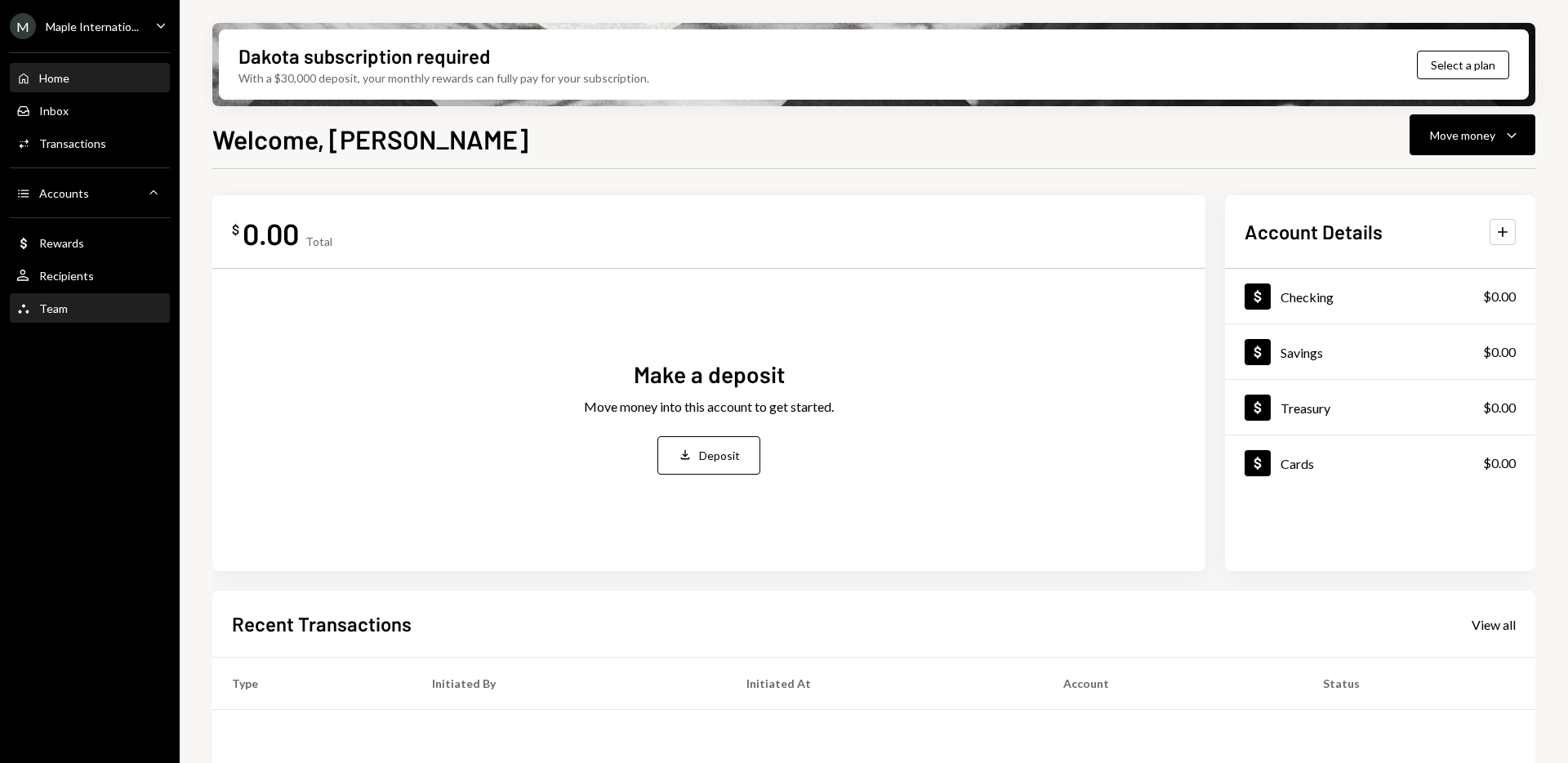
click at [72, 311] on div "Team Team" at bounding box center [90, 309] width 147 height 15
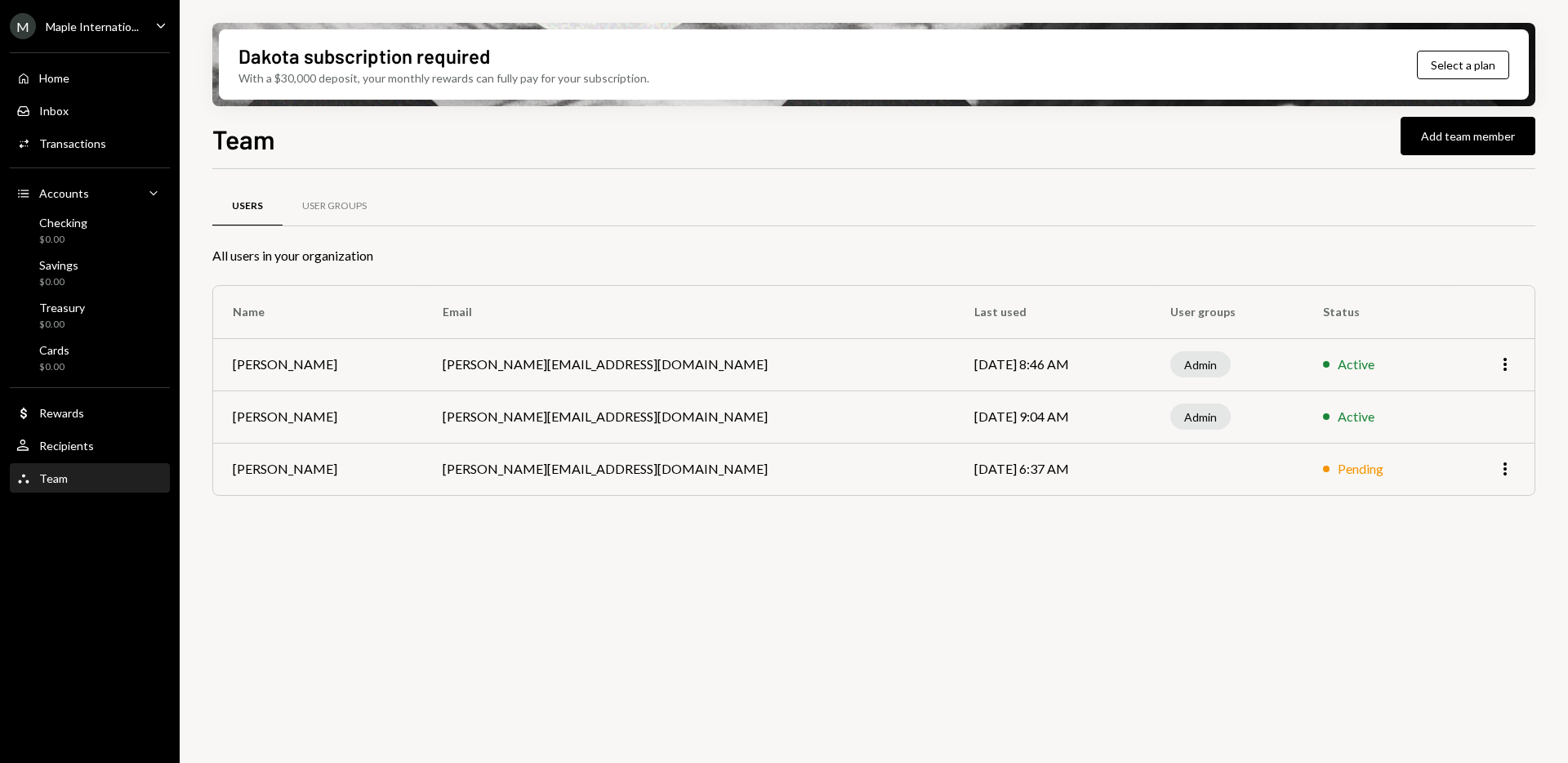
click at [573, 453] on td "[PERSON_NAME][EMAIL_ADDRESS][DOMAIN_NAME]" at bounding box center [689, 468] width 532 height 52
click at [957, 469] on td "[DATE] 6:37 AM" at bounding box center [1053, 468] width 195 height 52
click at [1509, 370] on icon "More" at bounding box center [1506, 365] width 20 height 20
click at [1448, 426] on div "Remove" at bounding box center [1467, 427] width 82 height 29
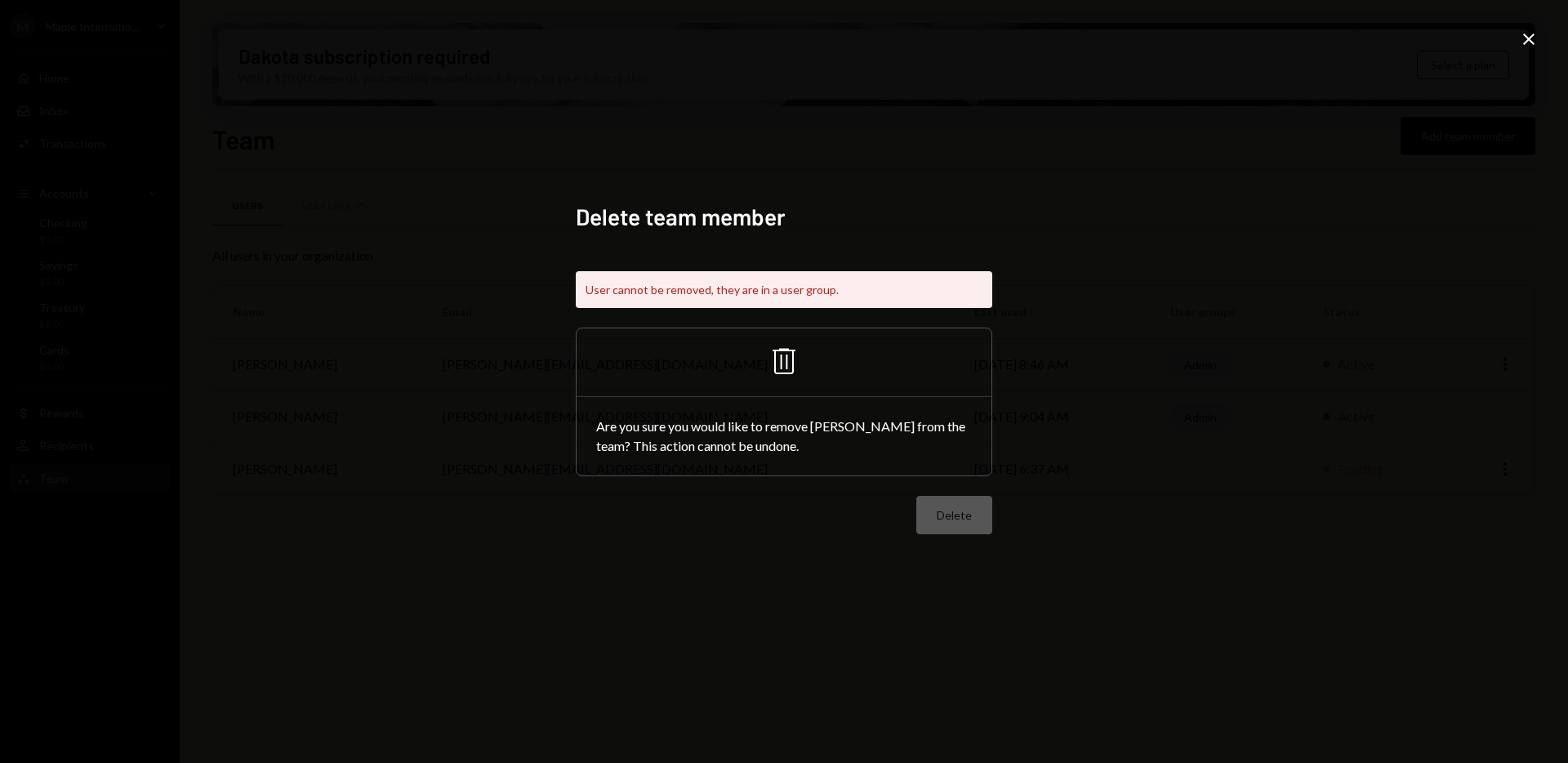
click at [851, 456] on div "Are you sure you would like to remove Arnold Schonberger from the team? This ac…" at bounding box center [784, 437] width 415 height 79
click at [946, 515] on div "Delete" at bounding box center [784, 515] width 417 height 38
click at [782, 356] on icon at bounding box center [784, 362] width 23 height 27
click at [966, 522] on div "Delete" at bounding box center [784, 515] width 417 height 38
click at [1531, 36] on icon at bounding box center [1530, 39] width 12 height 12
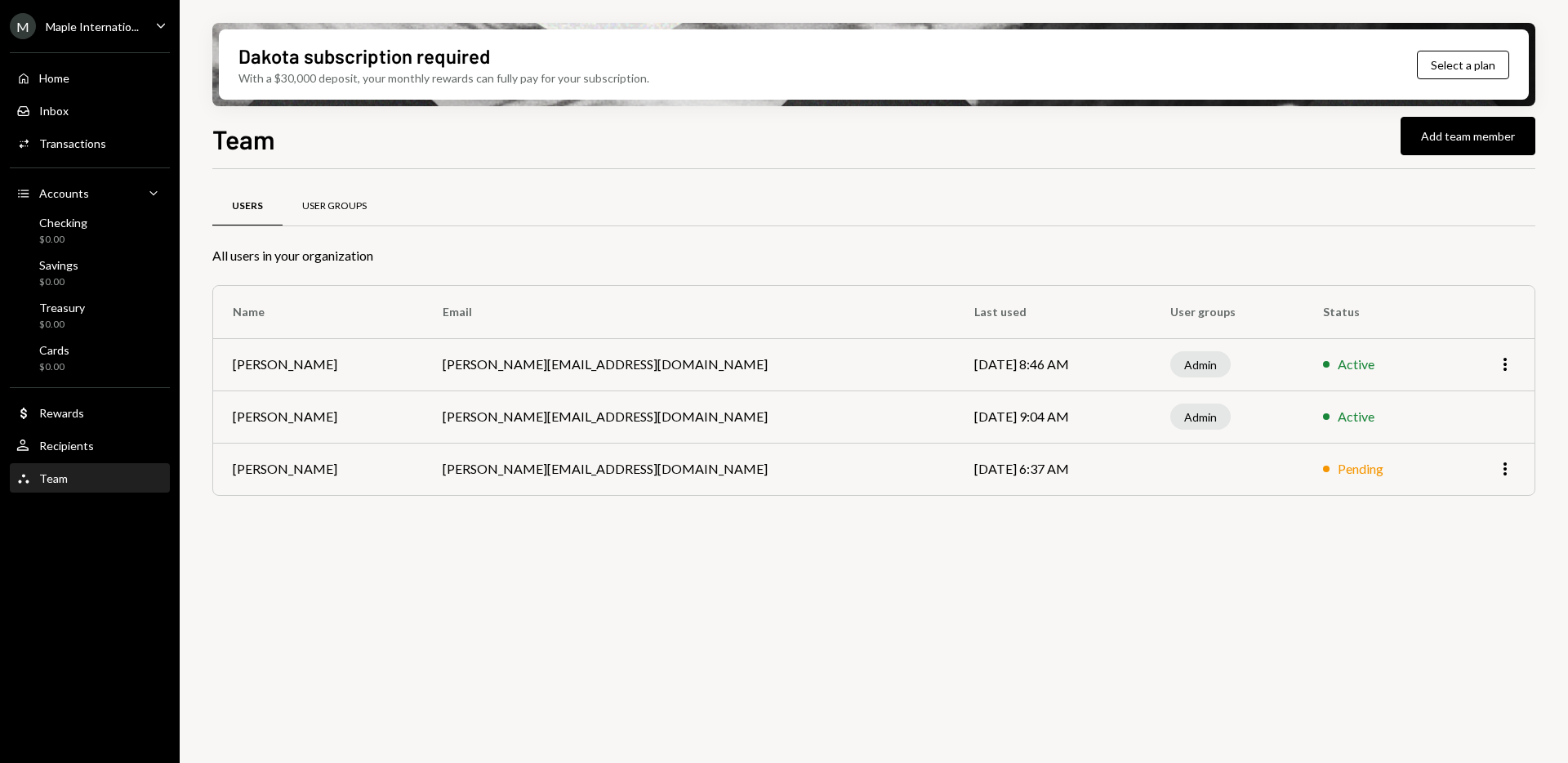
click at [349, 219] on div "User Groups" at bounding box center [334, 207] width 103 height 39
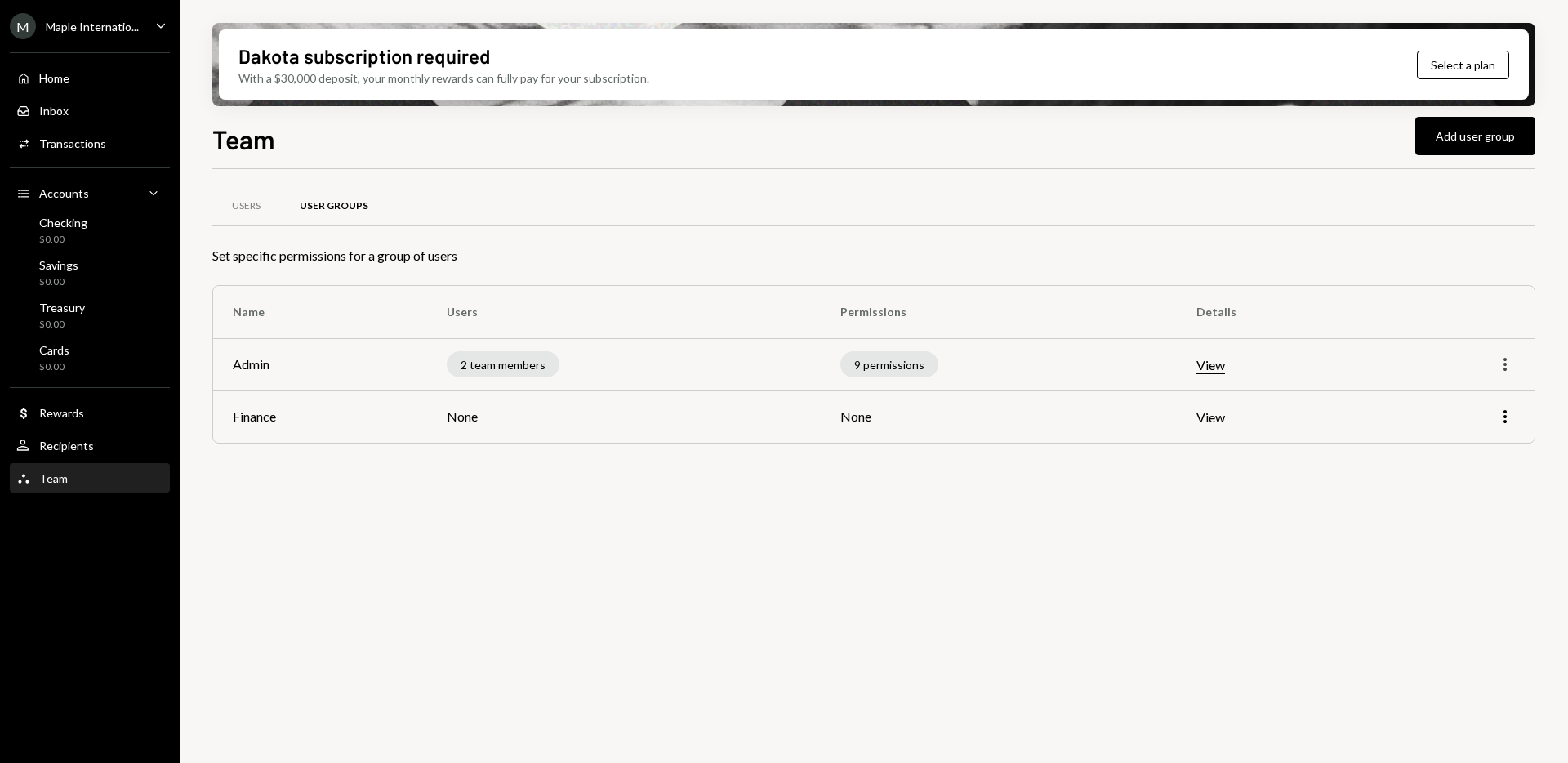
click at [1514, 369] on icon "More" at bounding box center [1506, 365] width 20 height 20
click at [1467, 395] on div "Edit" at bounding box center [1467, 398] width 82 height 29
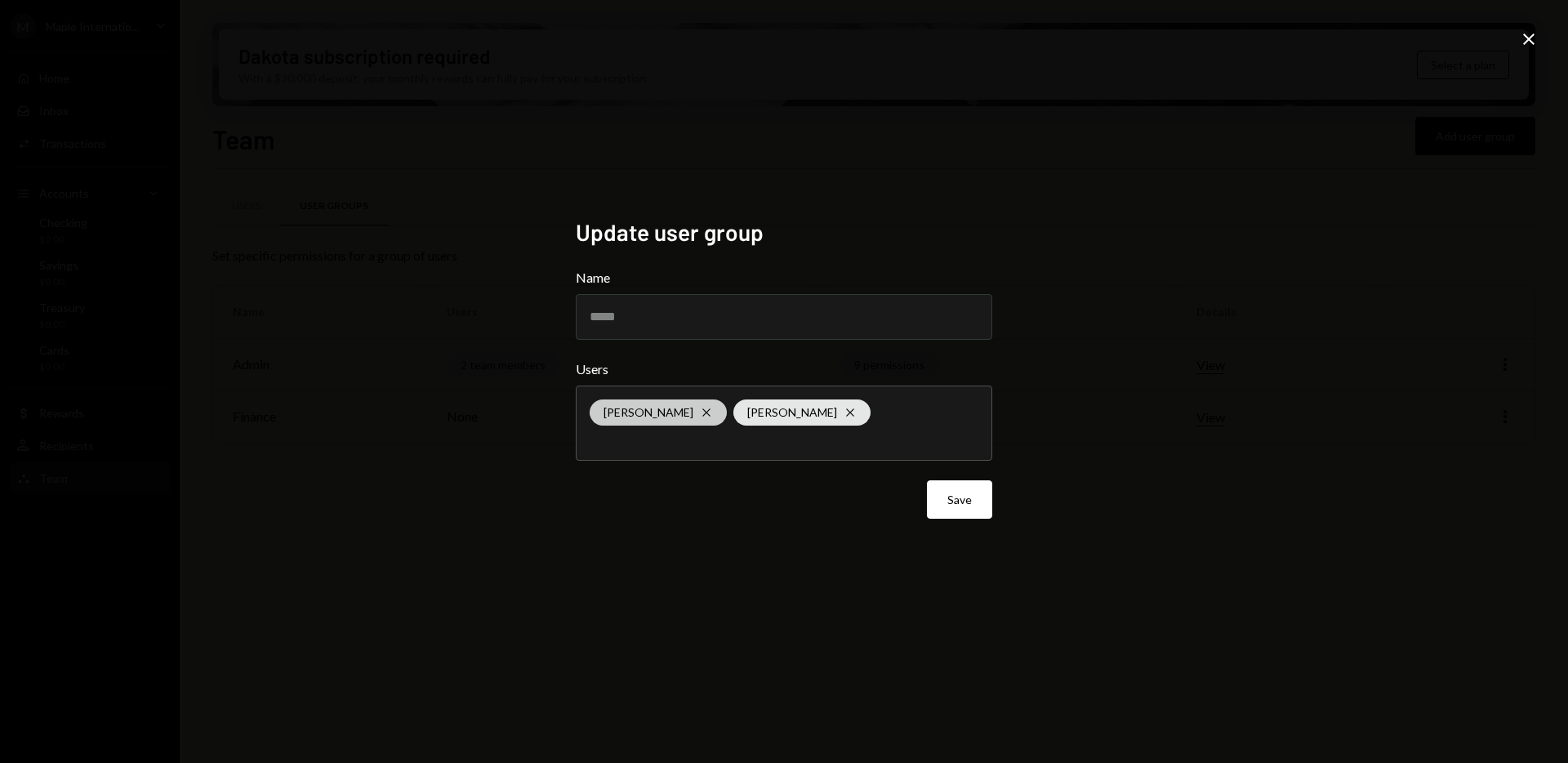
click at [723, 412] on div "Arnold Schonberger Cross" at bounding box center [657, 412] width 137 height 27
click at [1127, 481] on div "Update user group Name ***** Users Ryan O'Shea Cross Save Close" at bounding box center [784, 382] width 1568 height 763
click at [950, 499] on button "Save" at bounding box center [960, 499] width 65 height 38
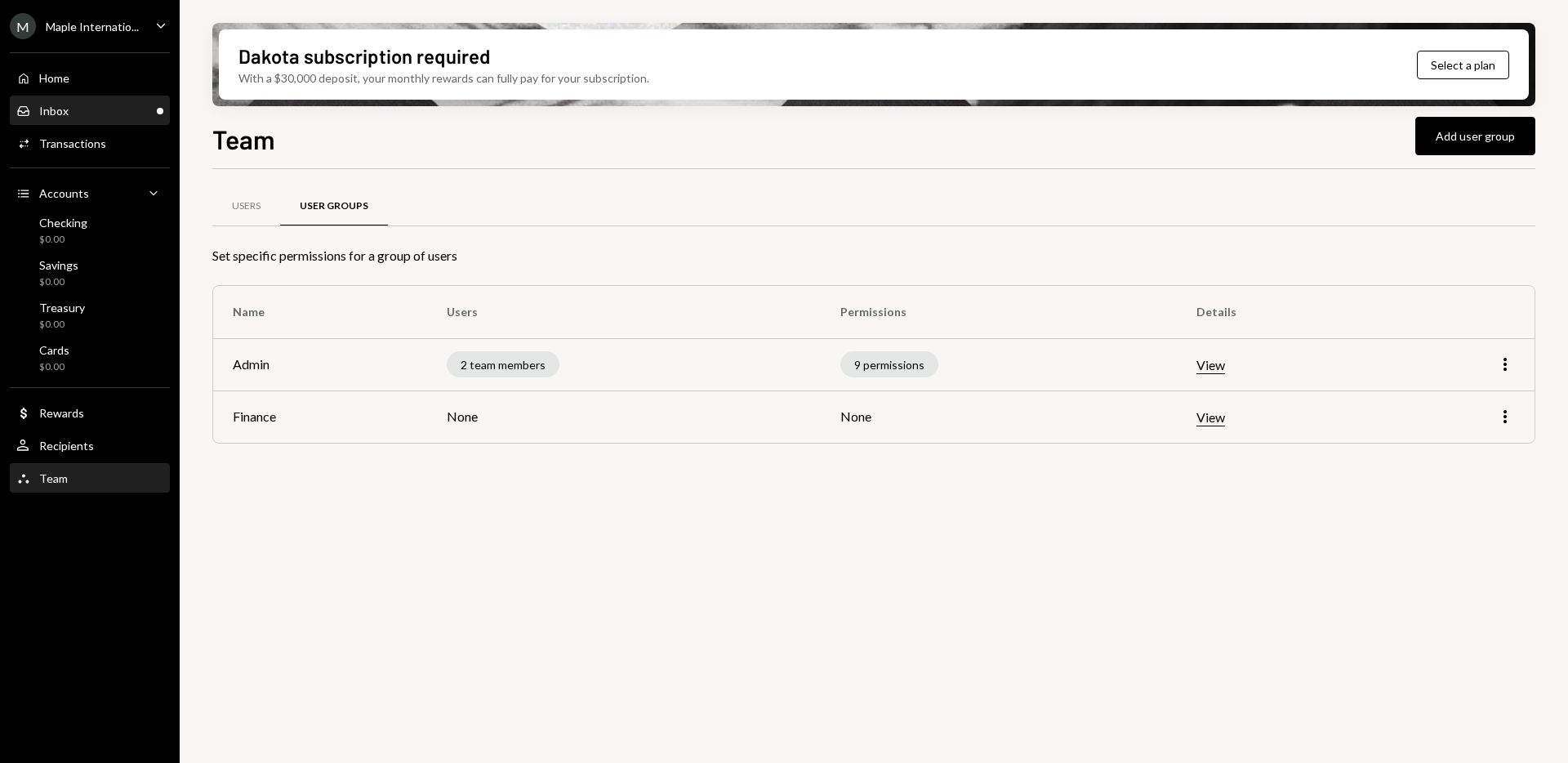
click at [73, 101] on div "Inbox Inbox" at bounding box center [90, 111] width 147 height 28
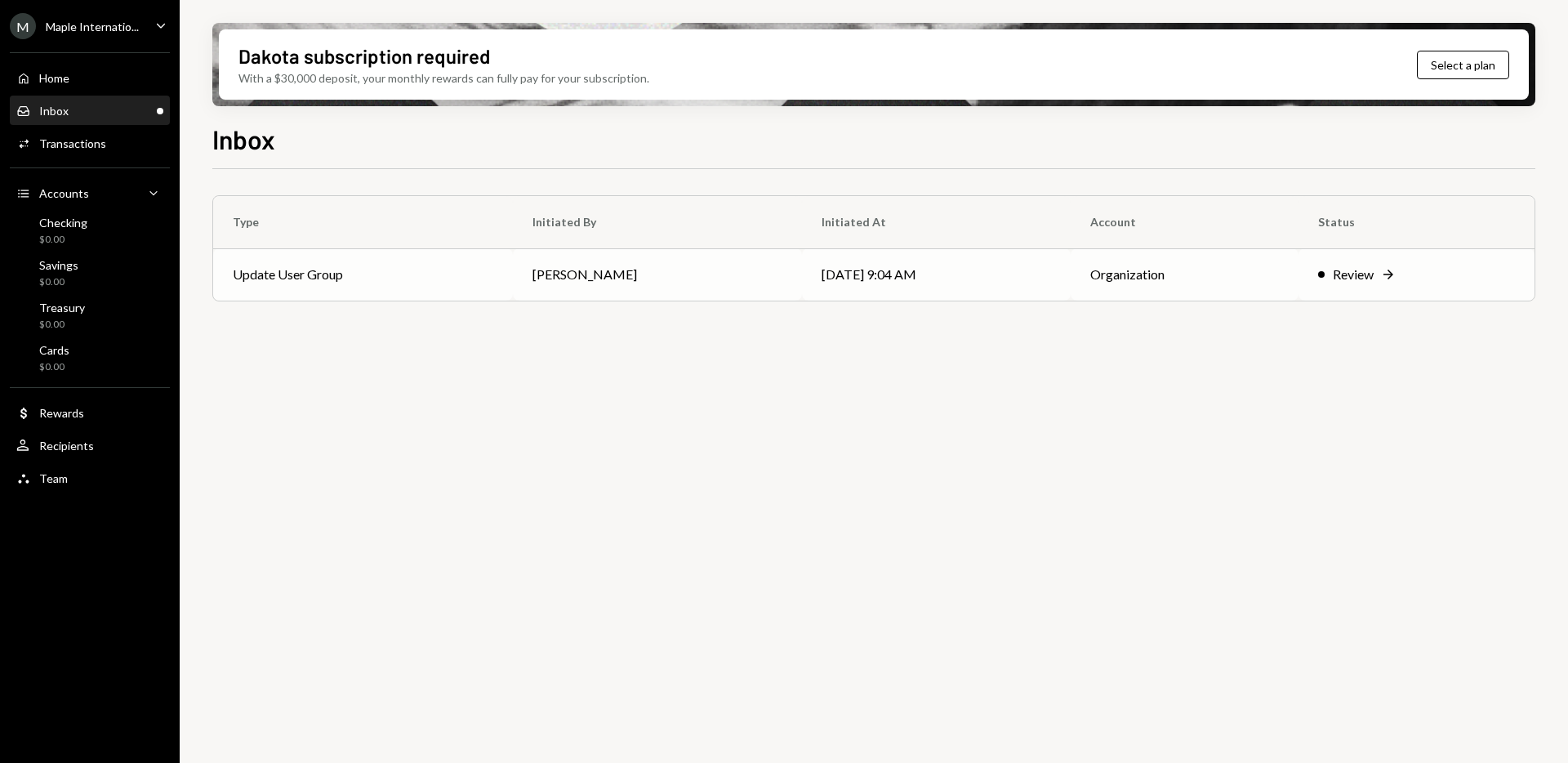
click at [1335, 272] on div "Review" at bounding box center [1353, 275] width 40 height 20
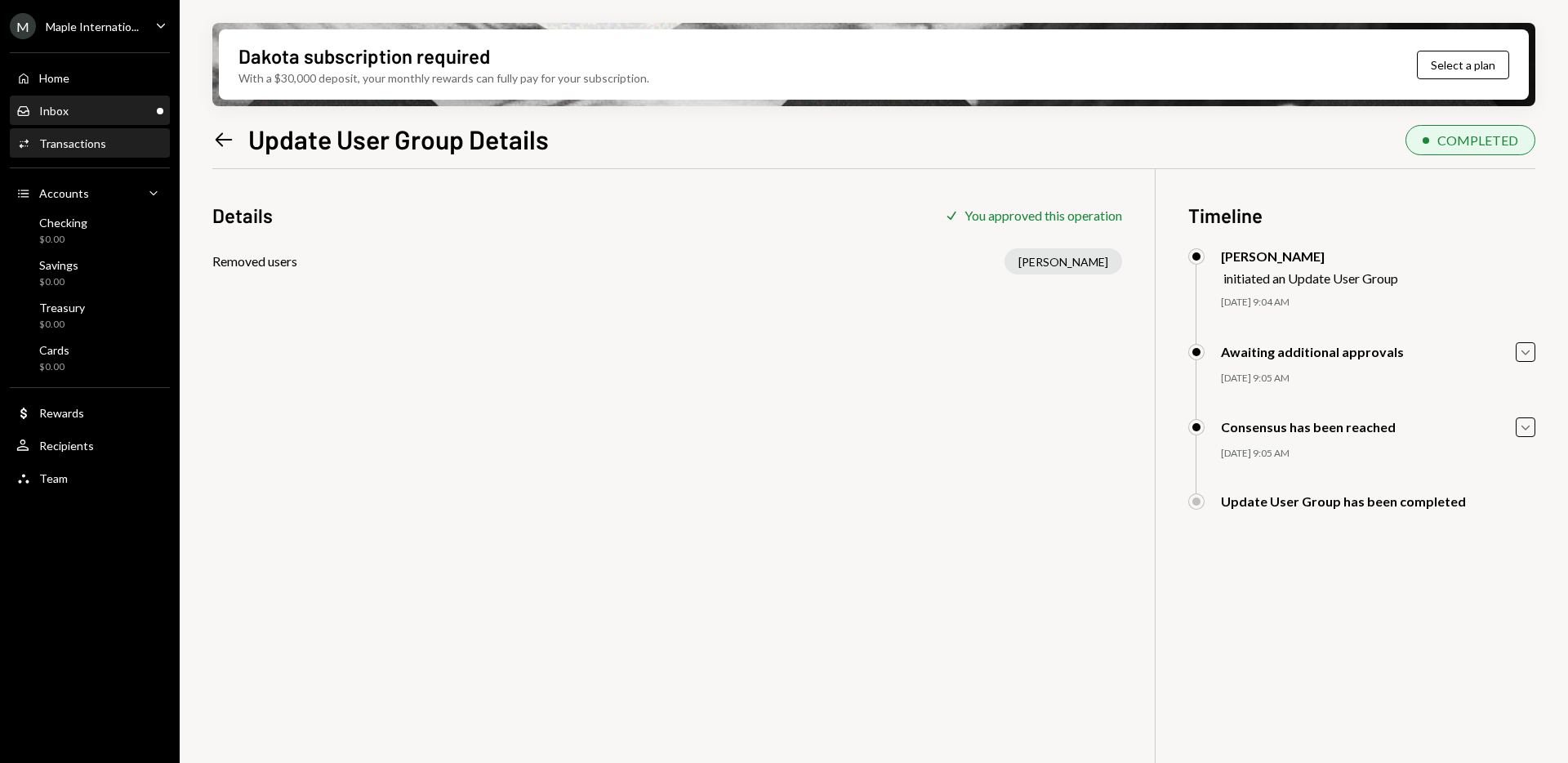
click at [54, 114] on div "Inbox" at bounding box center [54, 110] width 30 height 14
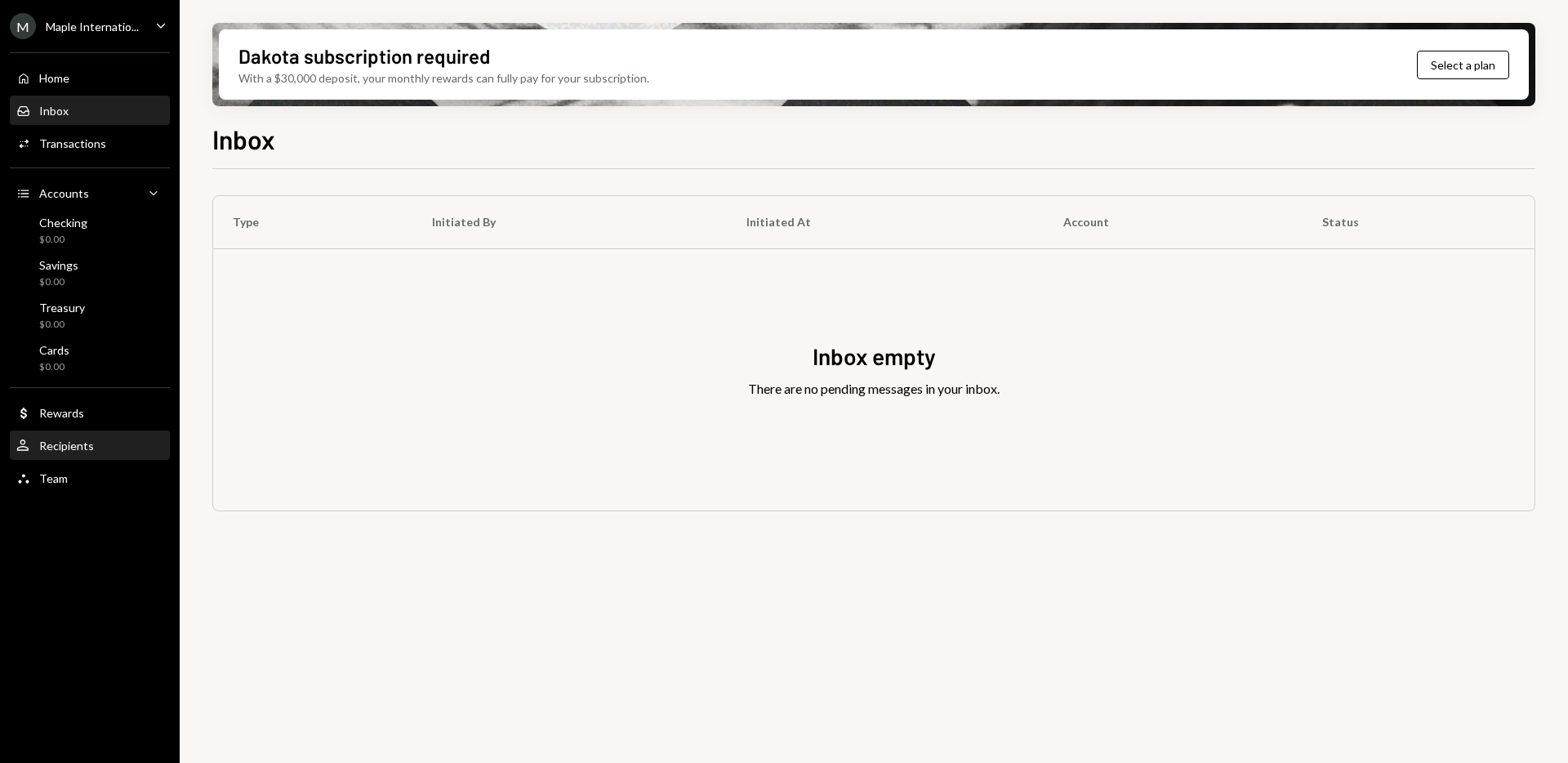
click at [69, 451] on div "Recipients" at bounding box center [67, 446] width 55 height 14
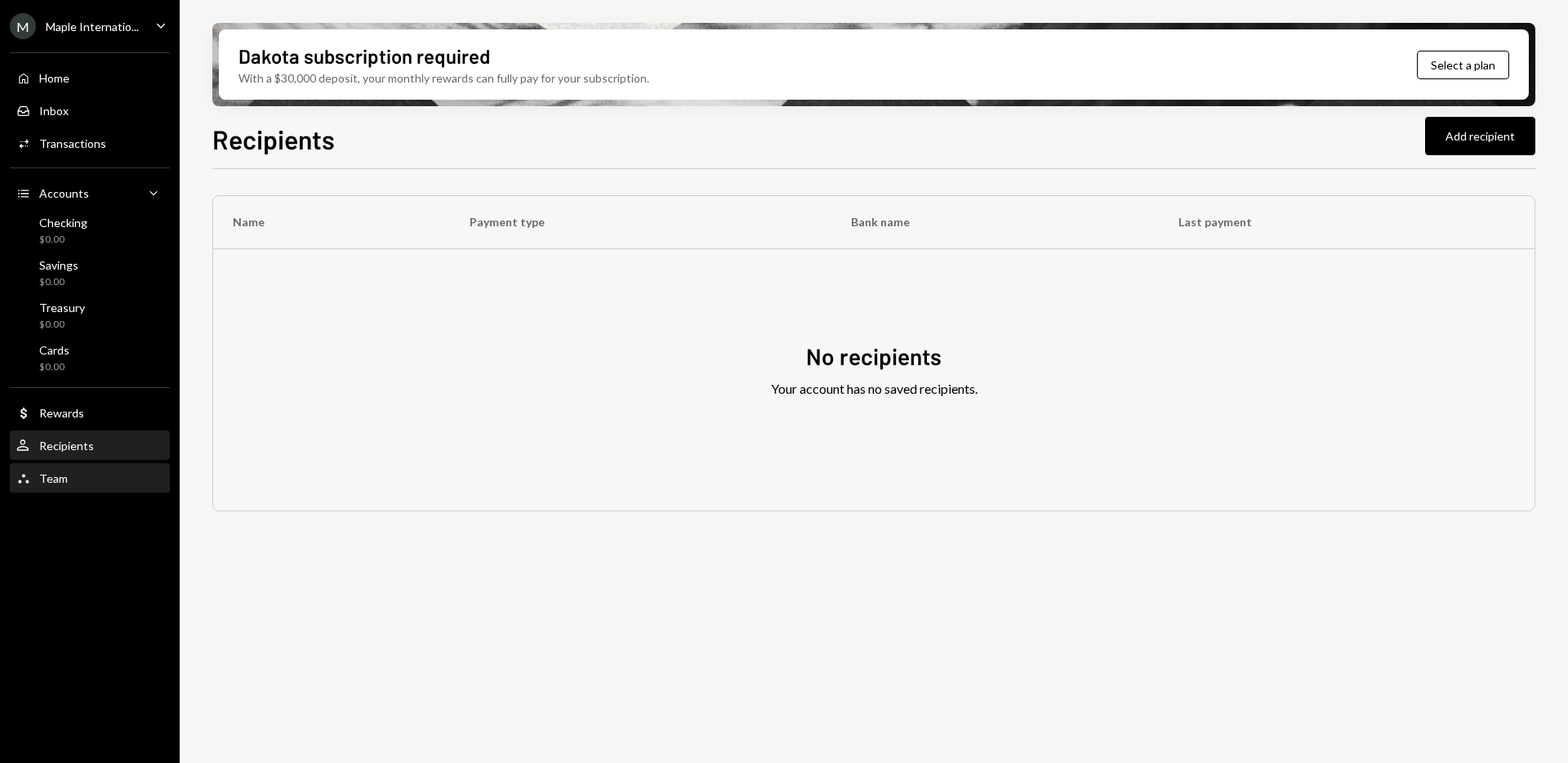
click at [37, 492] on div "Team Team" at bounding box center [90, 479] width 147 height 28
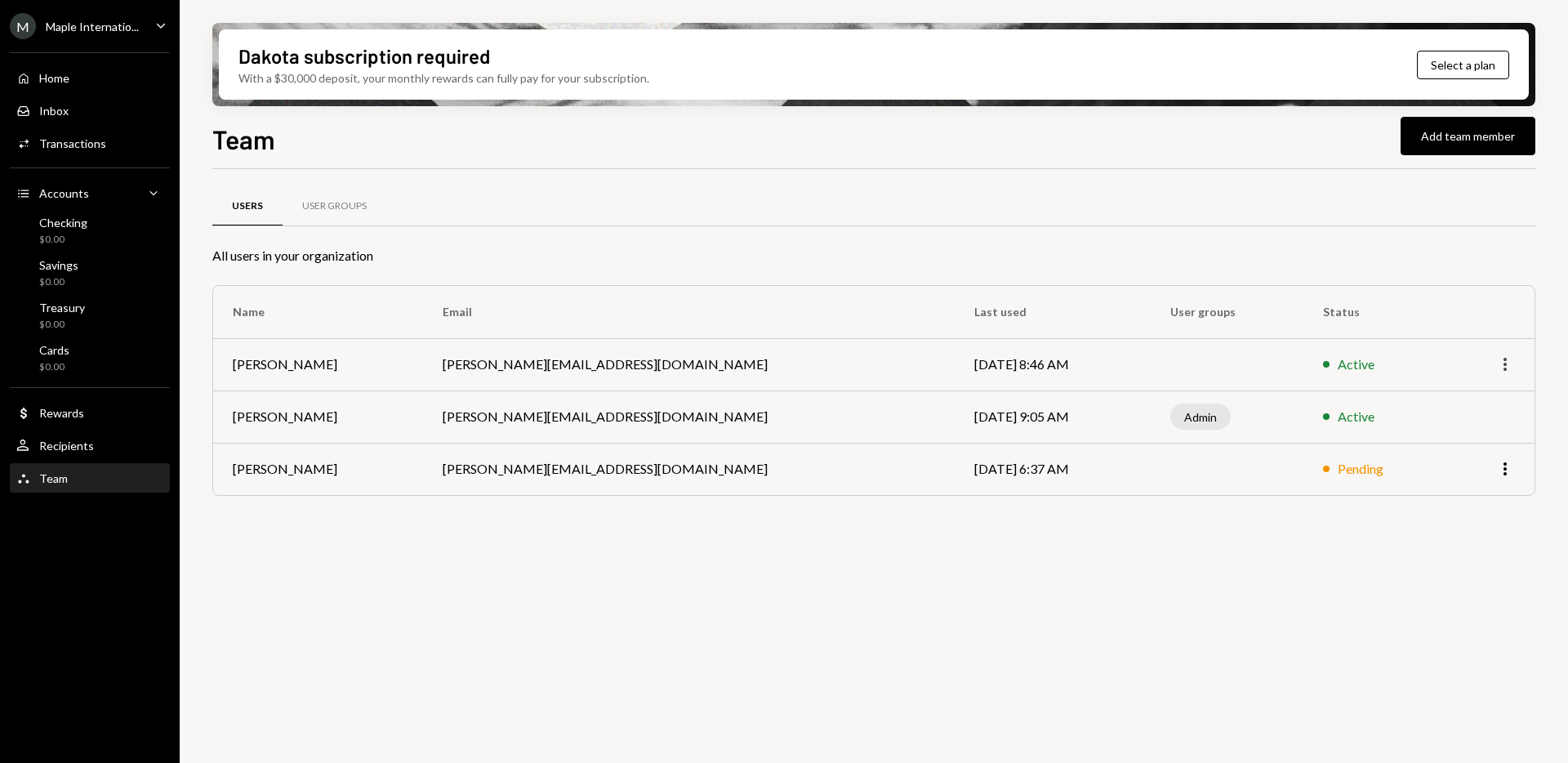
click at [1511, 361] on icon "More" at bounding box center [1506, 365] width 20 height 20
click at [1449, 429] on div "Remove" at bounding box center [1467, 427] width 82 height 29
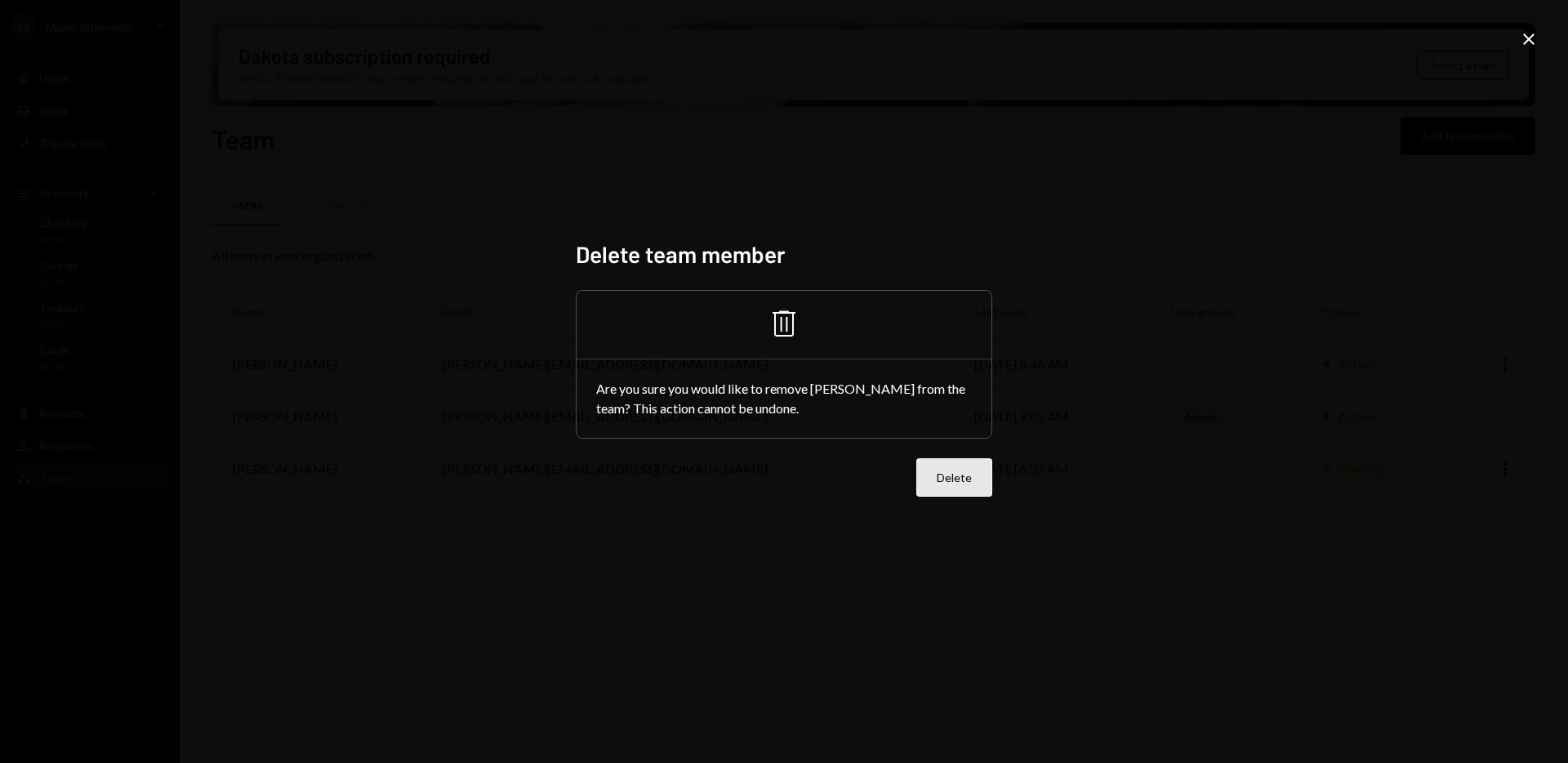
click at [969, 471] on button "Delete" at bounding box center [954, 477] width 76 height 38
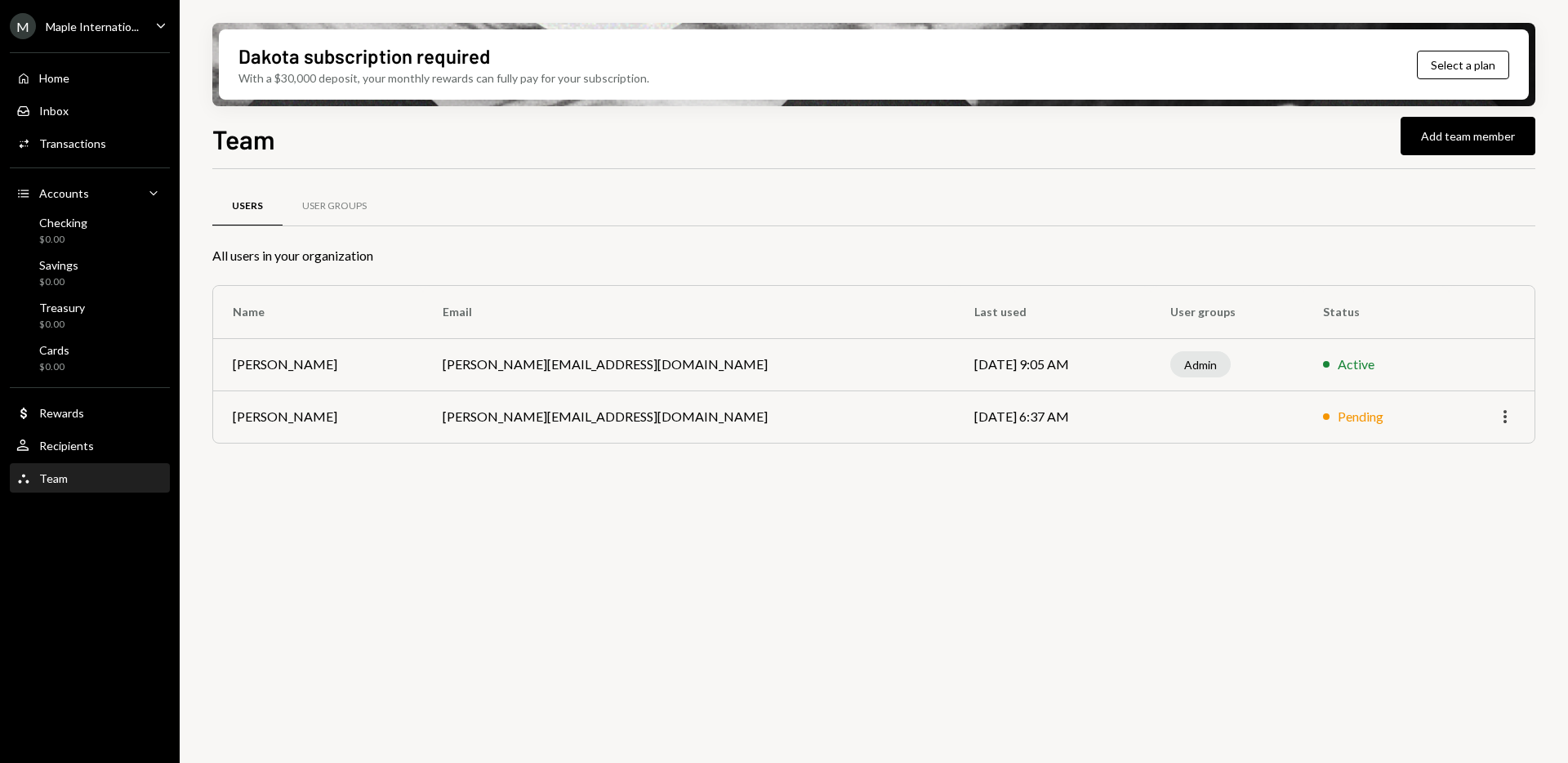
click at [1499, 416] on icon "More" at bounding box center [1506, 417] width 20 height 20
click at [844, 451] on div "Users User Groups All users in your organization Name Email Last used User grou…" at bounding box center [874, 335] width 1324 height 281
click at [351, 208] on div "User Groups" at bounding box center [334, 206] width 64 height 14
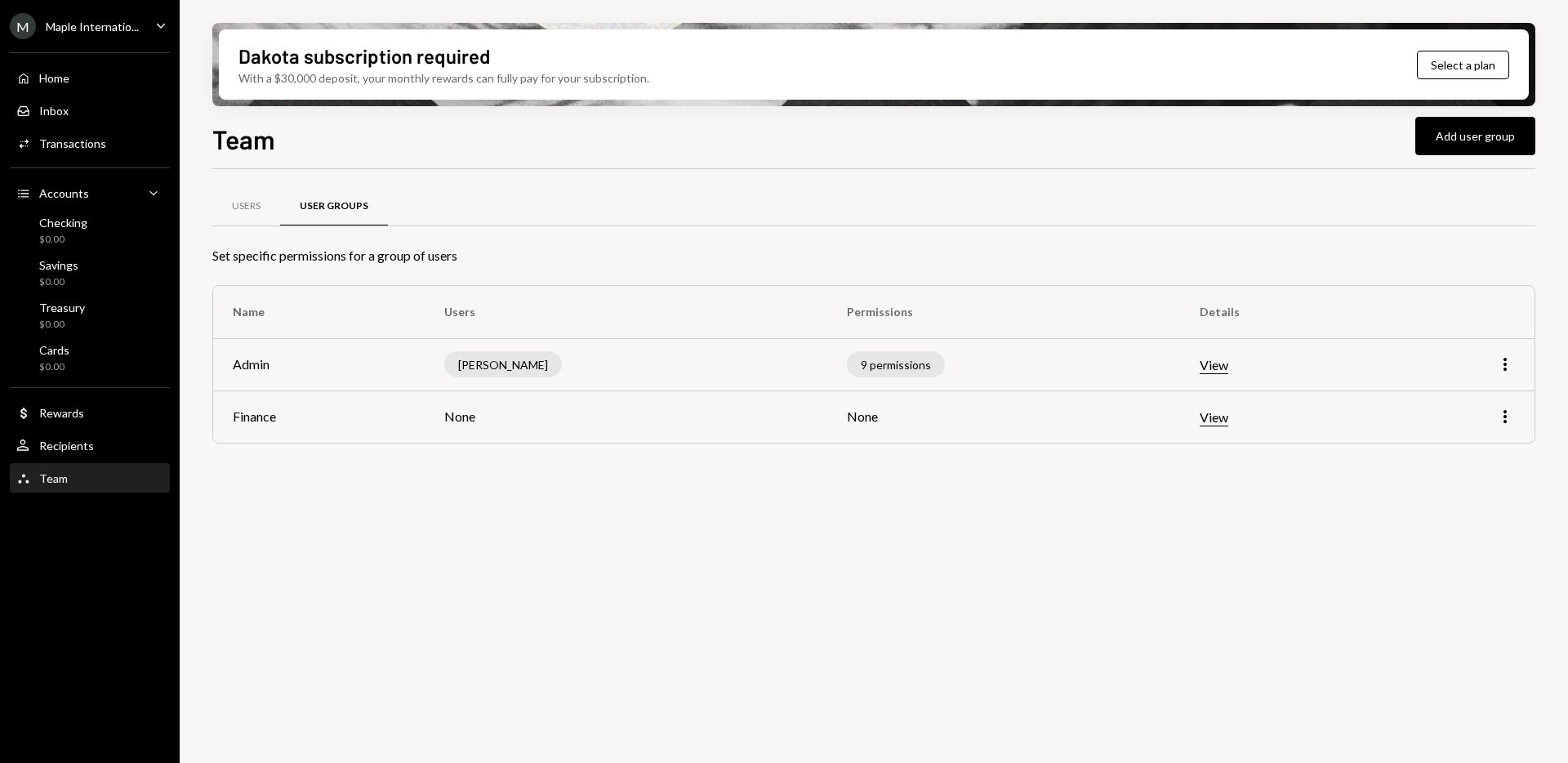
click at [355, 499] on div "Users User Groups Set specific permissions for a group of users Name Users Perm…" at bounding box center [874, 476] width 1324 height 613
click at [1200, 418] on button "View" at bounding box center [1214, 417] width 29 height 17
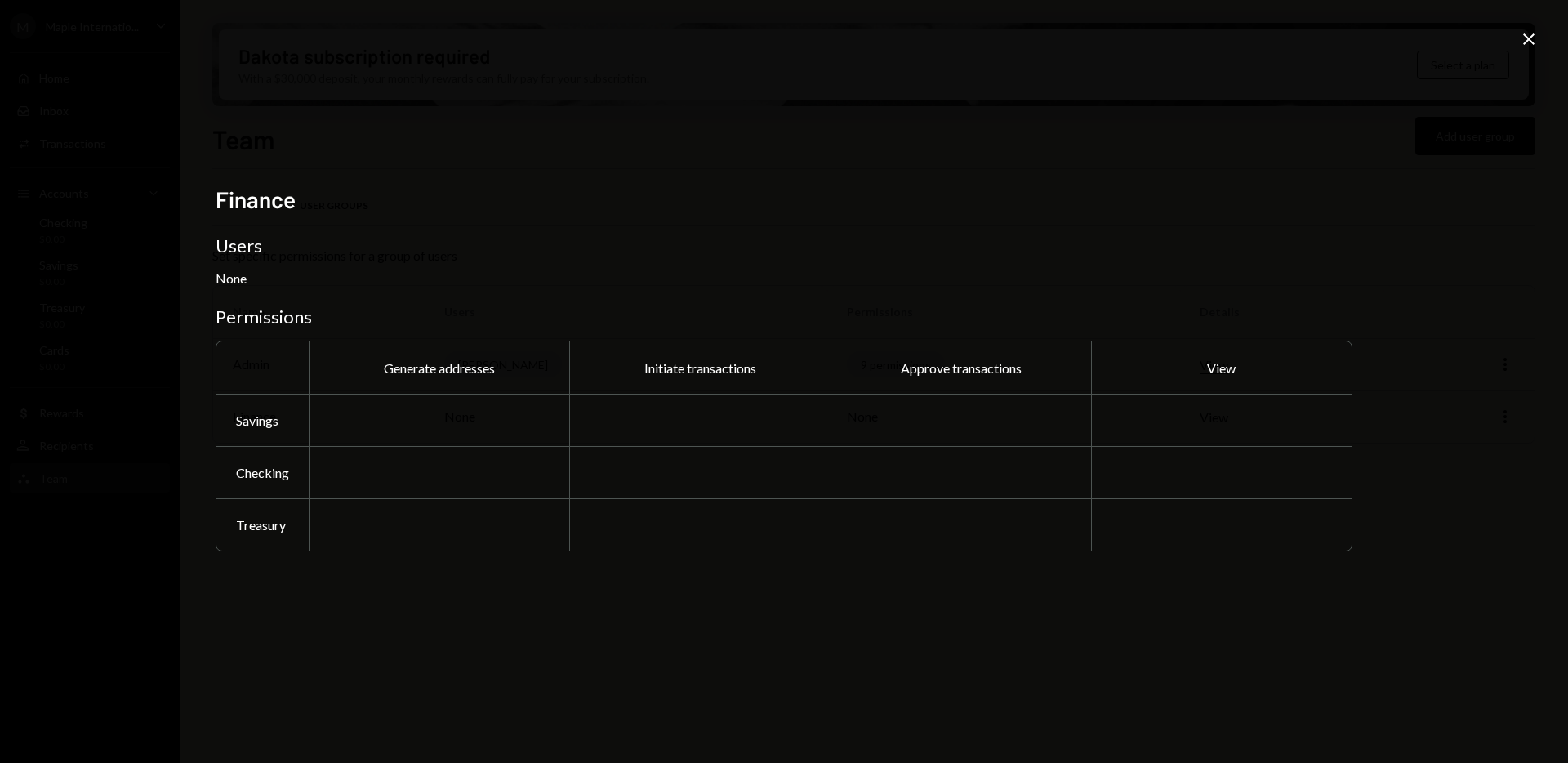
click at [1181, 318] on h3 "Permissions" at bounding box center [784, 316] width 1137 height 23
click at [1532, 37] on icon "Close" at bounding box center [1530, 39] width 20 height 20
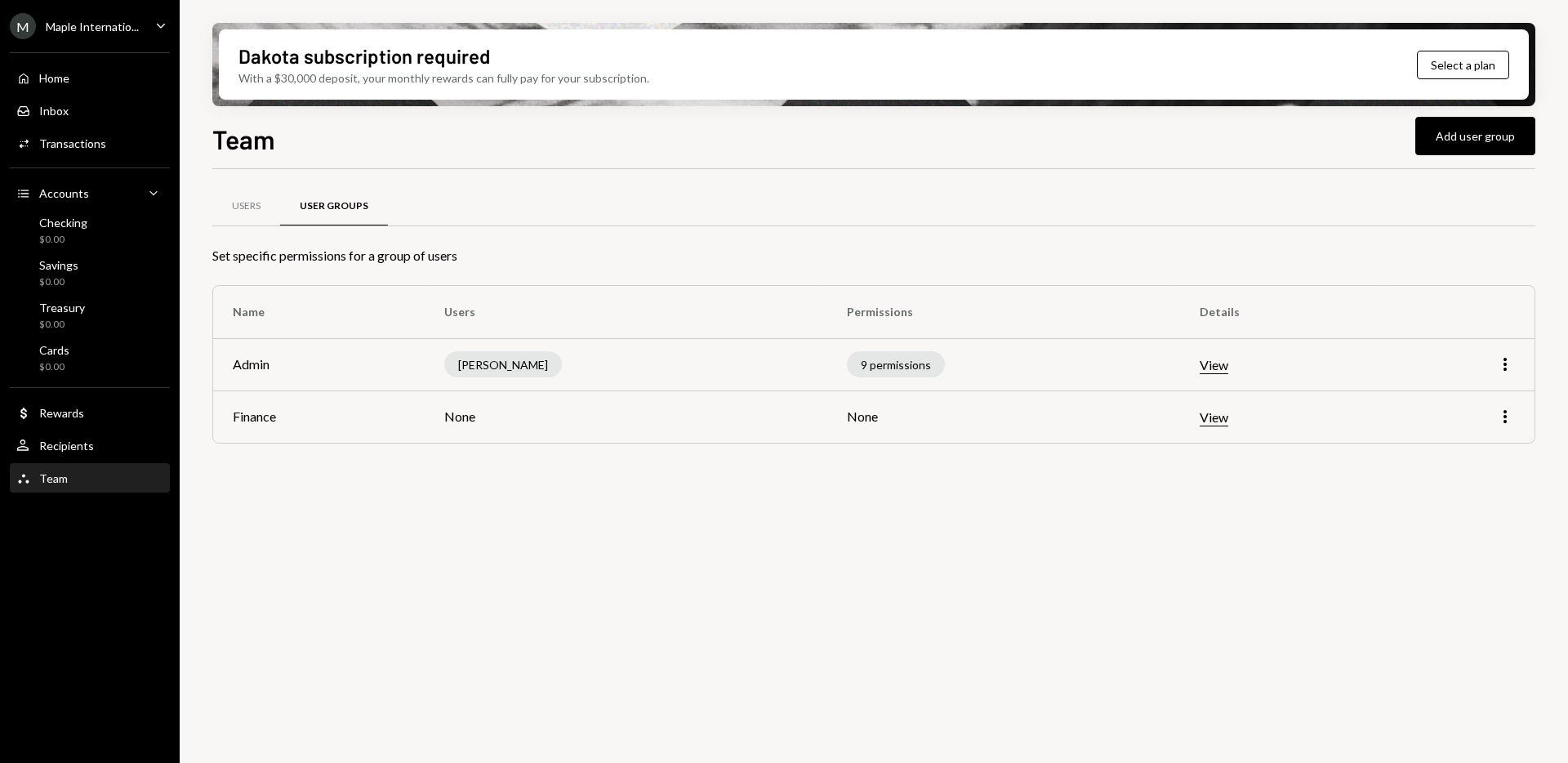
click at [159, 14] on div "M Maple Internatio... Caret Down" at bounding box center [90, 26] width 179 height 27
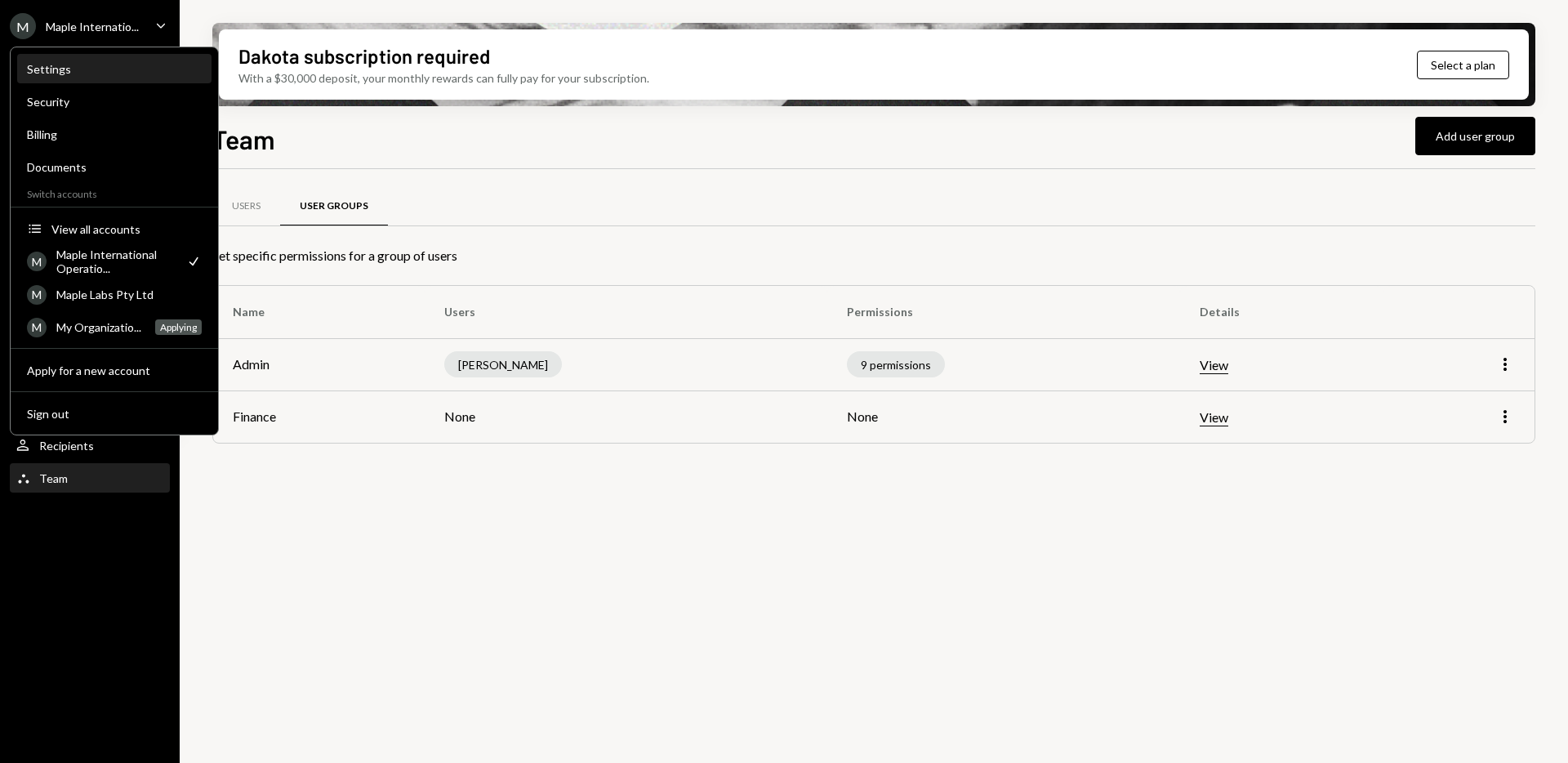
click at [74, 66] on div "Settings" at bounding box center [113, 69] width 174 height 14
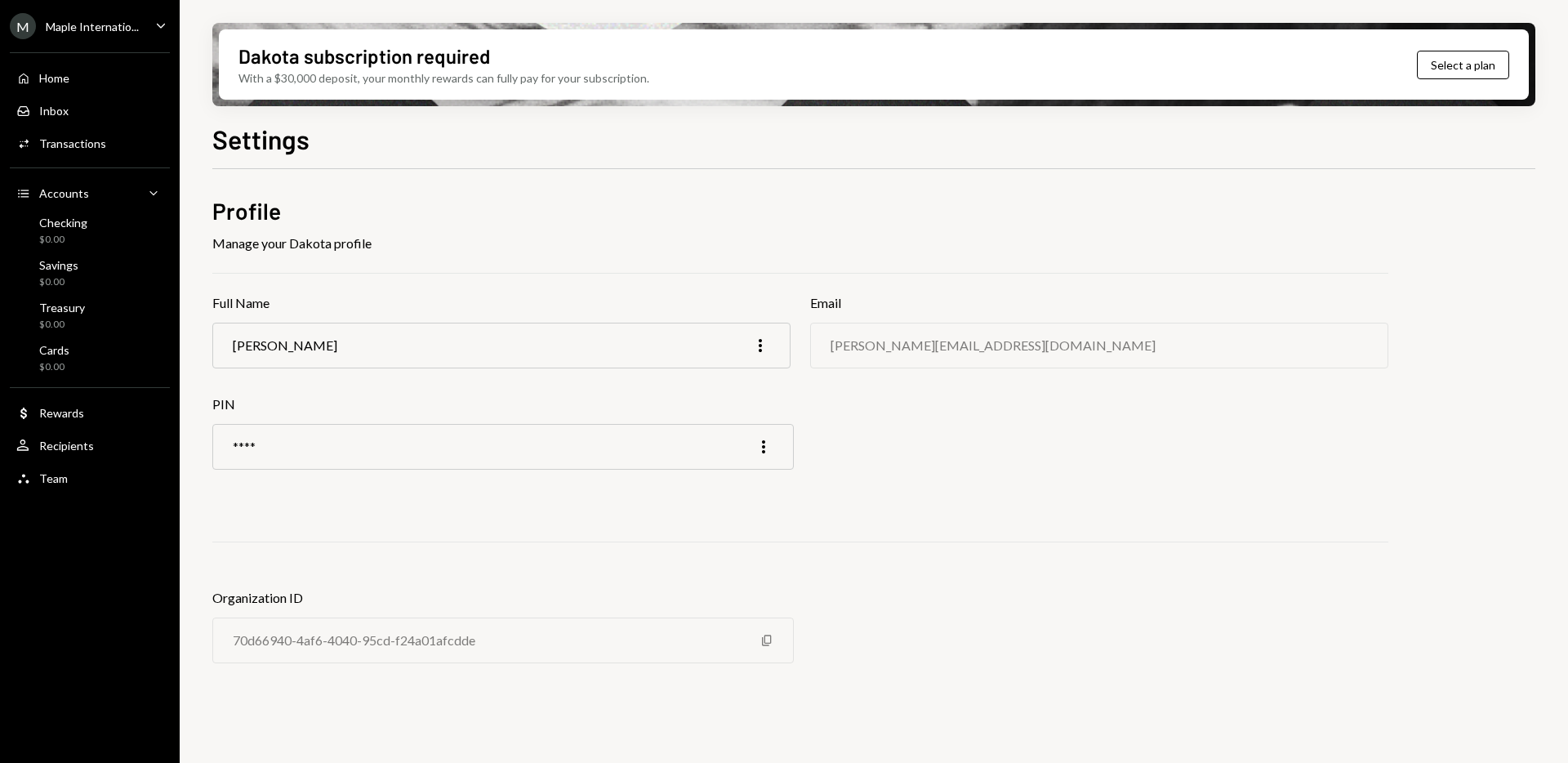
click at [149, 31] on div "M Maple Internatio... Caret Down" at bounding box center [90, 26] width 179 height 27
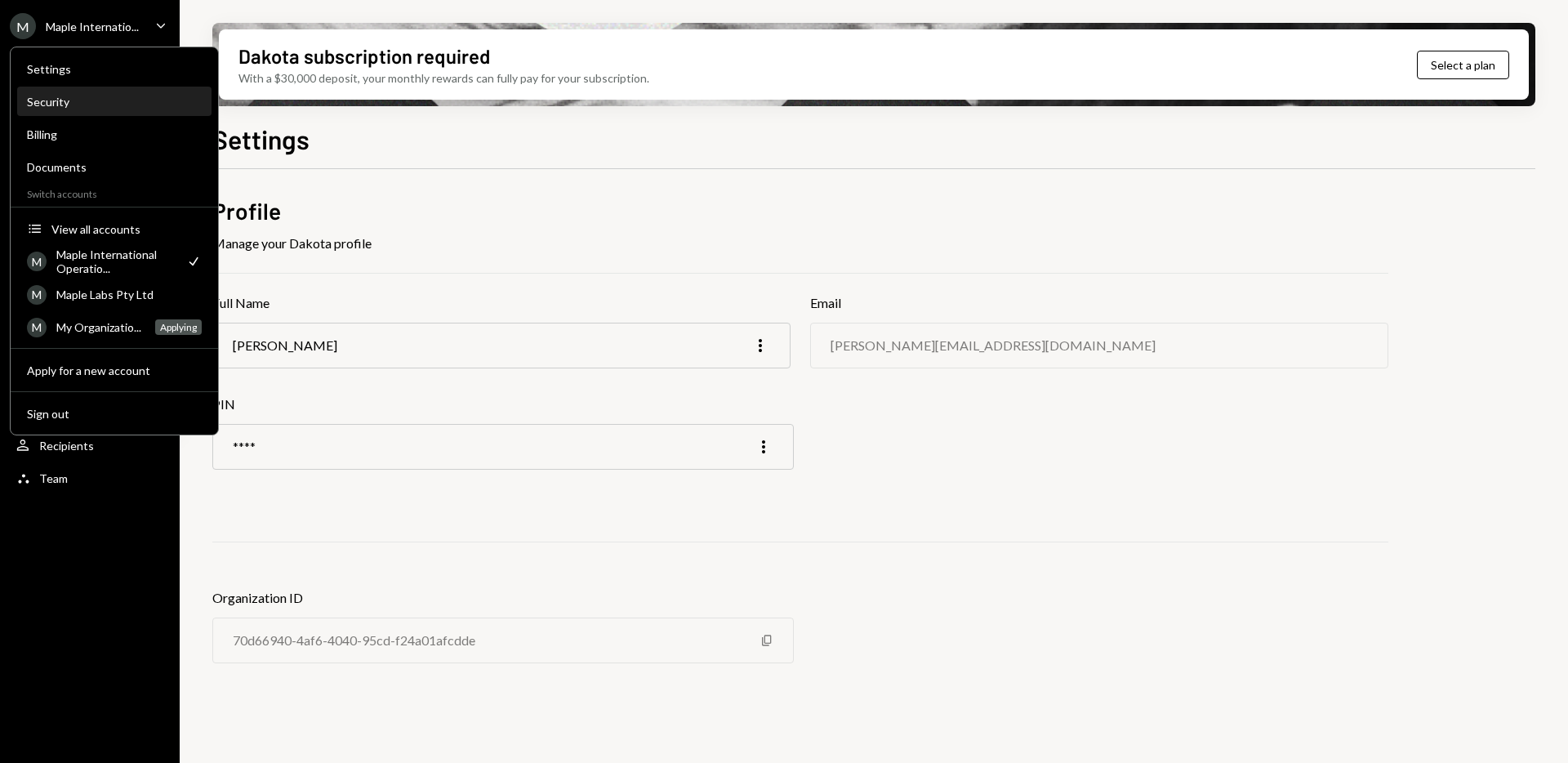
click at [42, 105] on div "Security" at bounding box center [113, 102] width 174 height 14
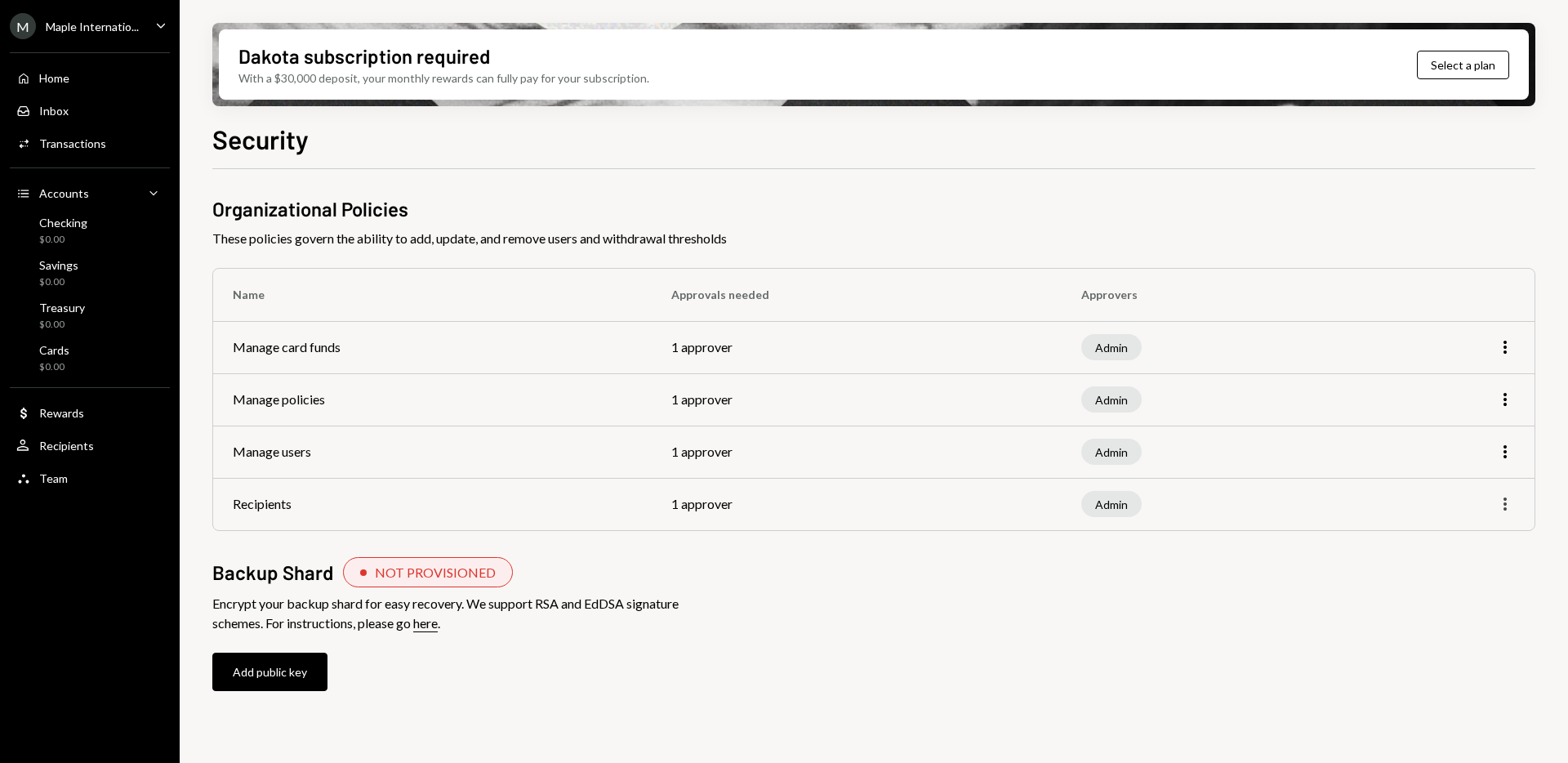
click at [1508, 503] on icon "More" at bounding box center [1506, 504] width 20 height 20
click at [1222, 490] on td "Admin" at bounding box center [1211, 504] width 298 height 52
click at [101, 233] on div "Checking $0.00" at bounding box center [90, 231] width 147 height 31
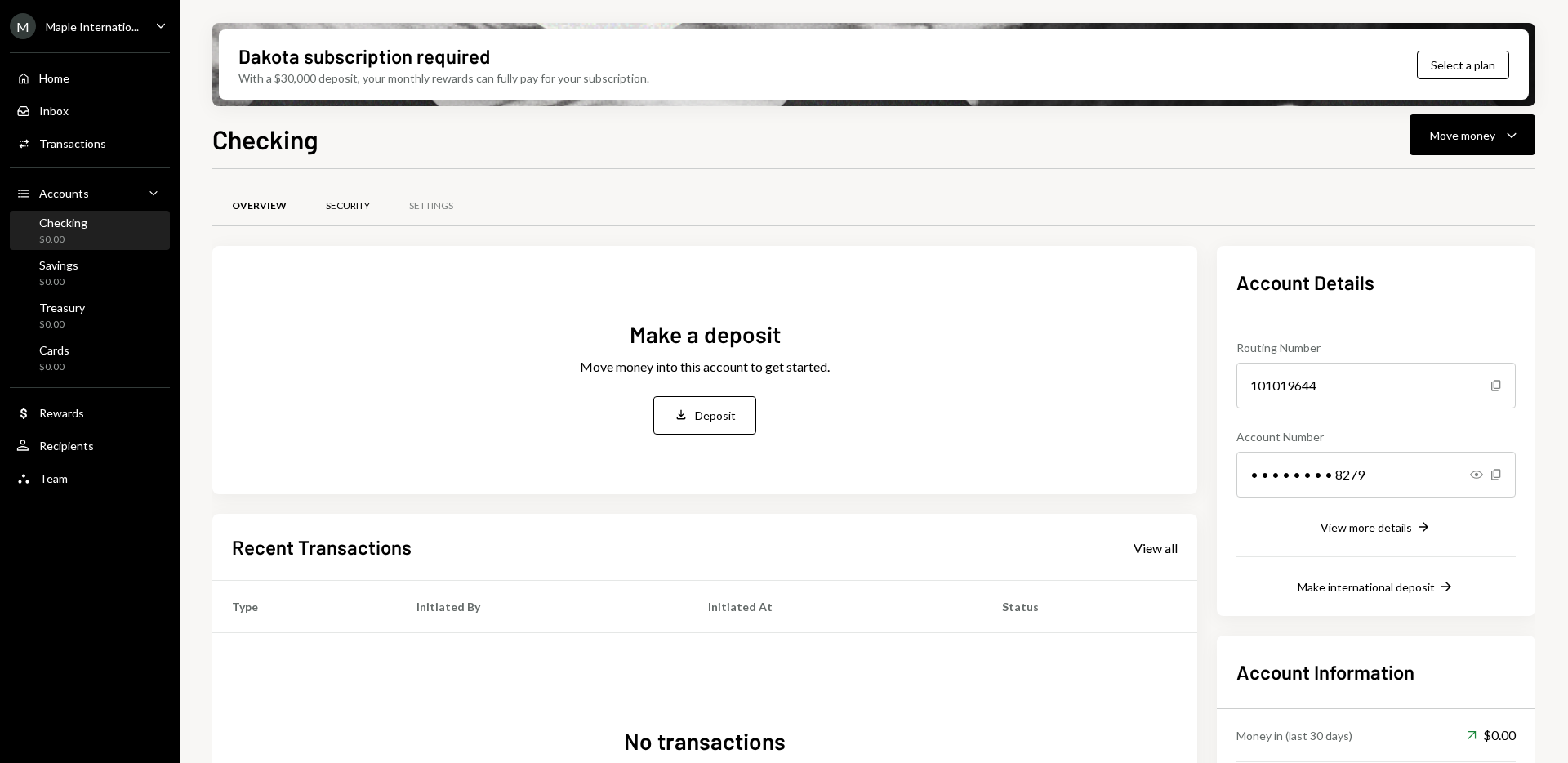
click at [332, 208] on div "Security" at bounding box center [348, 206] width 44 height 14
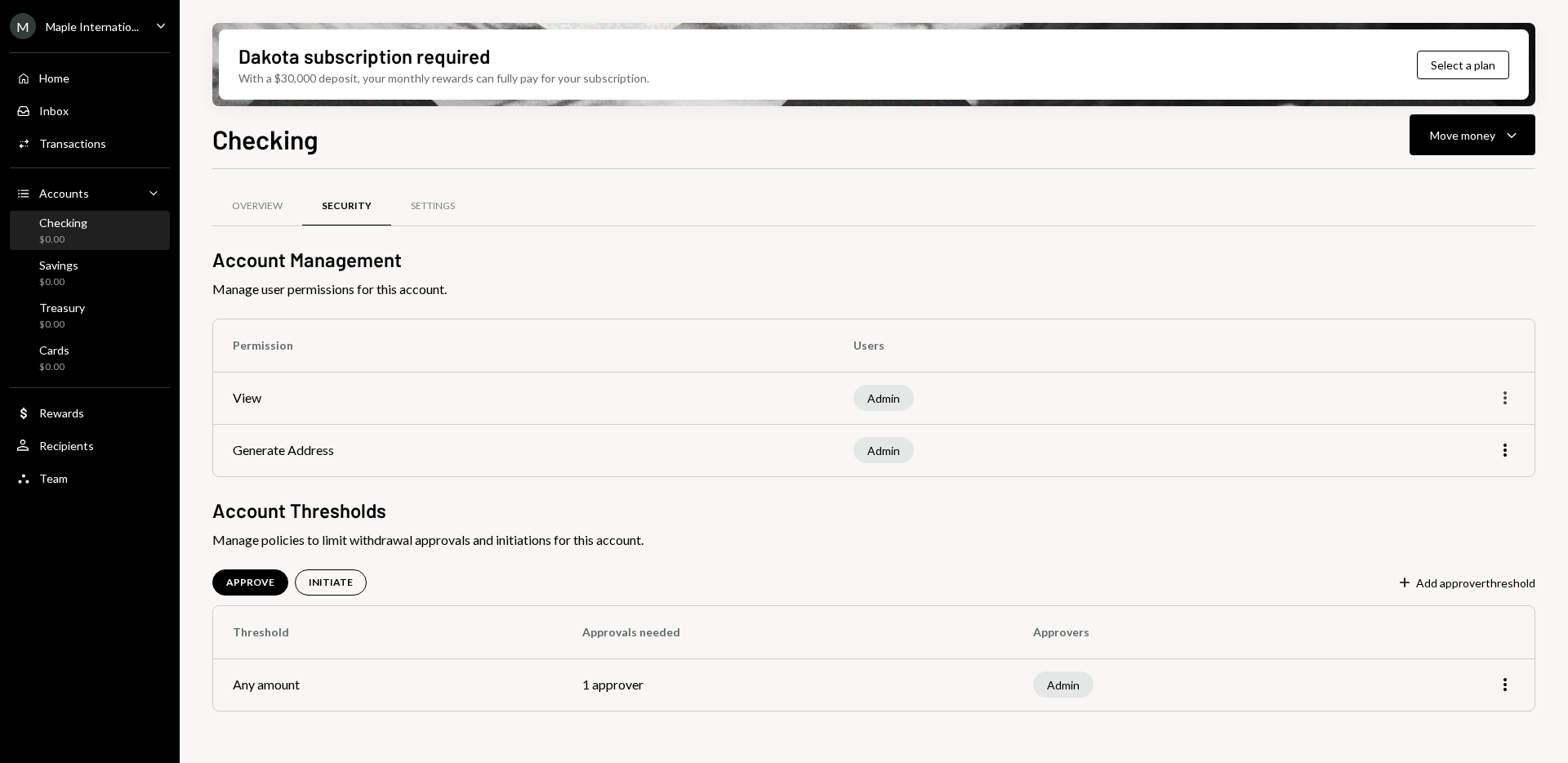
click at [1508, 394] on icon "More" at bounding box center [1506, 398] width 20 height 20
click at [1455, 428] on div "Edit" at bounding box center [1467, 432] width 82 height 29
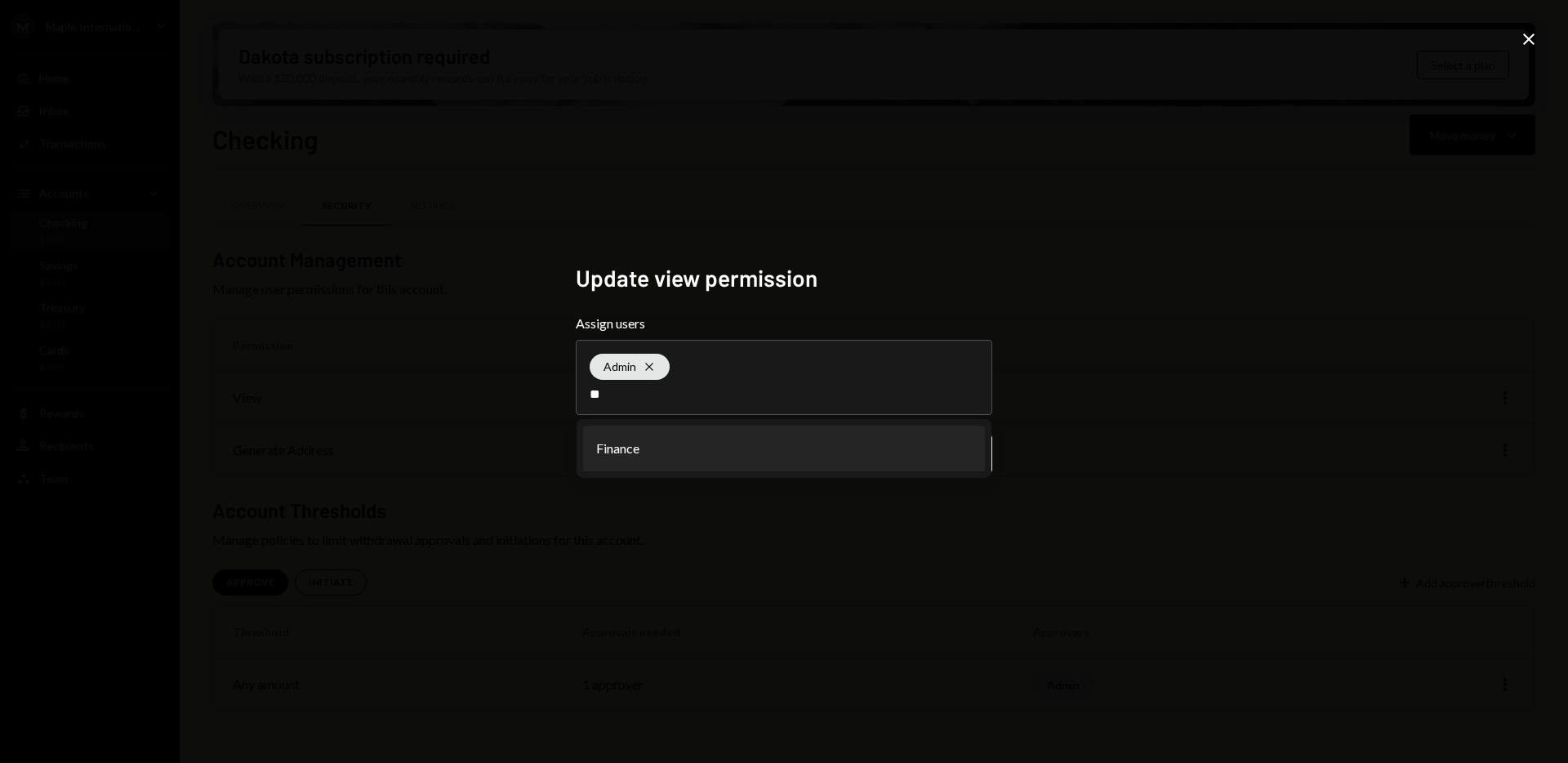
type input "**"
click at [686, 451] on li "Finance" at bounding box center [784, 449] width 402 height 45
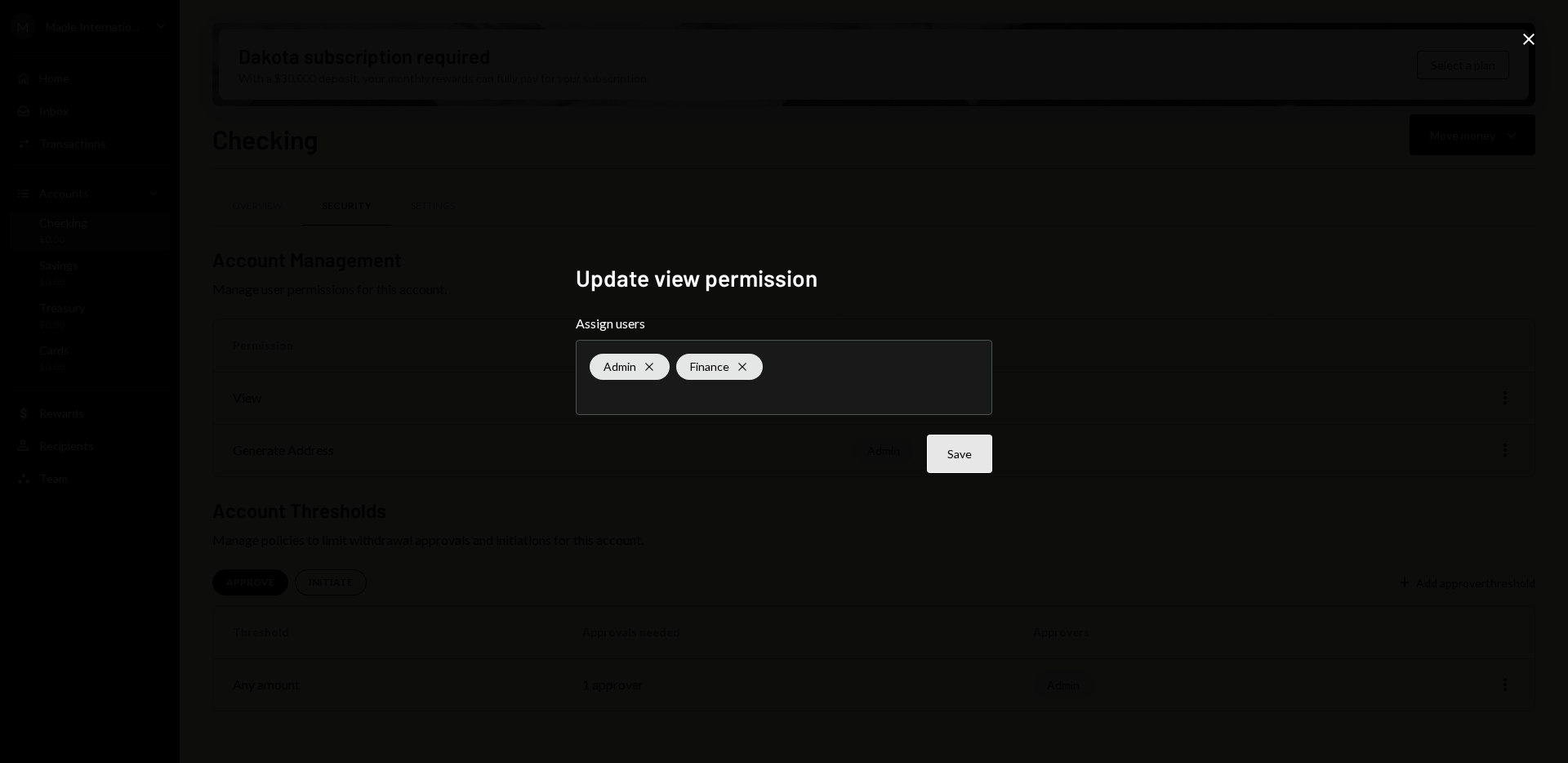
click at [952, 455] on button "Save" at bounding box center [960, 453] width 65 height 38
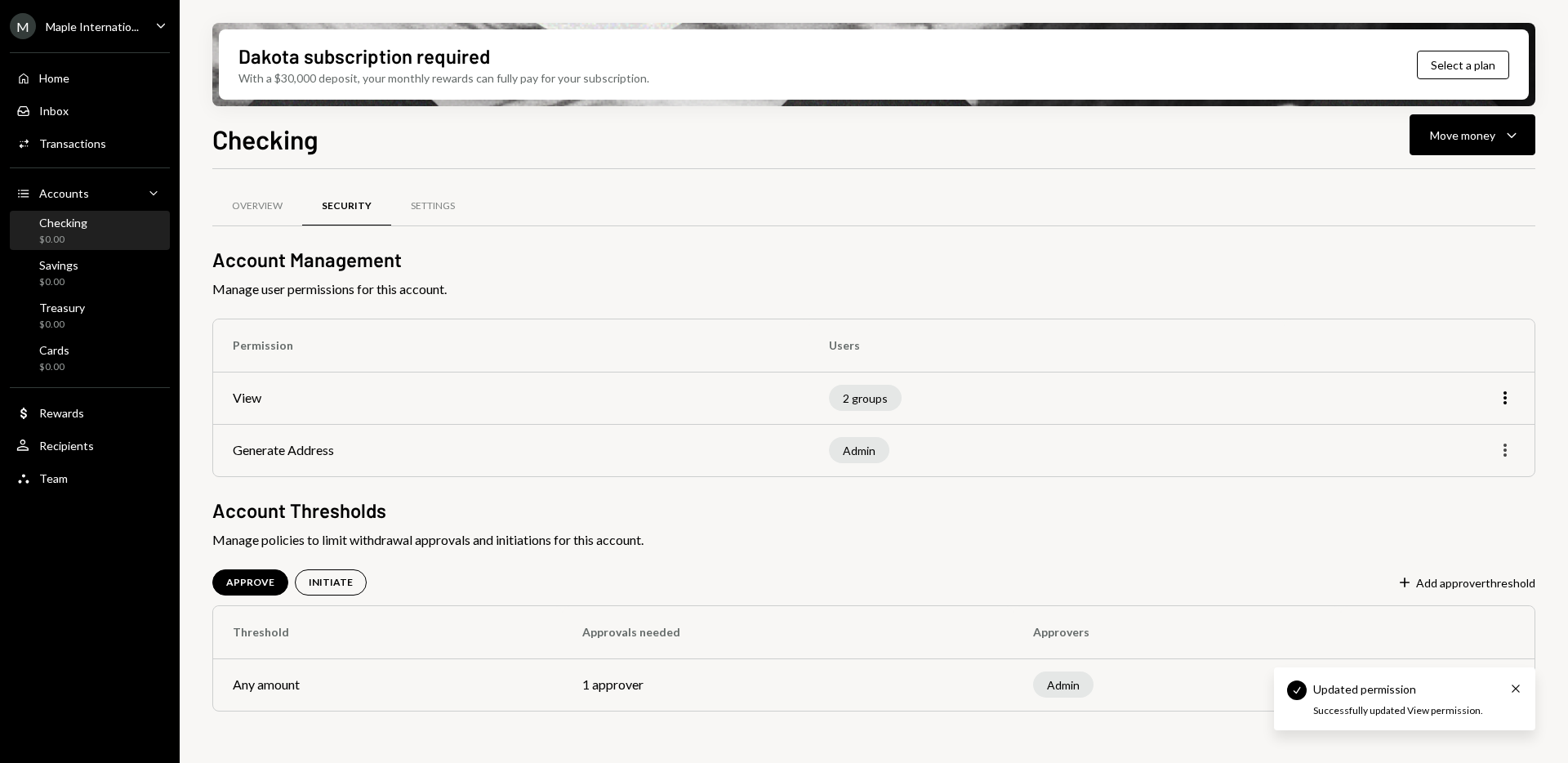
click at [1501, 447] on icon "More" at bounding box center [1506, 451] width 20 height 20
click at [1445, 483] on div "Edit" at bounding box center [1467, 484] width 82 height 29
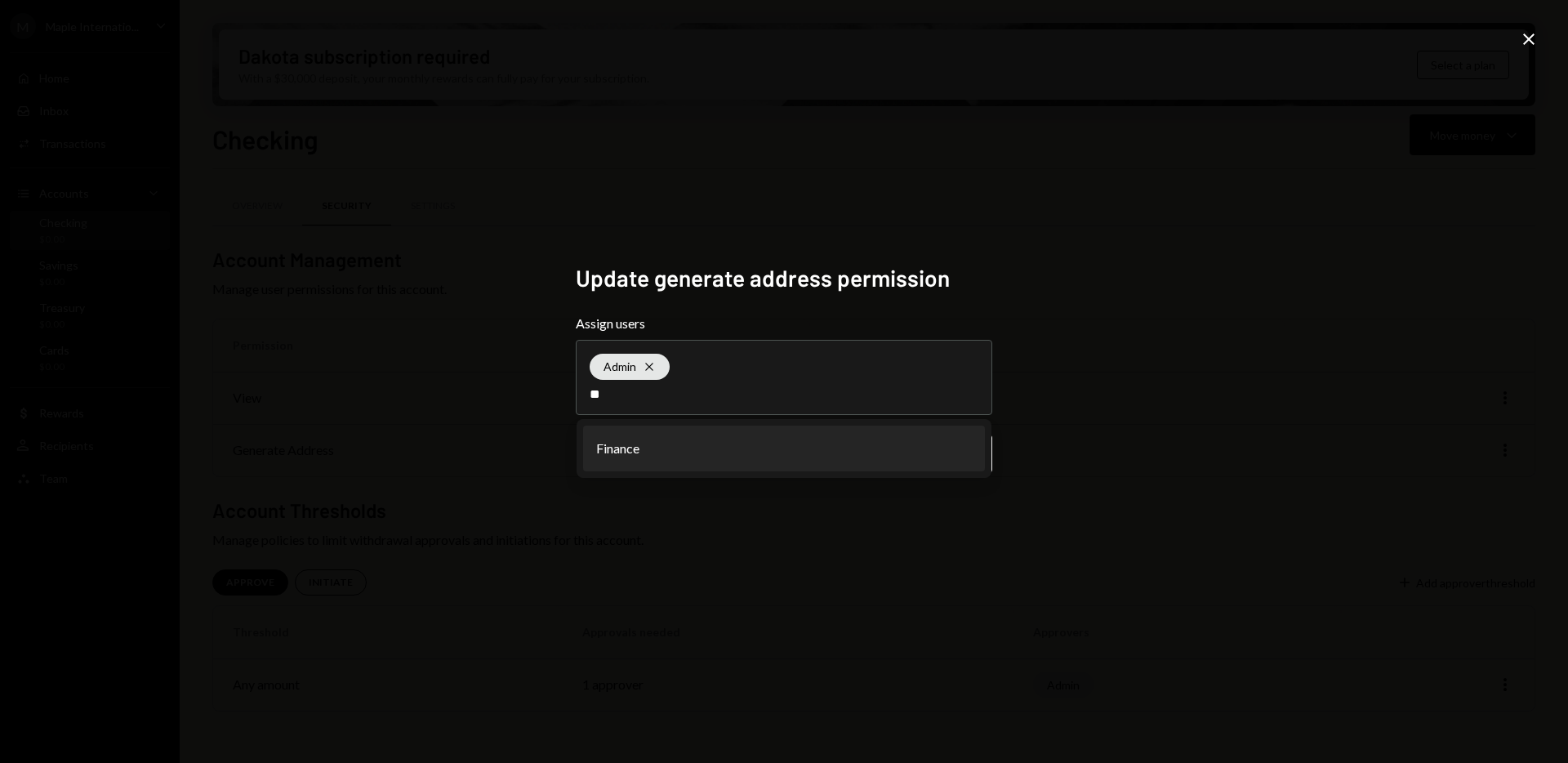
type input "**"
click at [911, 455] on li "Finance" at bounding box center [784, 449] width 402 height 45
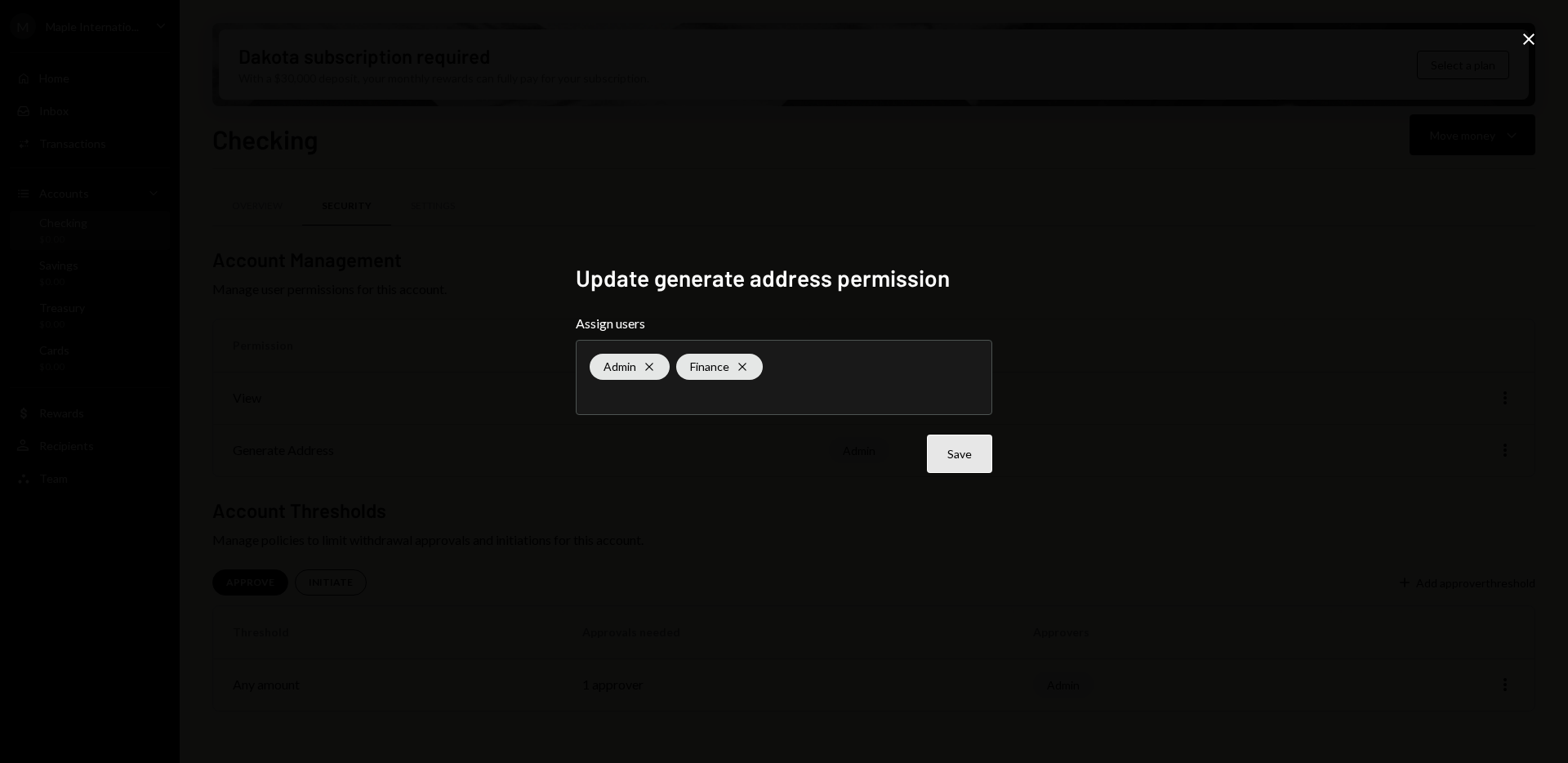
click at [966, 458] on button "Save" at bounding box center [960, 453] width 65 height 38
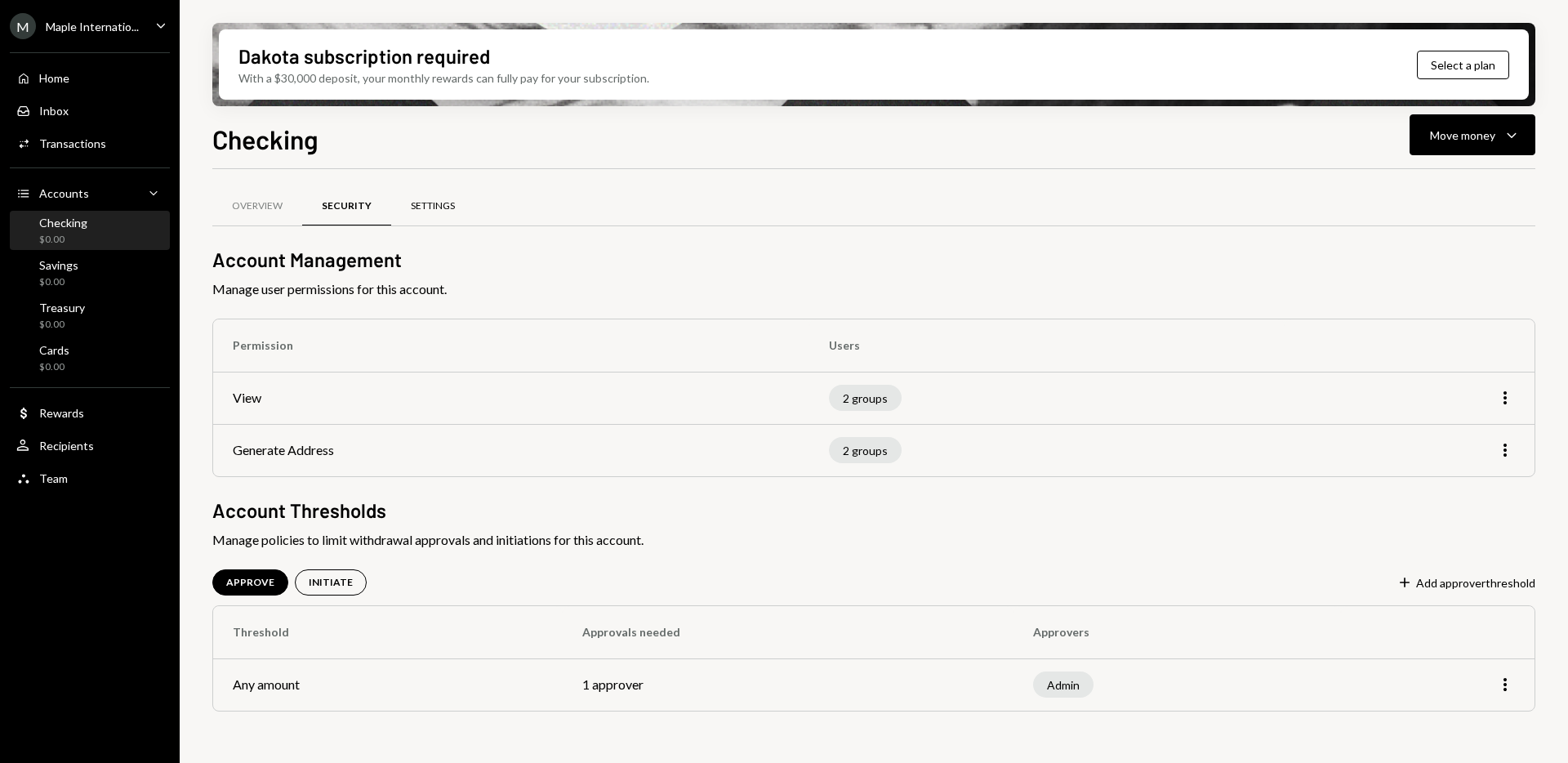
click at [435, 209] on div "Settings" at bounding box center [433, 206] width 44 height 14
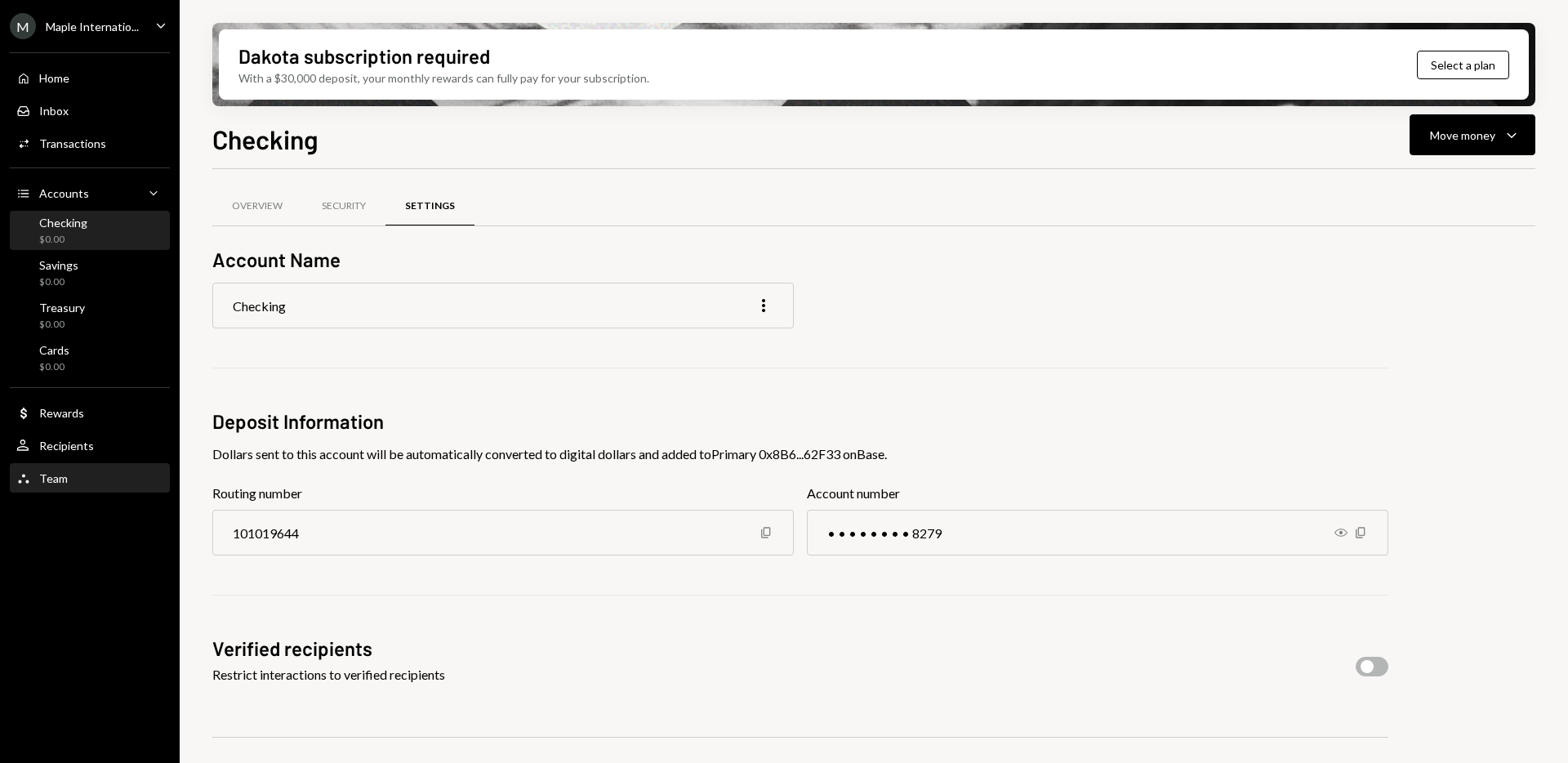
click at [55, 475] on div "Team" at bounding box center [53, 478] width 29 height 14
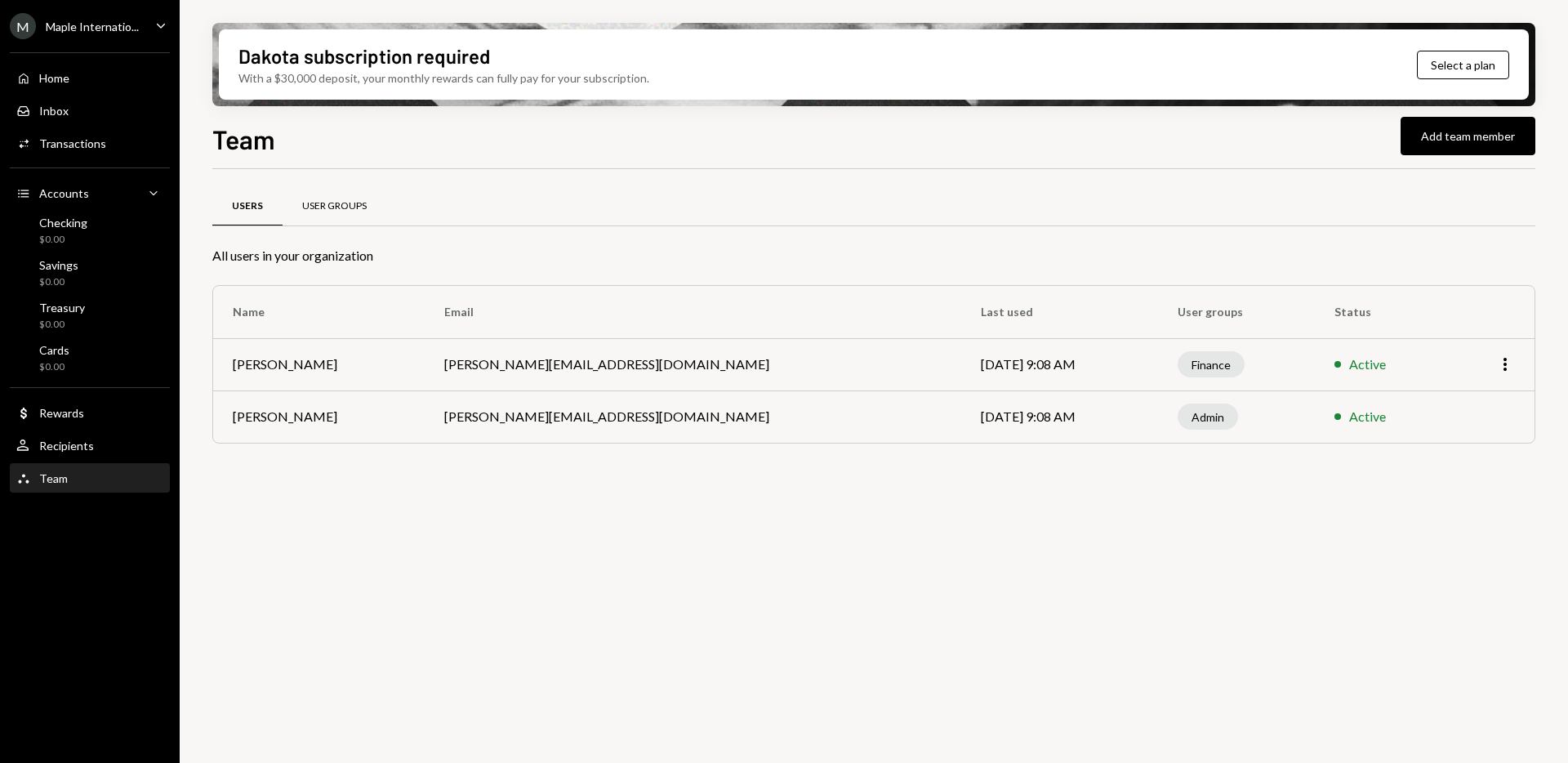
click at [344, 209] on div "User Groups" at bounding box center [334, 206] width 64 height 14
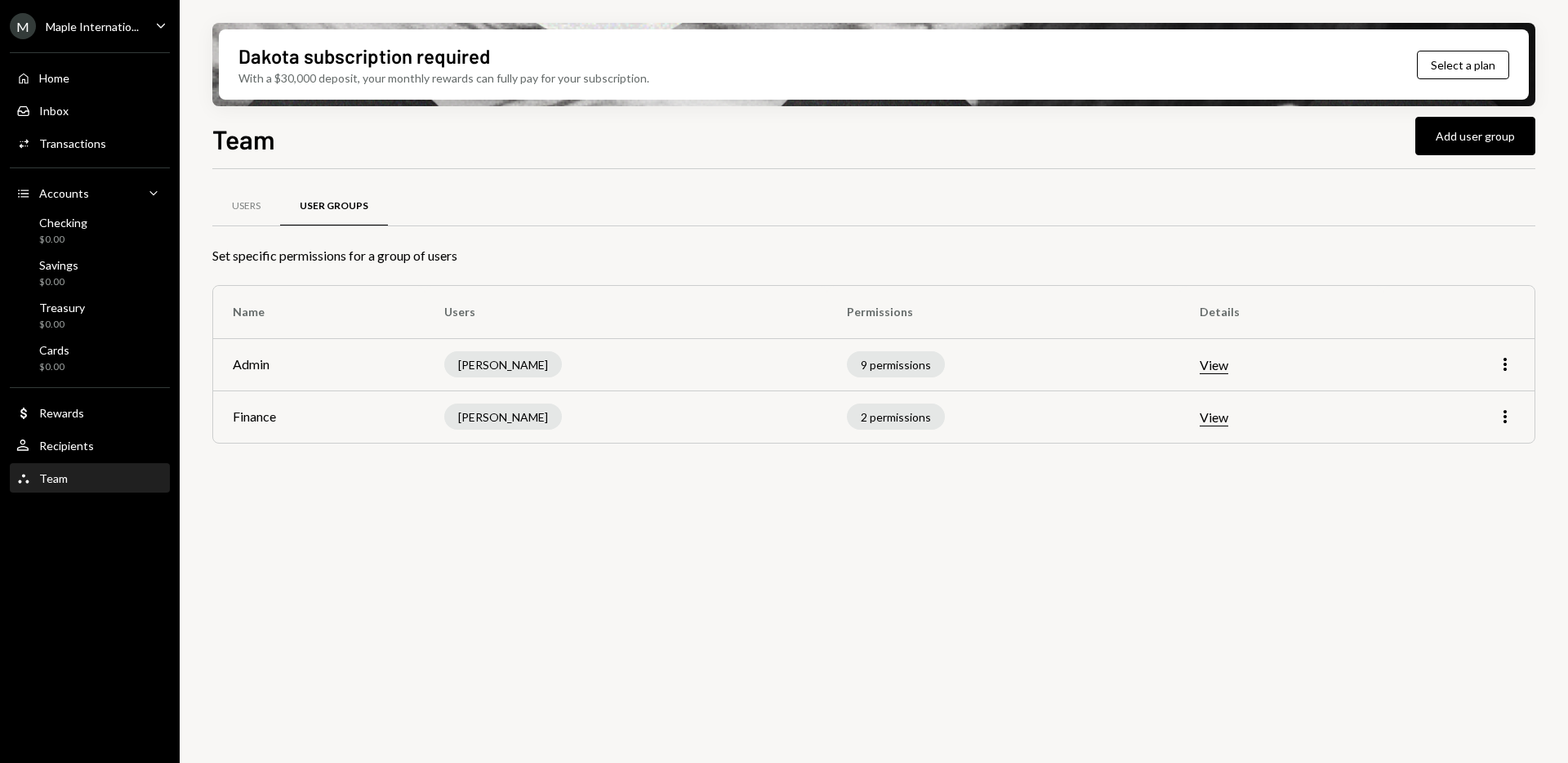
click at [1217, 414] on button "View" at bounding box center [1214, 417] width 29 height 17
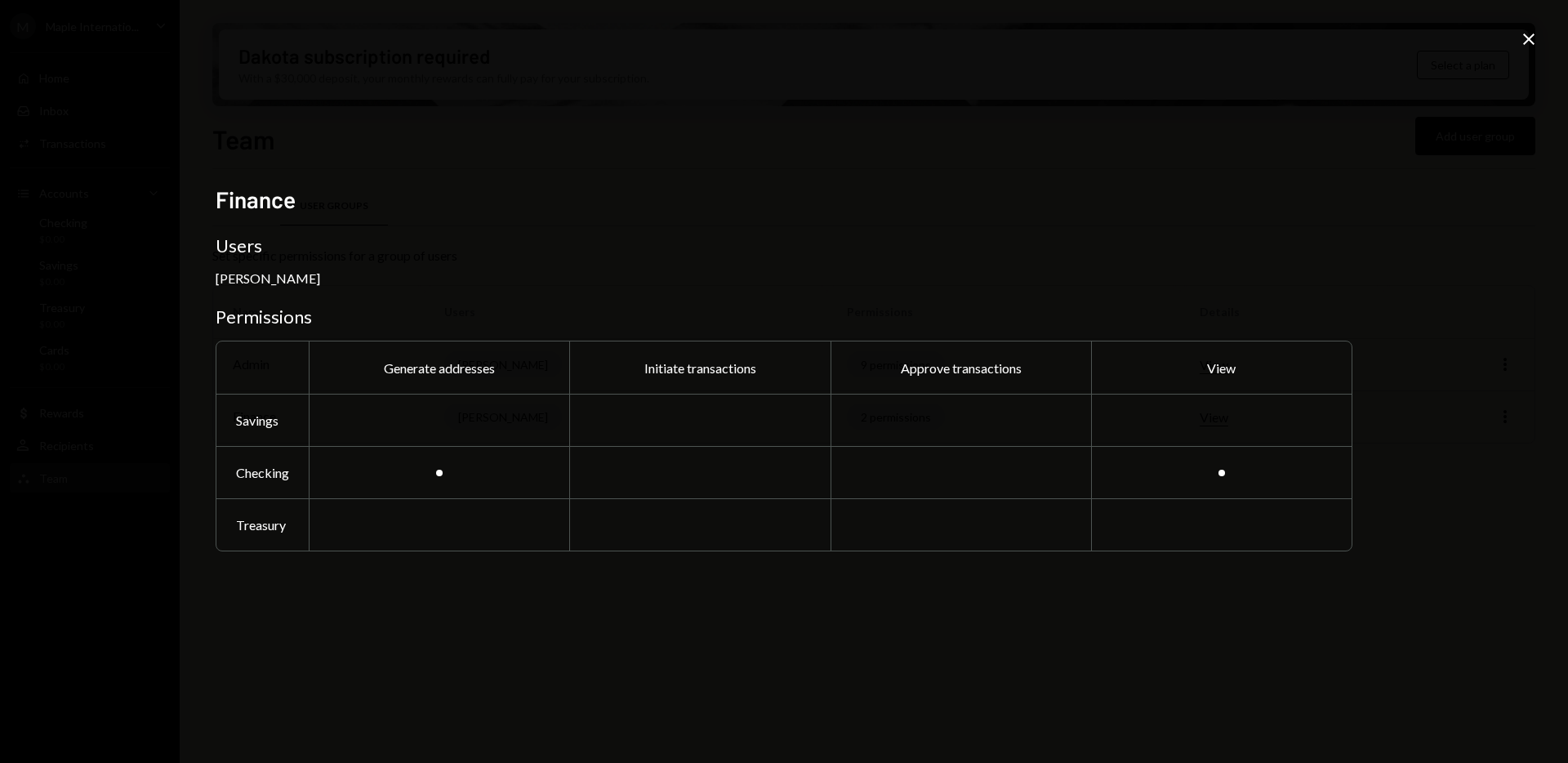
click at [1534, 40] on icon "Close" at bounding box center [1530, 39] width 20 height 20
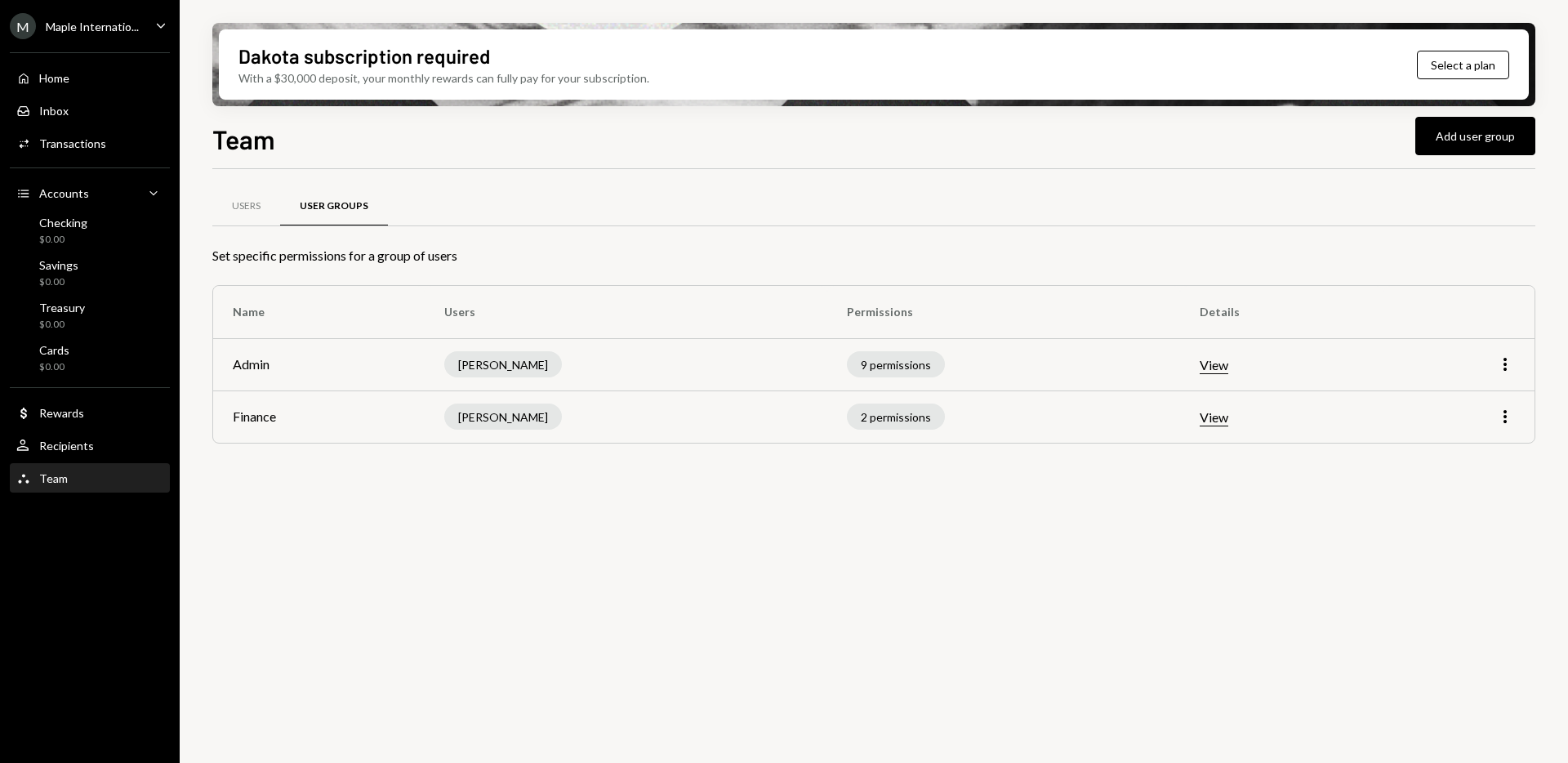
click at [163, 29] on icon "Caret Down" at bounding box center [161, 26] width 18 height 18
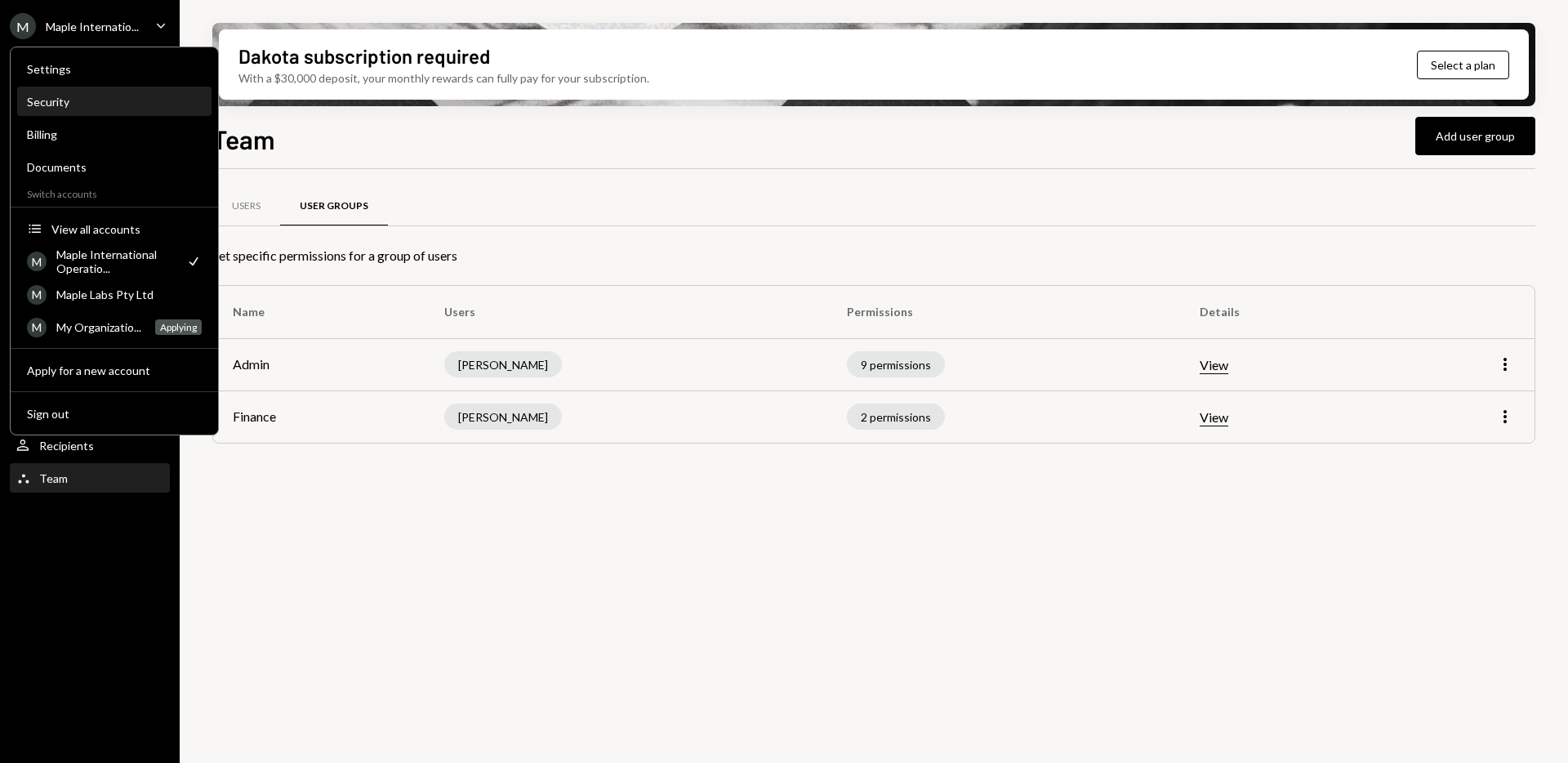
click at [51, 102] on div "Security" at bounding box center [113, 102] width 174 height 14
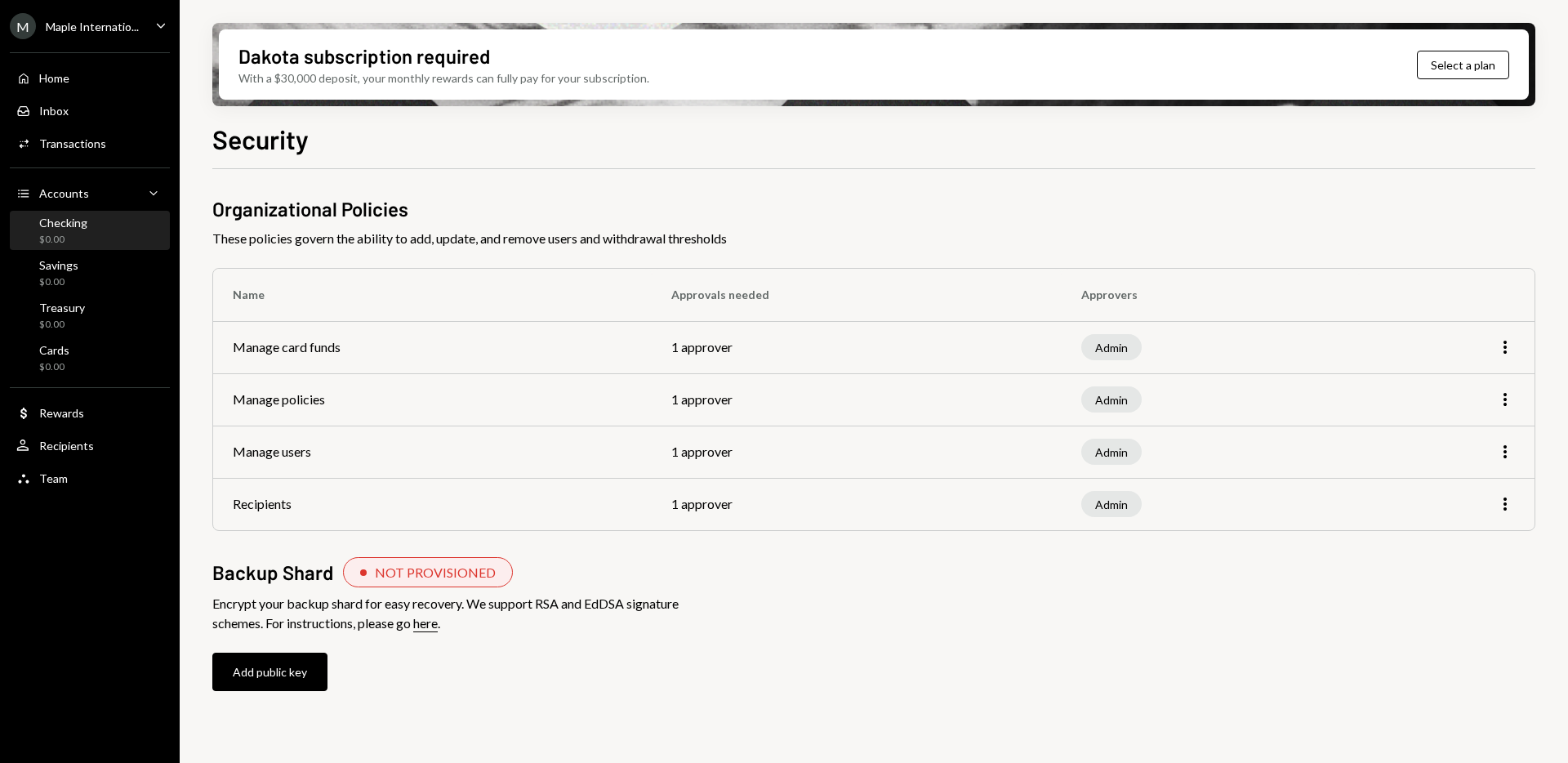
click at [79, 222] on div "Checking" at bounding box center [63, 223] width 48 height 14
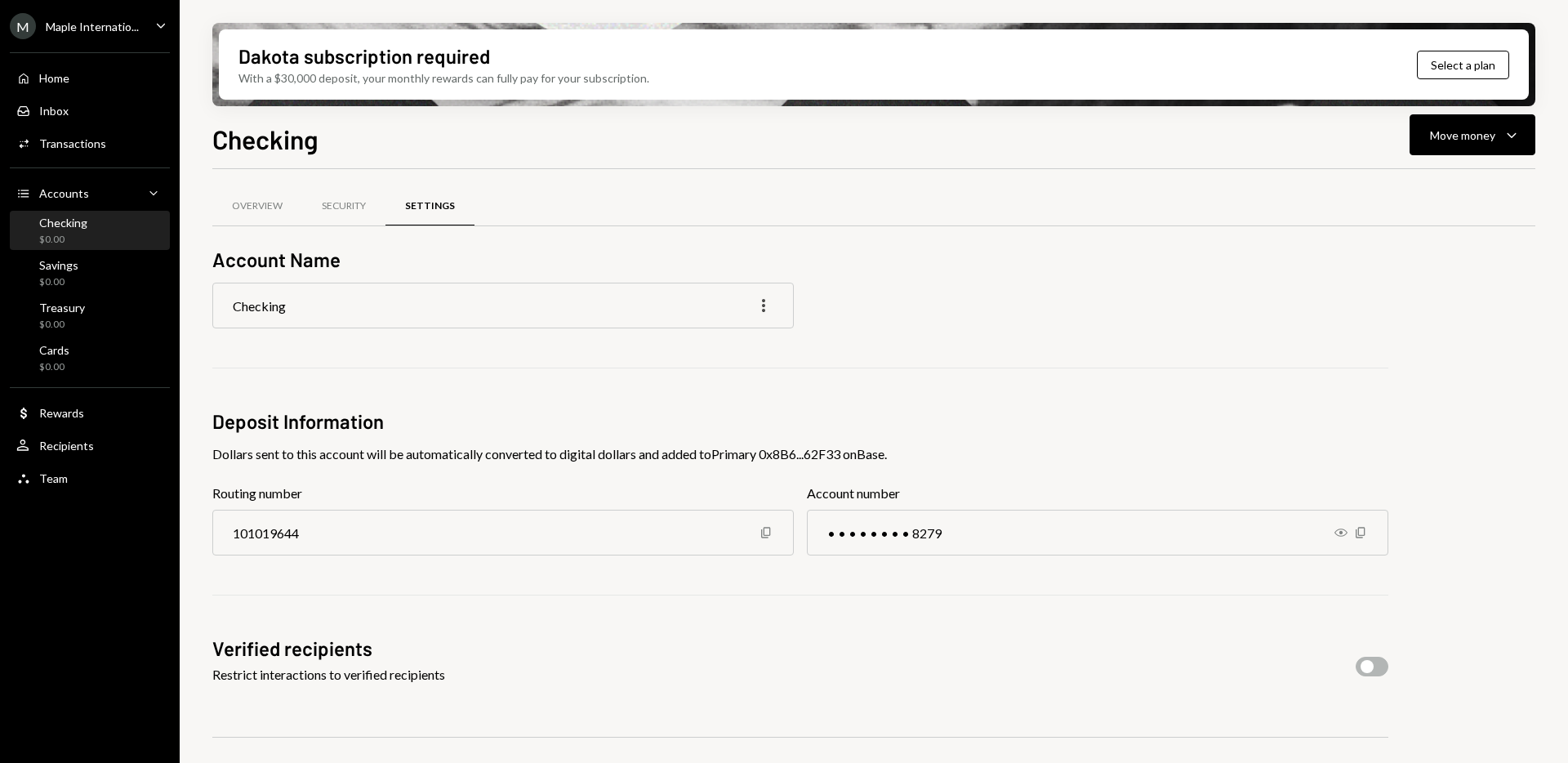
click at [761, 304] on icon "More" at bounding box center [764, 306] width 20 height 20
click at [886, 317] on div "Checking More" at bounding box center [801, 306] width 1177 height 45
click at [340, 205] on div "Security" at bounding box center [344, 206] width 44 height 14
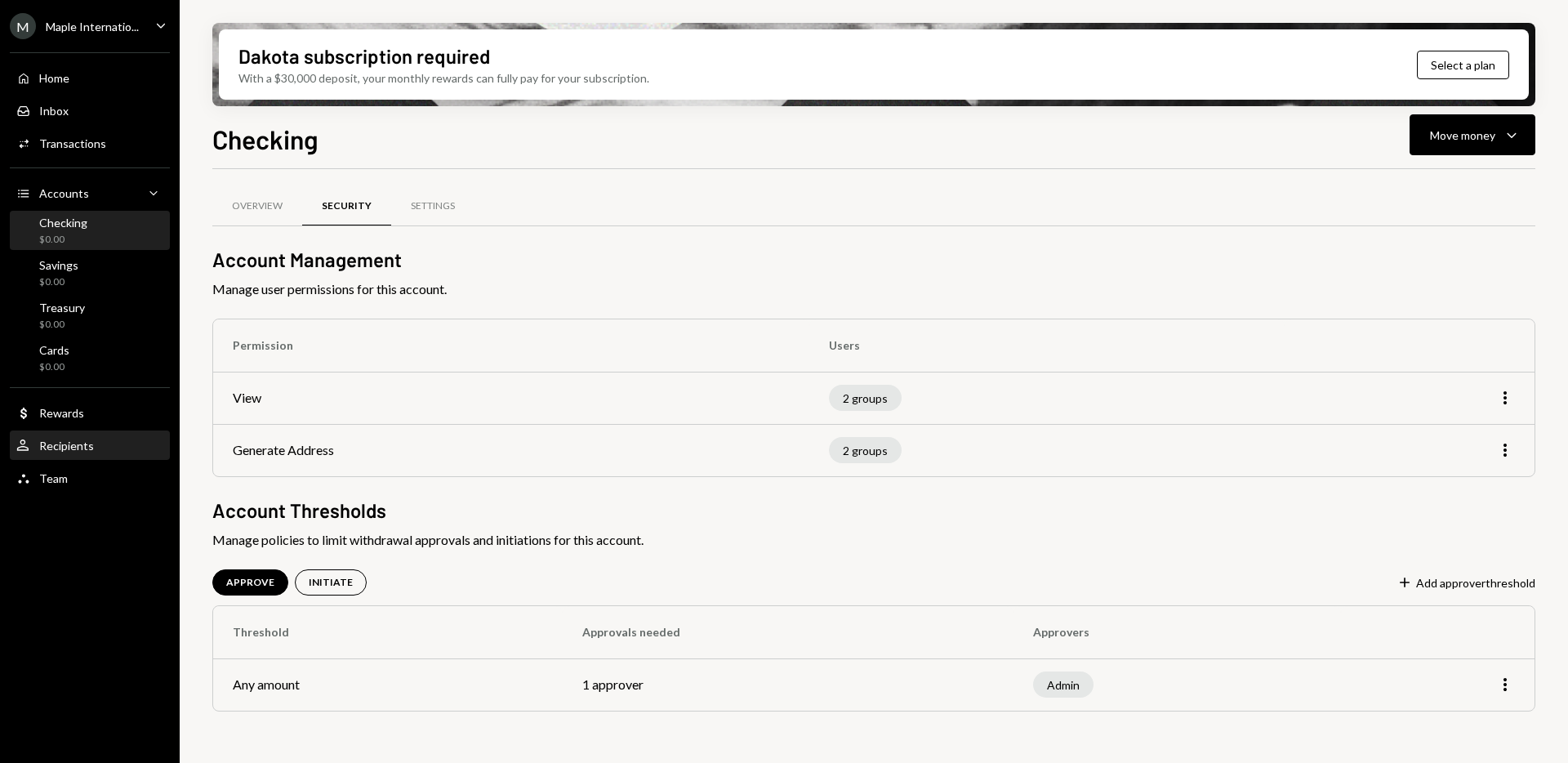
click at [112, 451] on div "User Recipients" at bounding box center [90, 446] width 147 height 15
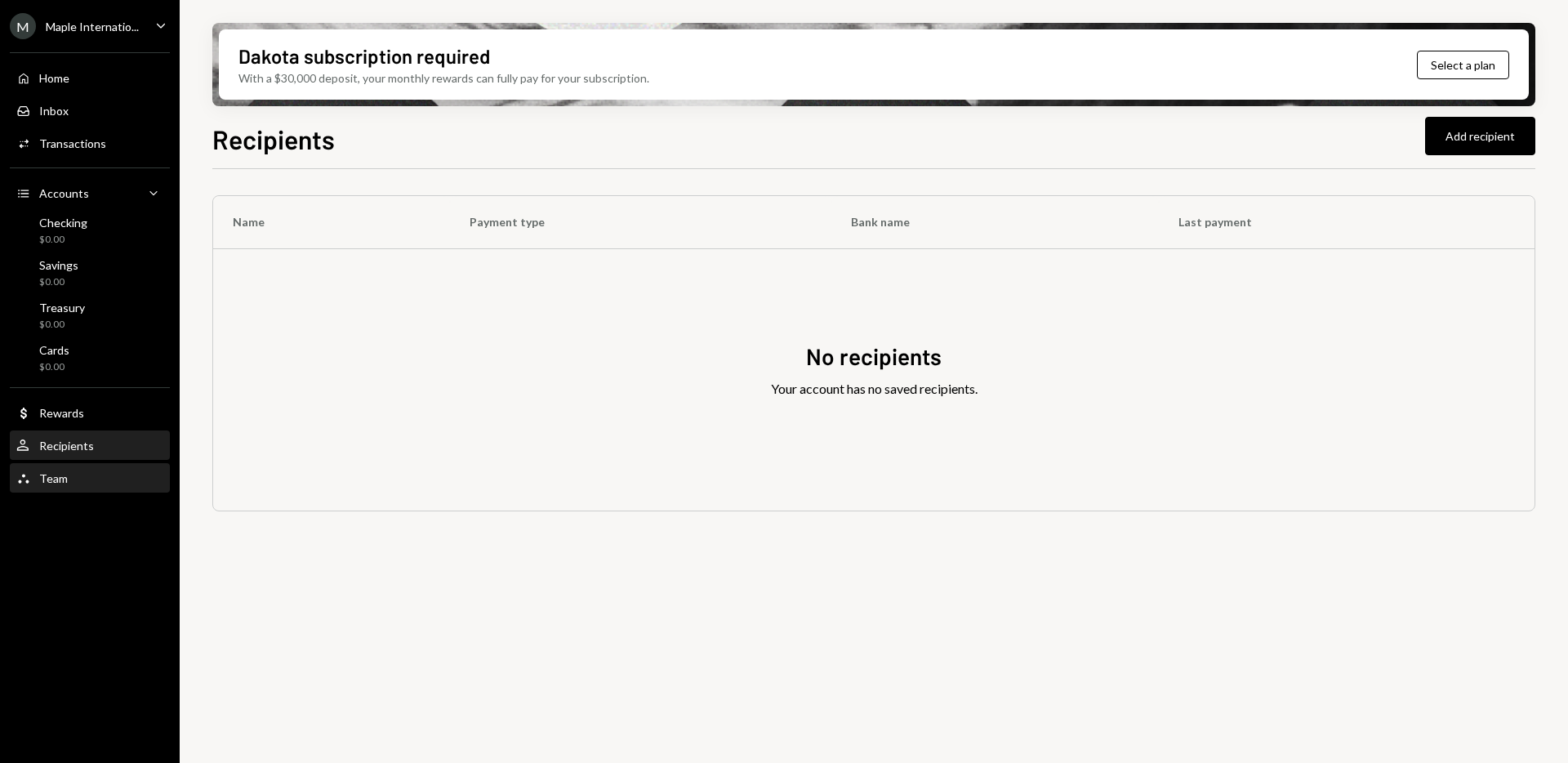
click at [48, 483] on div "Team" at bounding box center [53, 478] width 29 height 14
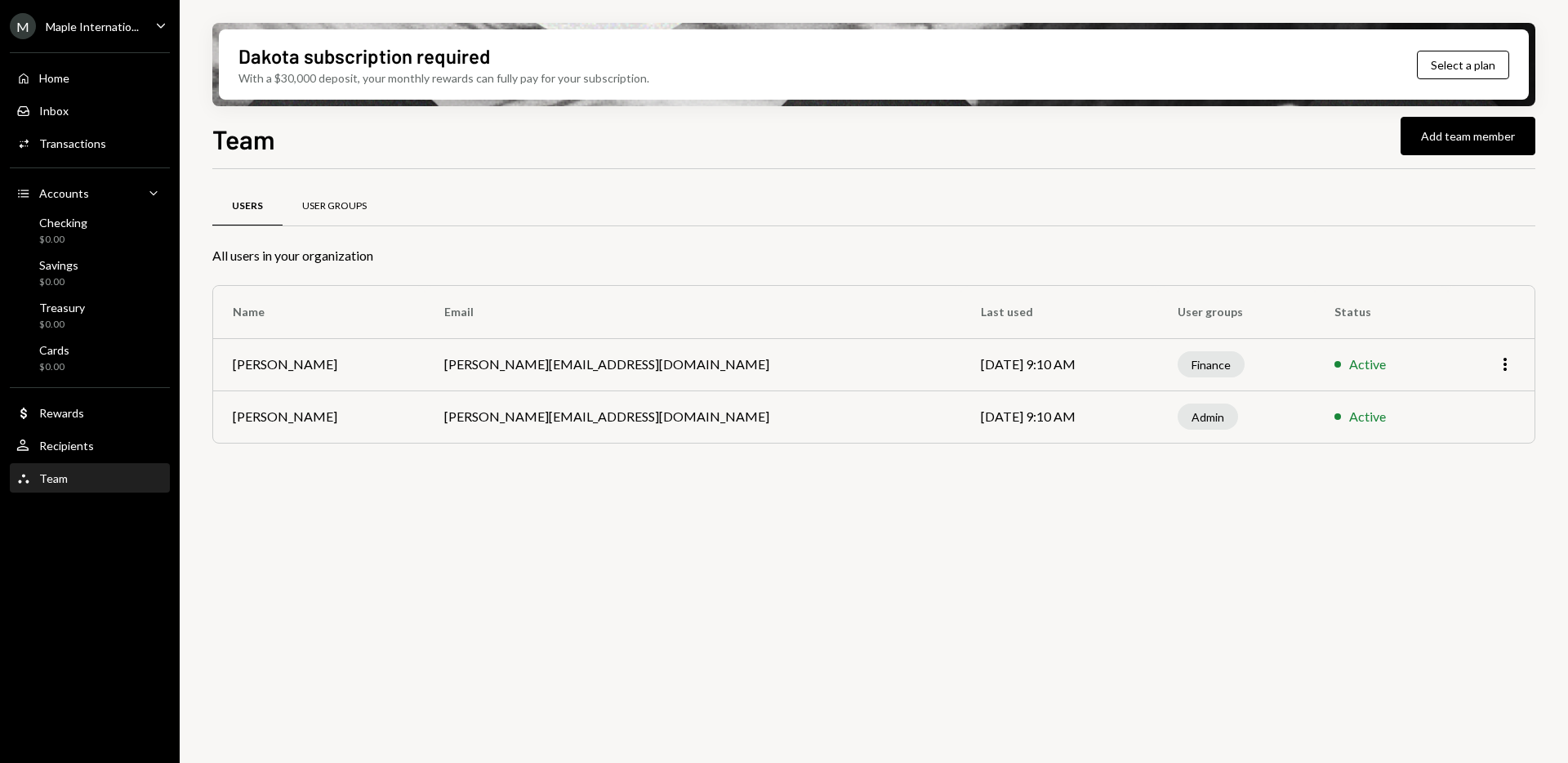
click at [334, 204] on div "User Groups" at bounding box center [334, 206] width 64 height 14
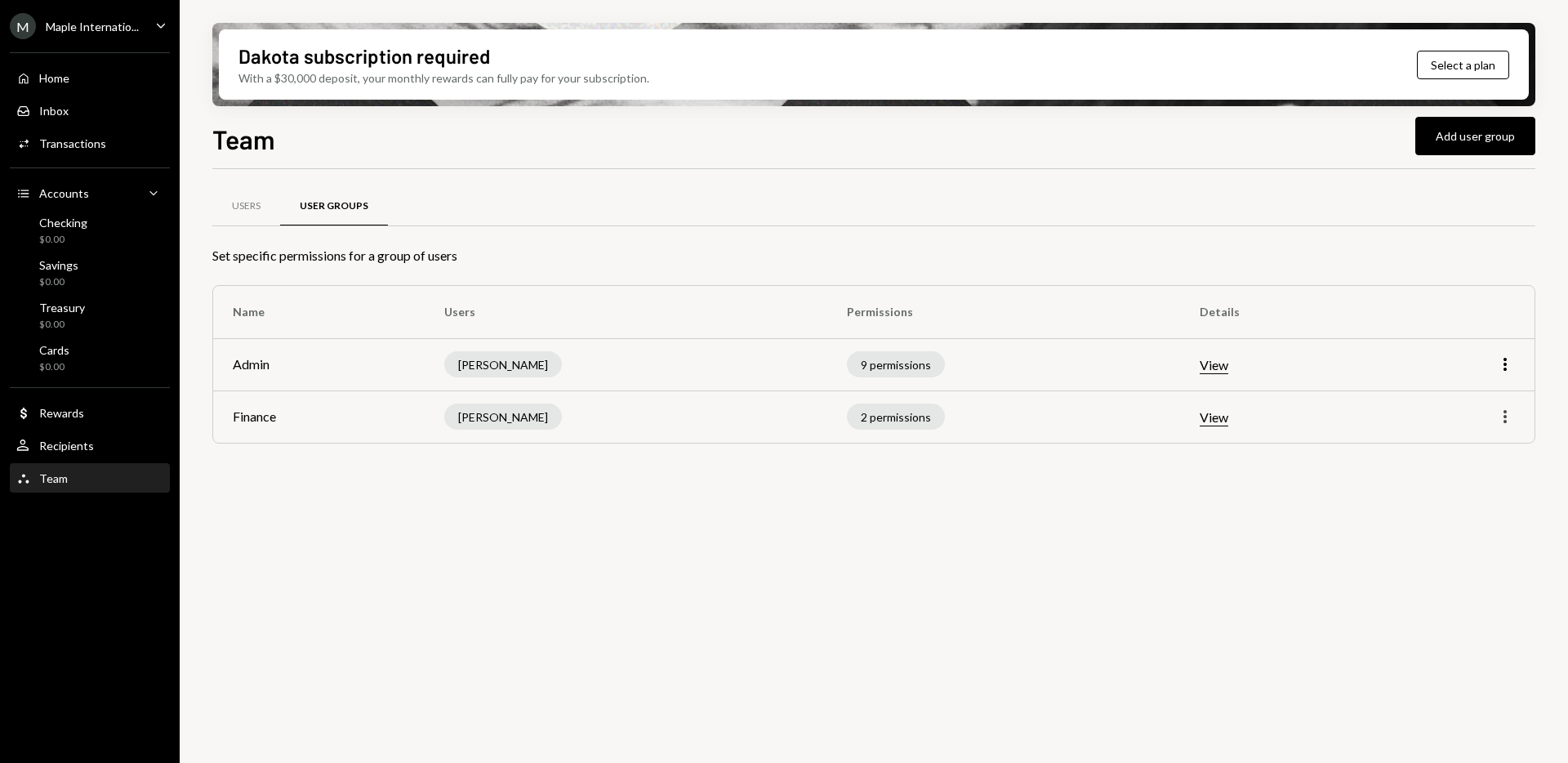
click at [1509, 413] on icon "More" at bounding box center [1506, 417] width 20 height 20
click at [1450, 449] on div "Edit" at bounding box center [1467, 451] width 82 height 29
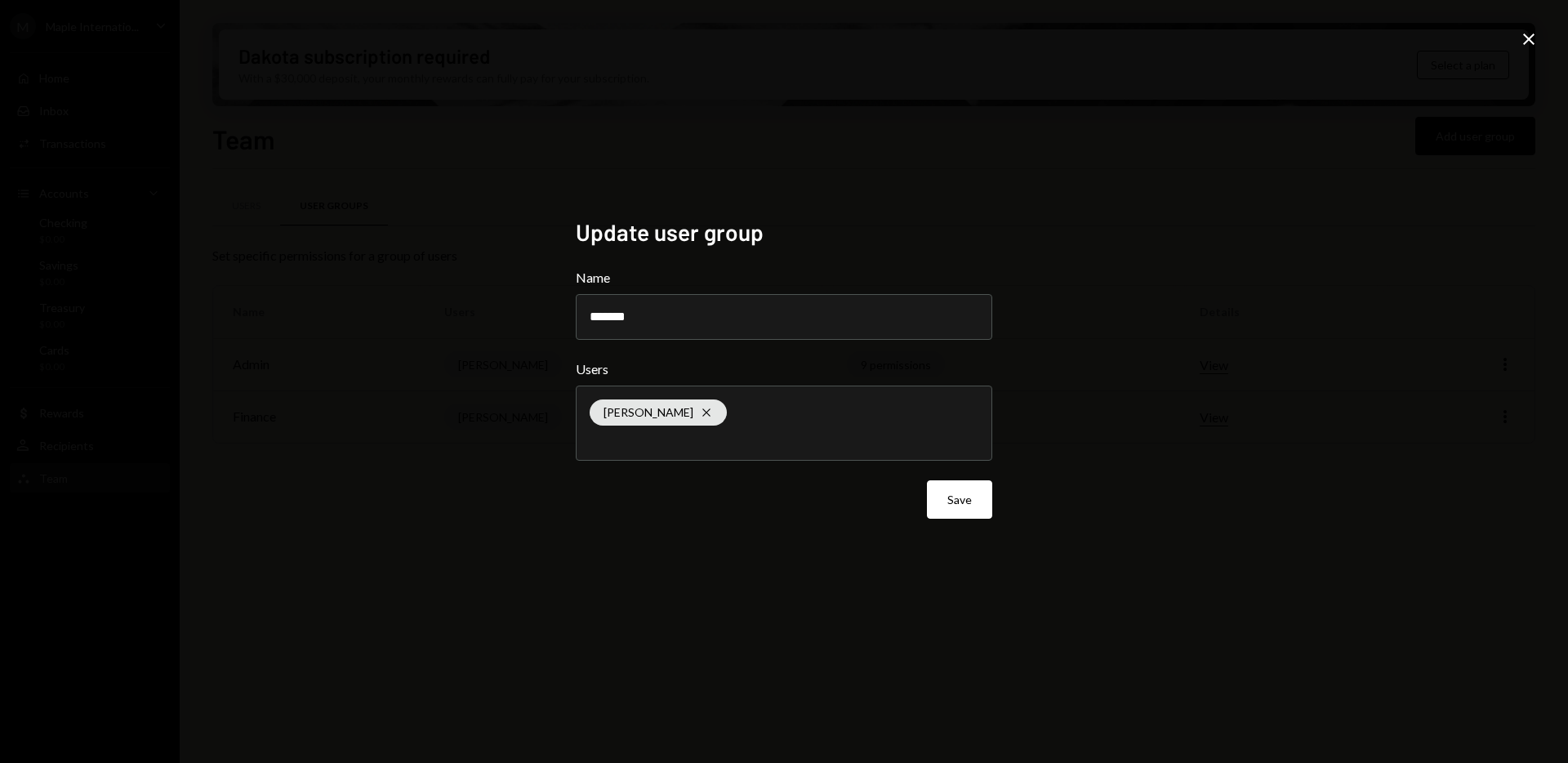
click at [1248, 440] on div "Update user group Name ******* Users Arshita Khetan Cross Save Close" at bounding box center [784, 382] width 1568 height 763
click at [1531, 42] on icon "Close" at bounding box center [1530, 39] width 20 height 20
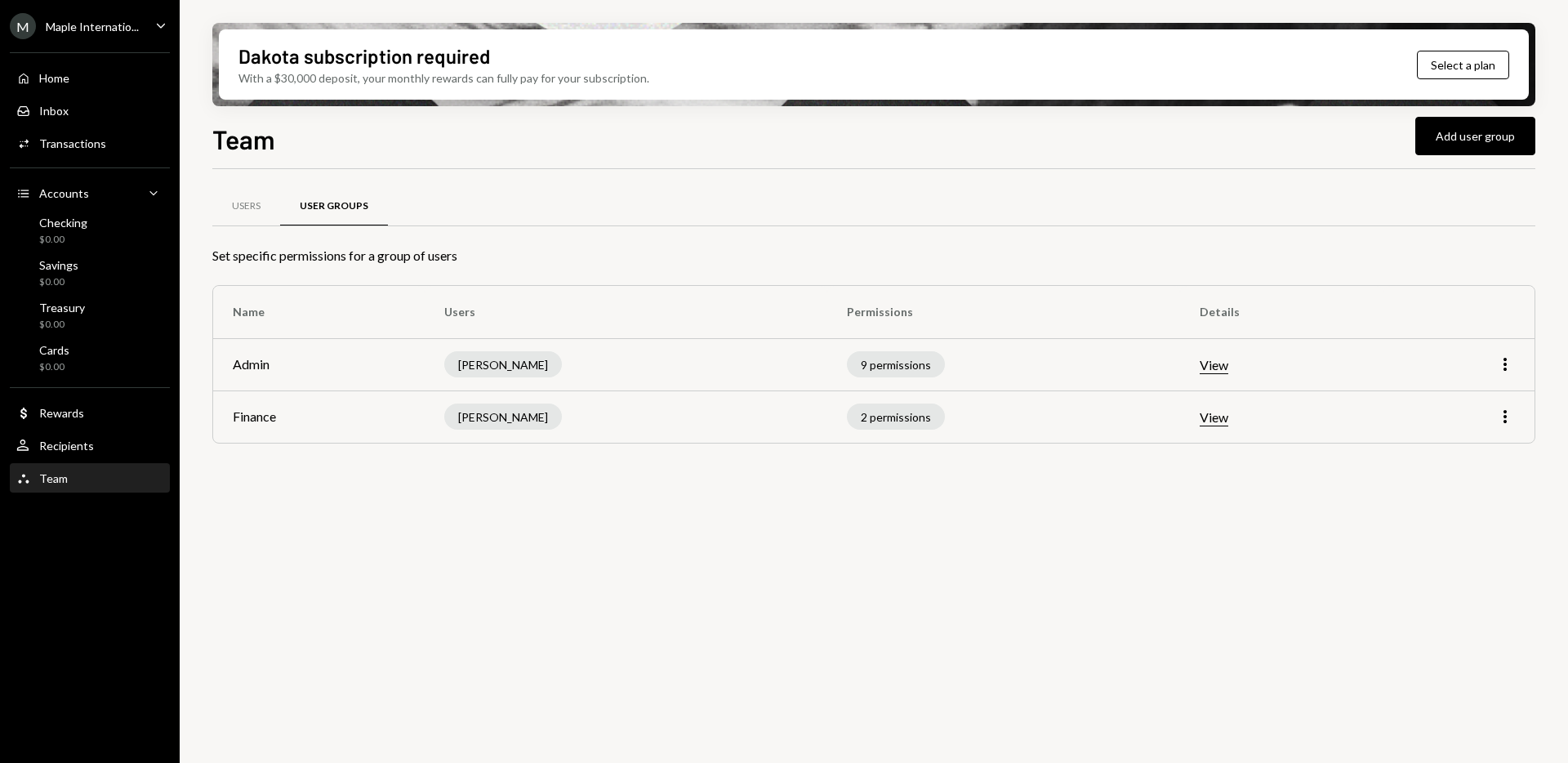
click at [1224, 410] on button "View" at bounding box center [1214, 417] width 29 height 17
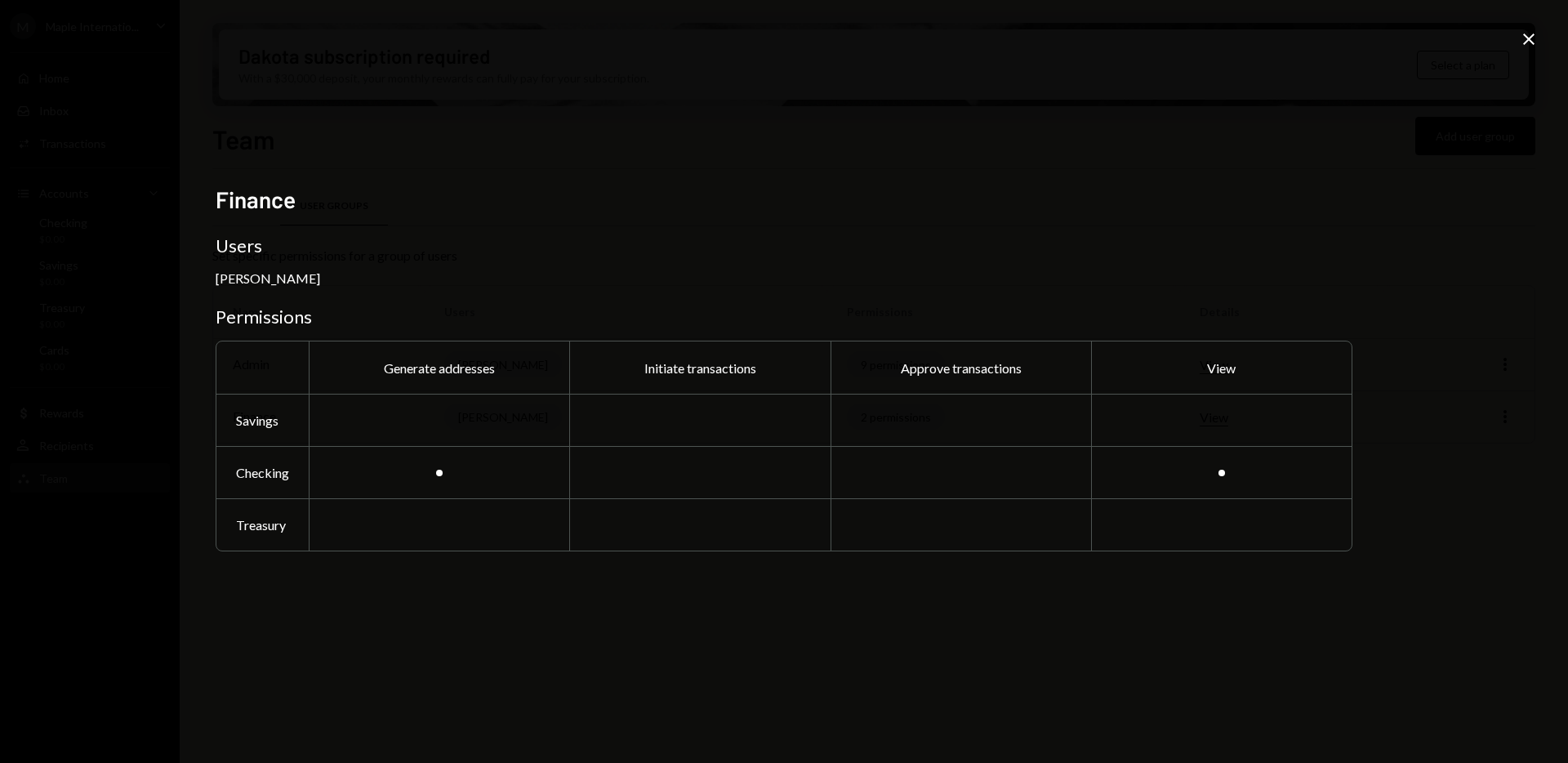
click at [890, 651] on div "Finance Users Arshita Khetan Permissions Generate addresses Initiate transactio…" at bounding box center [784, 382] width 1568 height 763
click at [1528, 37] on icon at bounding box center [1530, 39] width 12 height 12
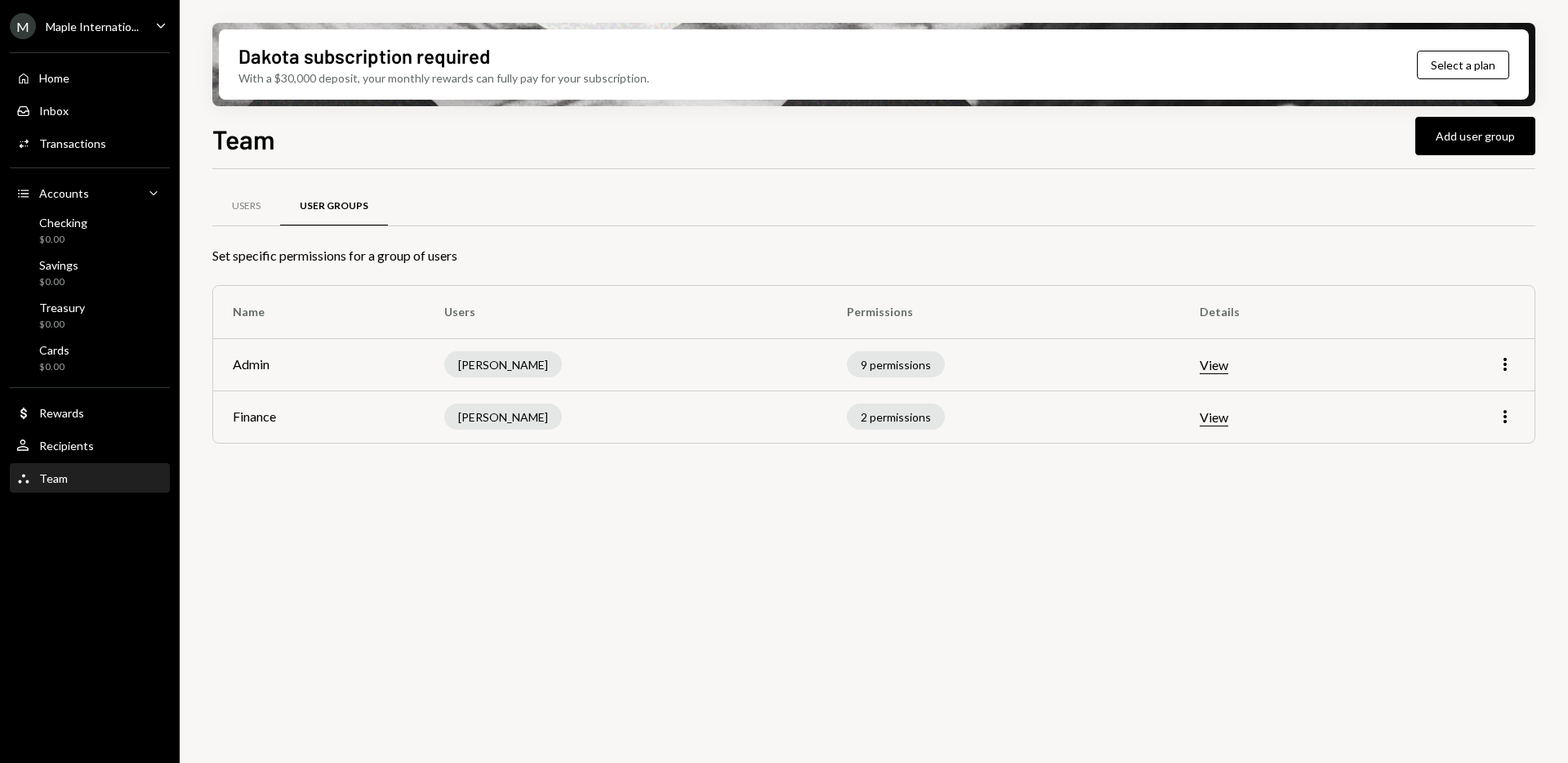
click at [160, 28] on icon "Caret Down" at bounding box center [161, 26] width 18 height 18
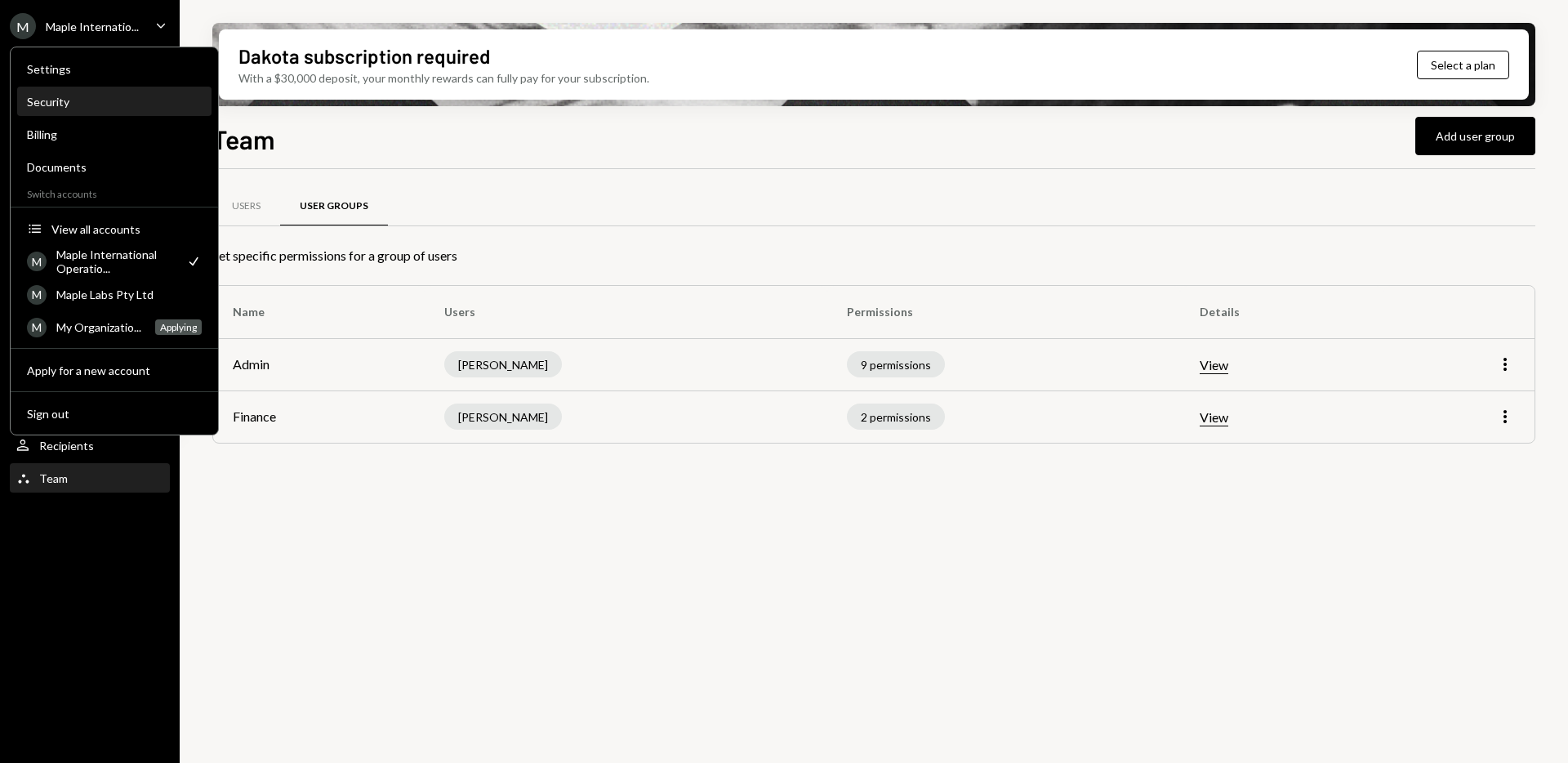
click at [57, 98] on div "Security" at bounding box center [113, 102] width 174 height 14
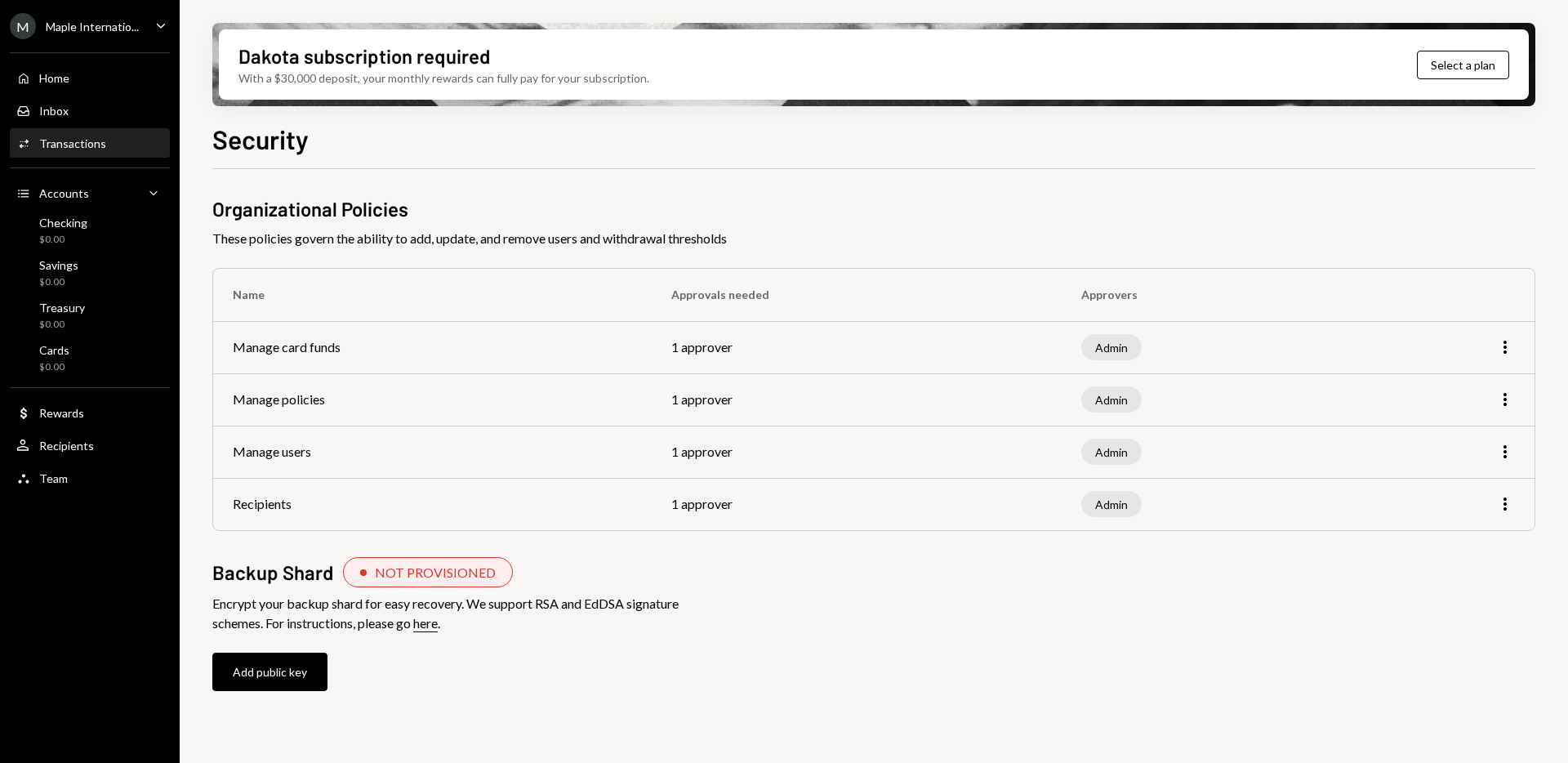
click at [116, 141] on div "Activities Transactions" at bounding box center [90, 143] width 147 height 15
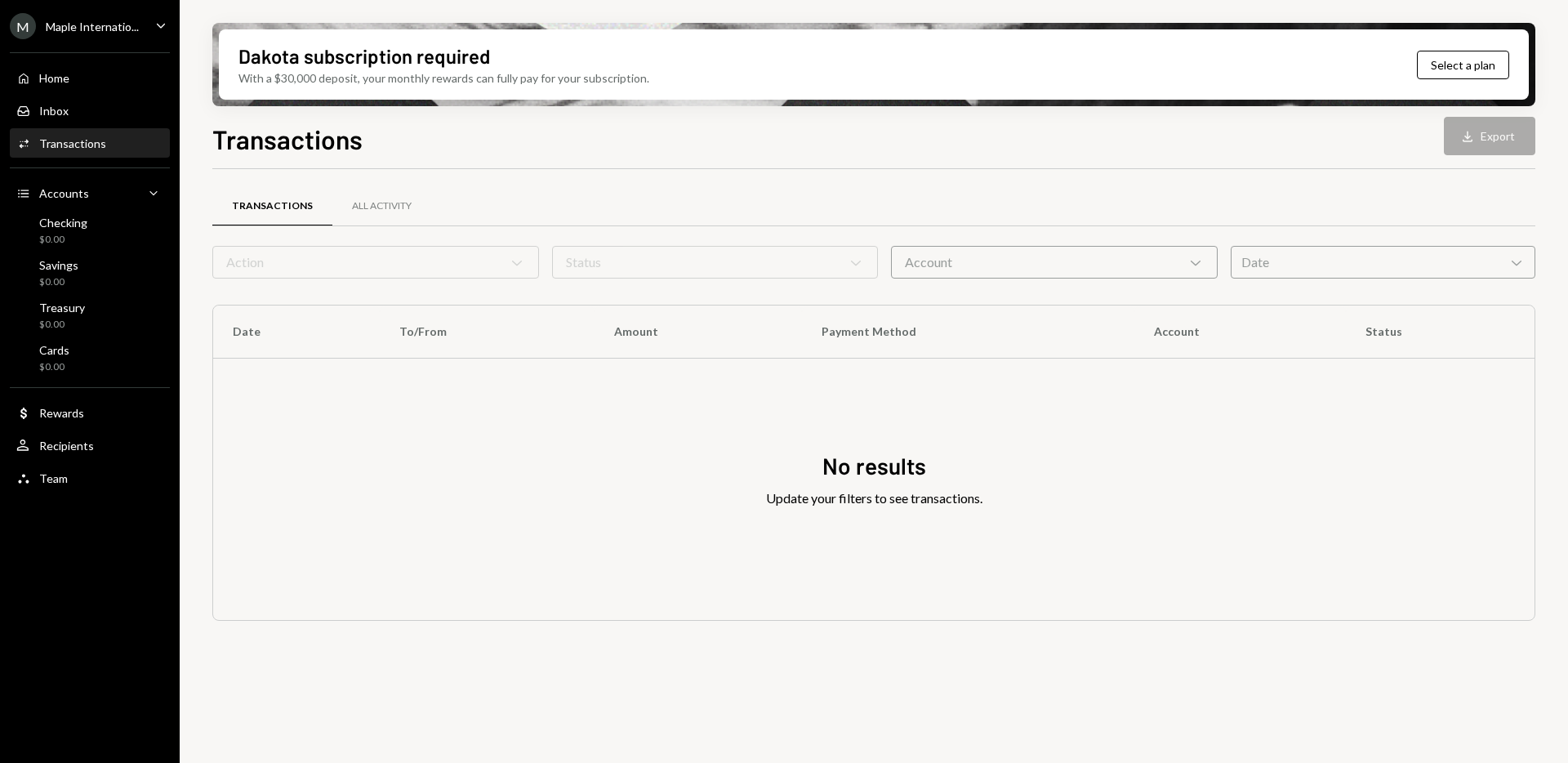
click at [1487, 130] on div "Transactions Download Export" at bounding box center [874, 137] width 1324 height 35
click at [1266, 175] on div "Transactions All Activity Action Chevron Down Status Chevron Down Account Chevr…" at bounding box center [874, 412] width 1324 height 485
click at [406, 199] on div "All Activity" at bounding box center [381, 206] width 60 height 14
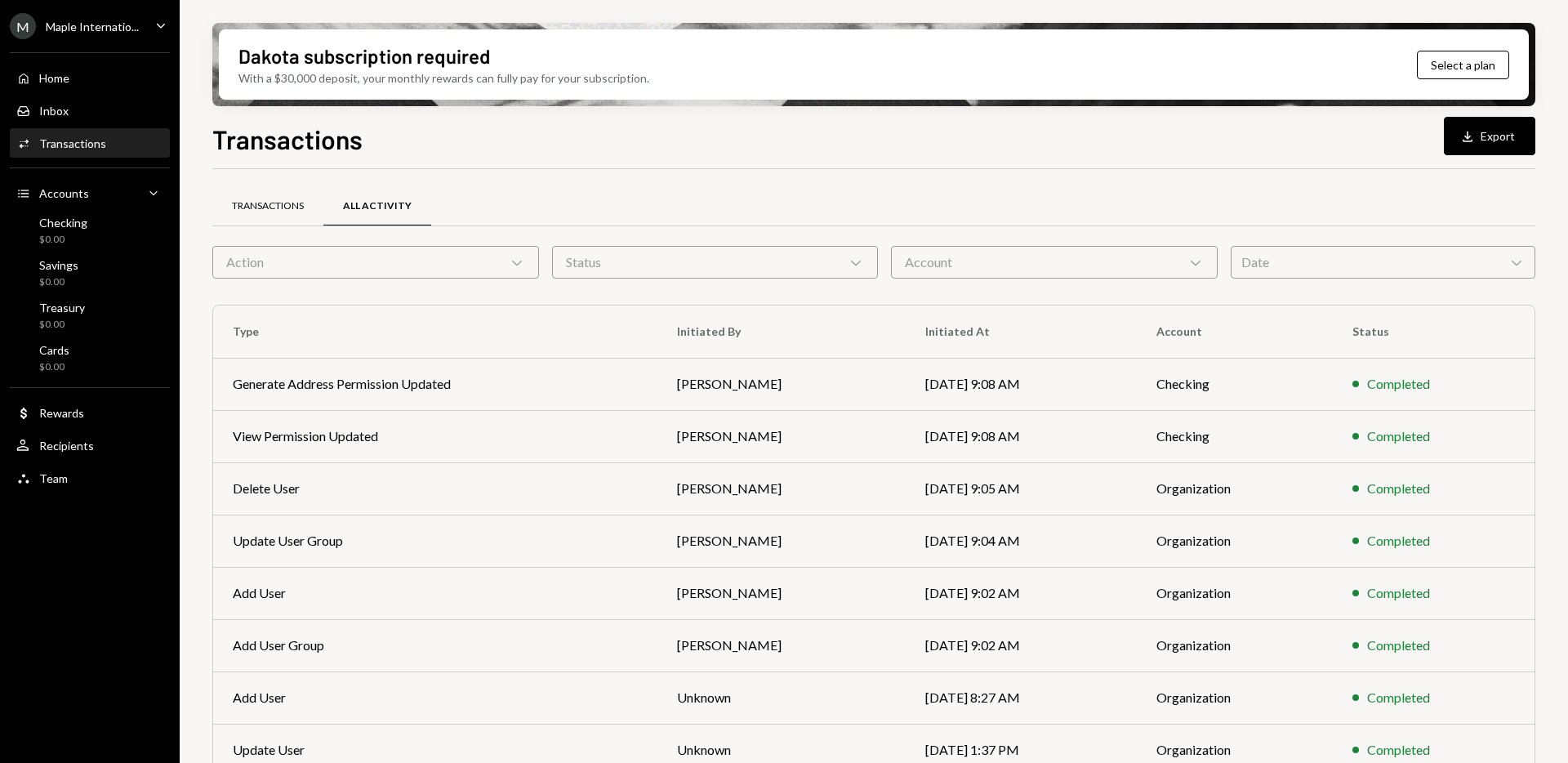
click at [273, 199] on div "Transactions" at bounding box center [267, 206] width 72 height 14
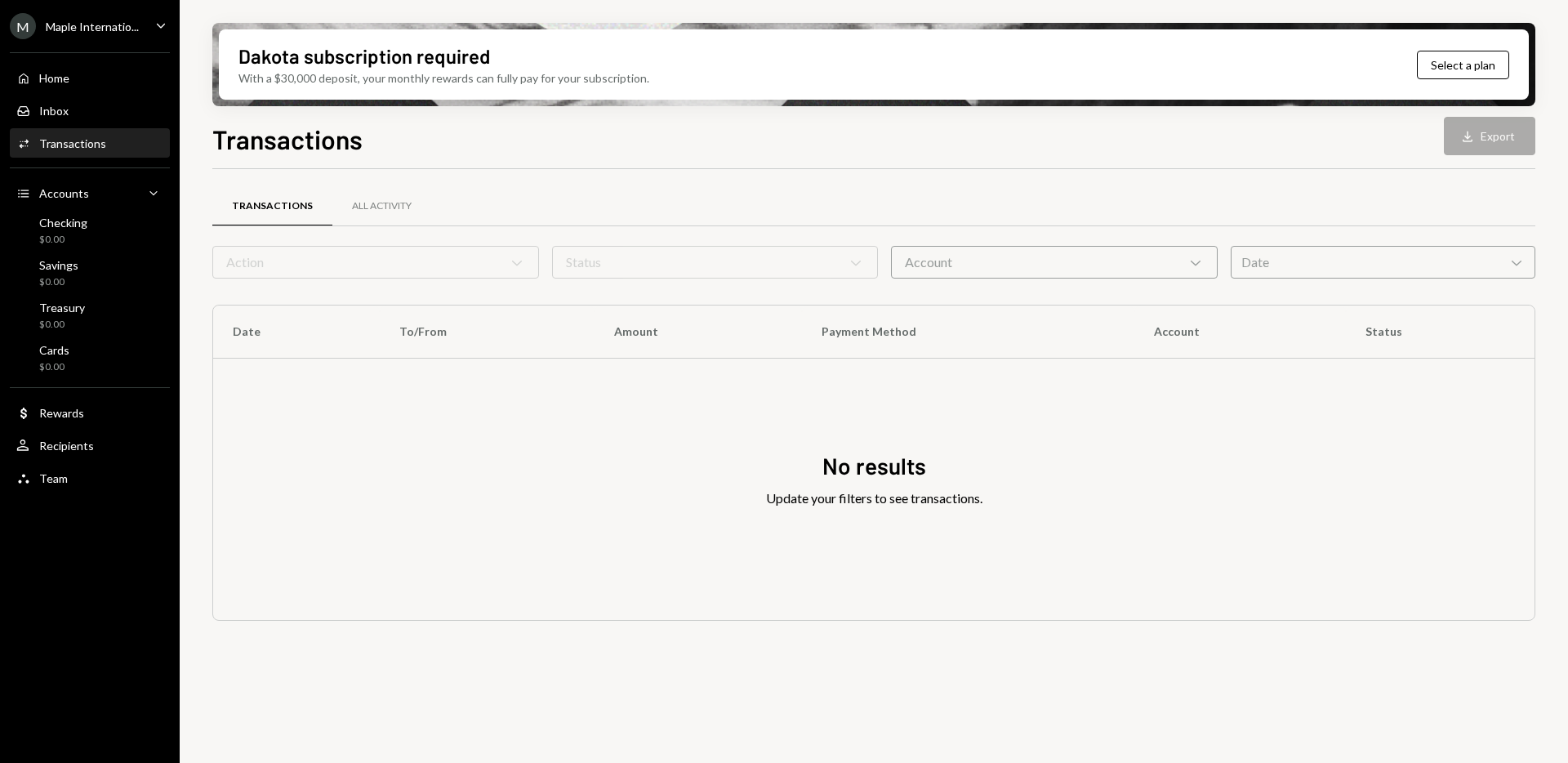
click at [155, 20] on icon "Caret Down" at bounding box center [161, 26] width 18 height 18
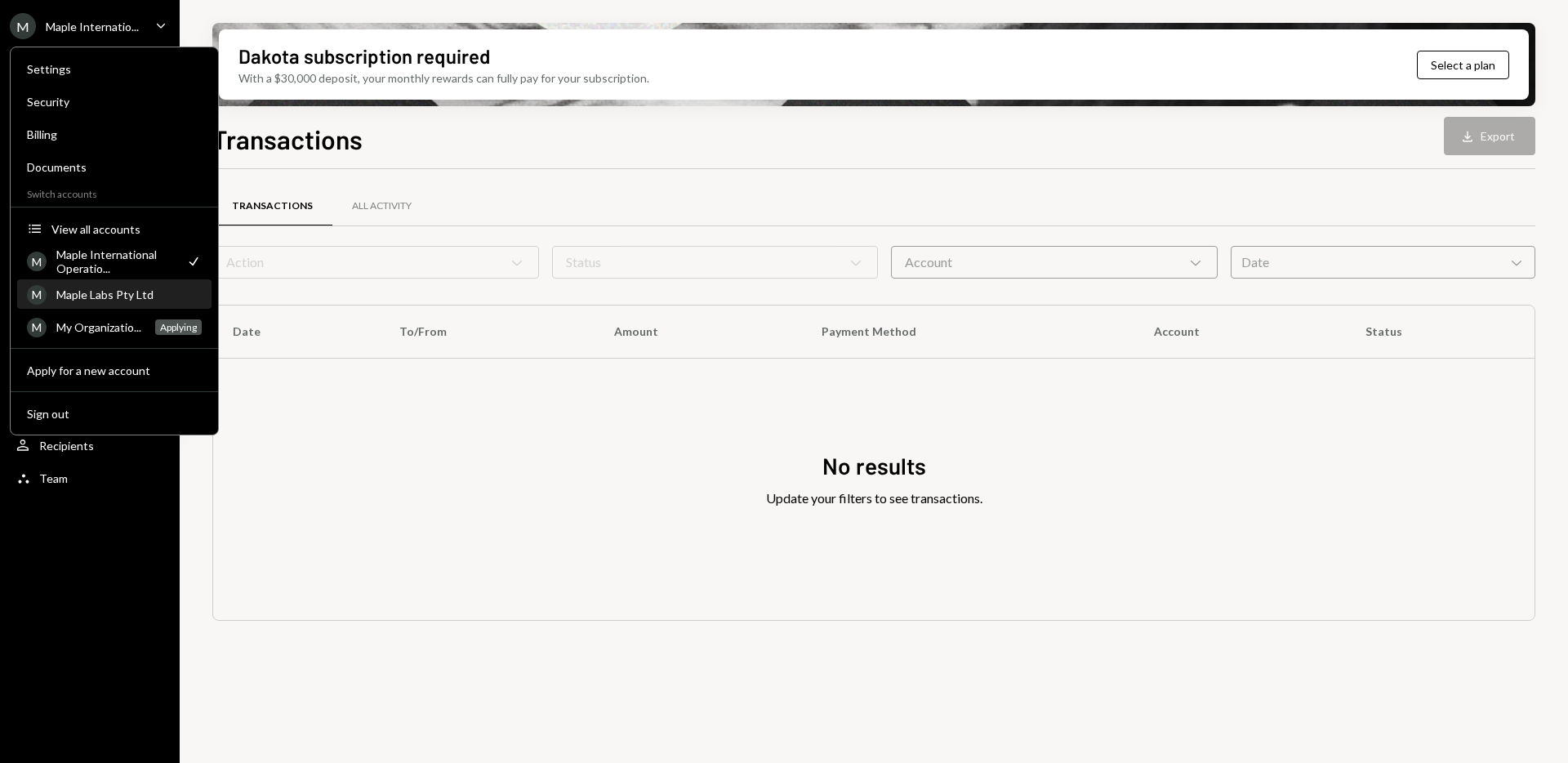
click at [104, 290] on div "Maple Labs Pty Ltd" at bounding box center [129, 295] width 146 height 14
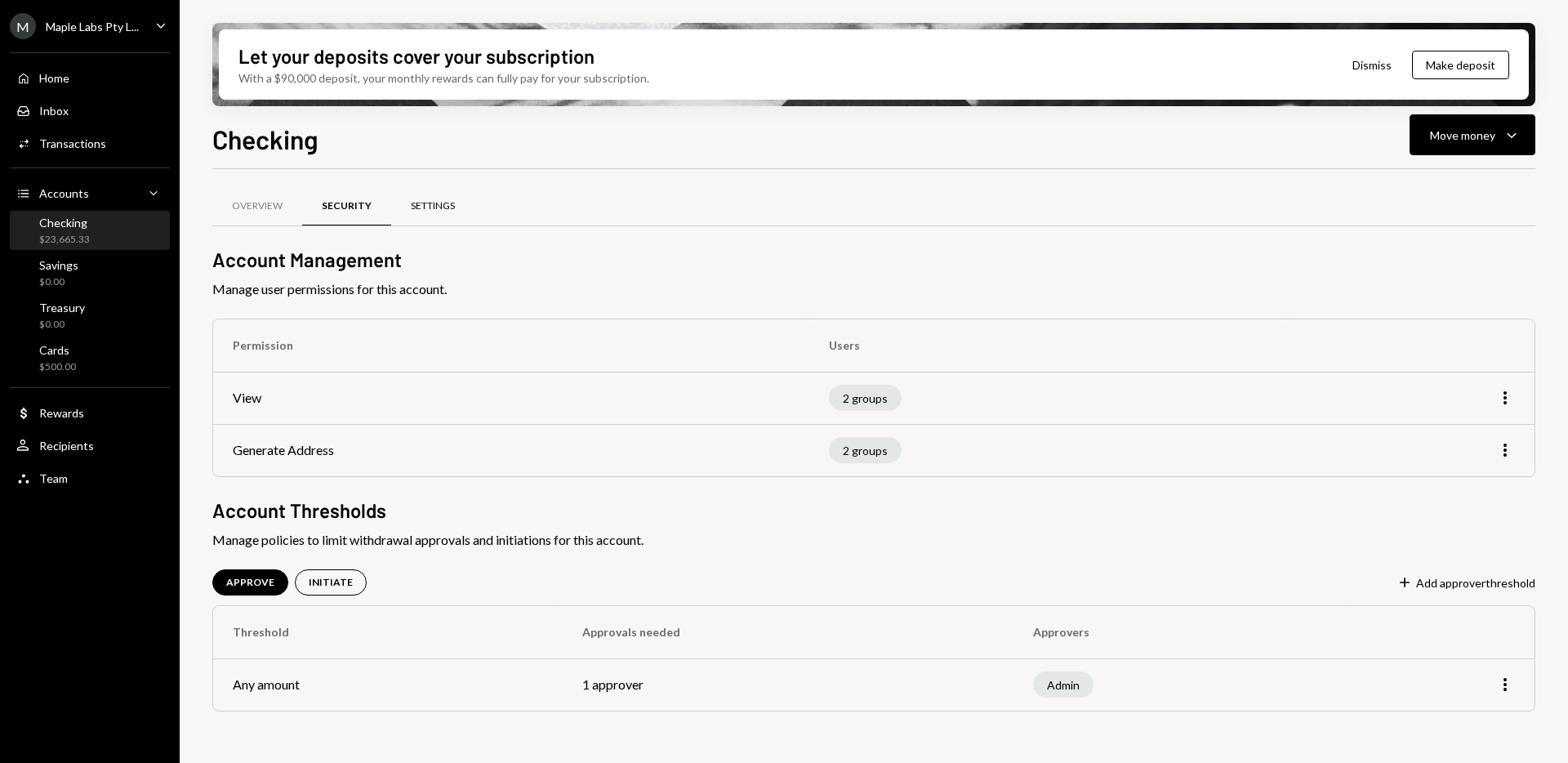
click at [430, 217] on div "Settings" at bounding box center [433, 207] width 84 height 39
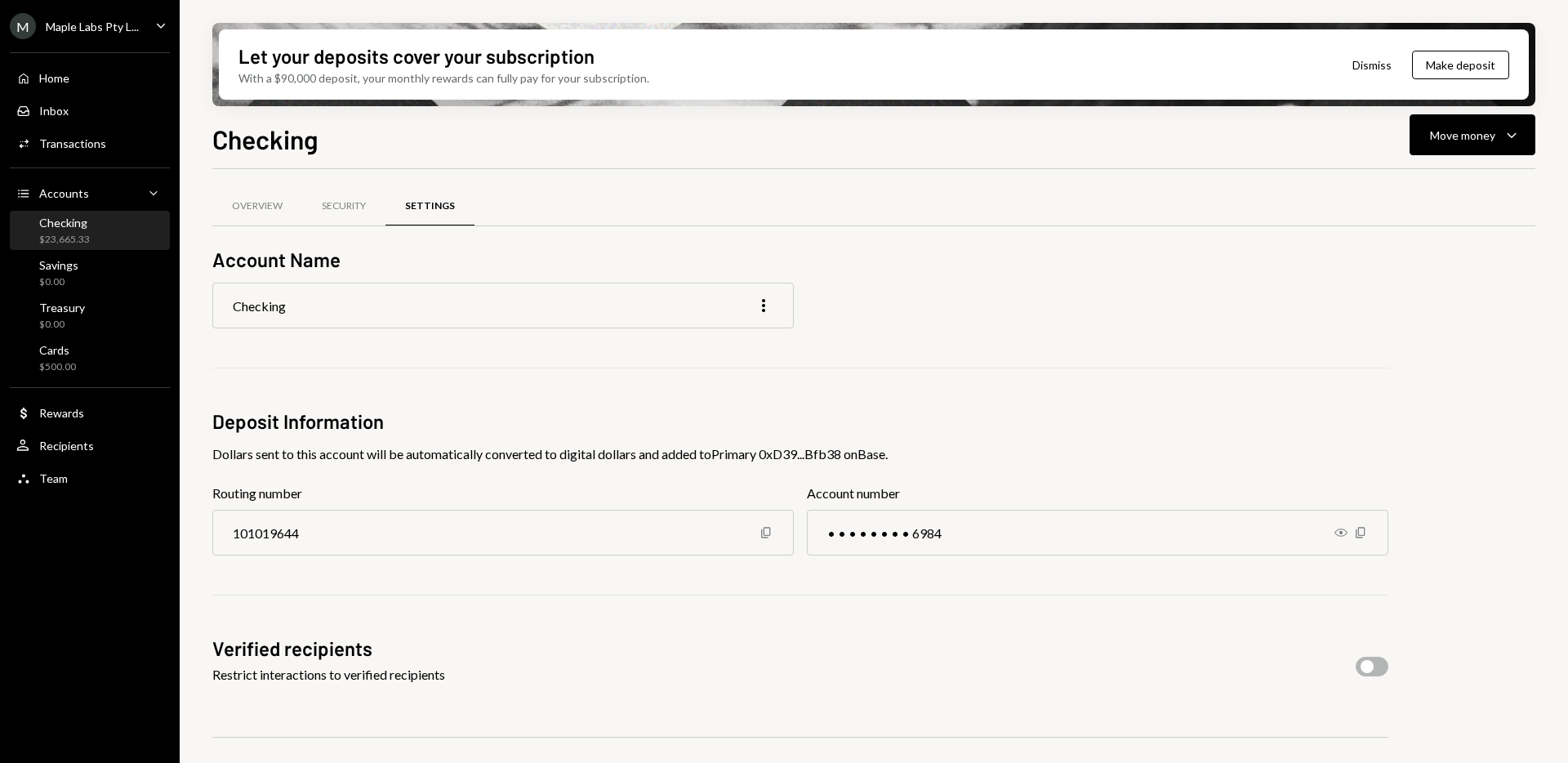
click at [144, 26] on div "M Maple Labs Pty L... Caret Down" at bounding box center [90, 26] width 179 height 27
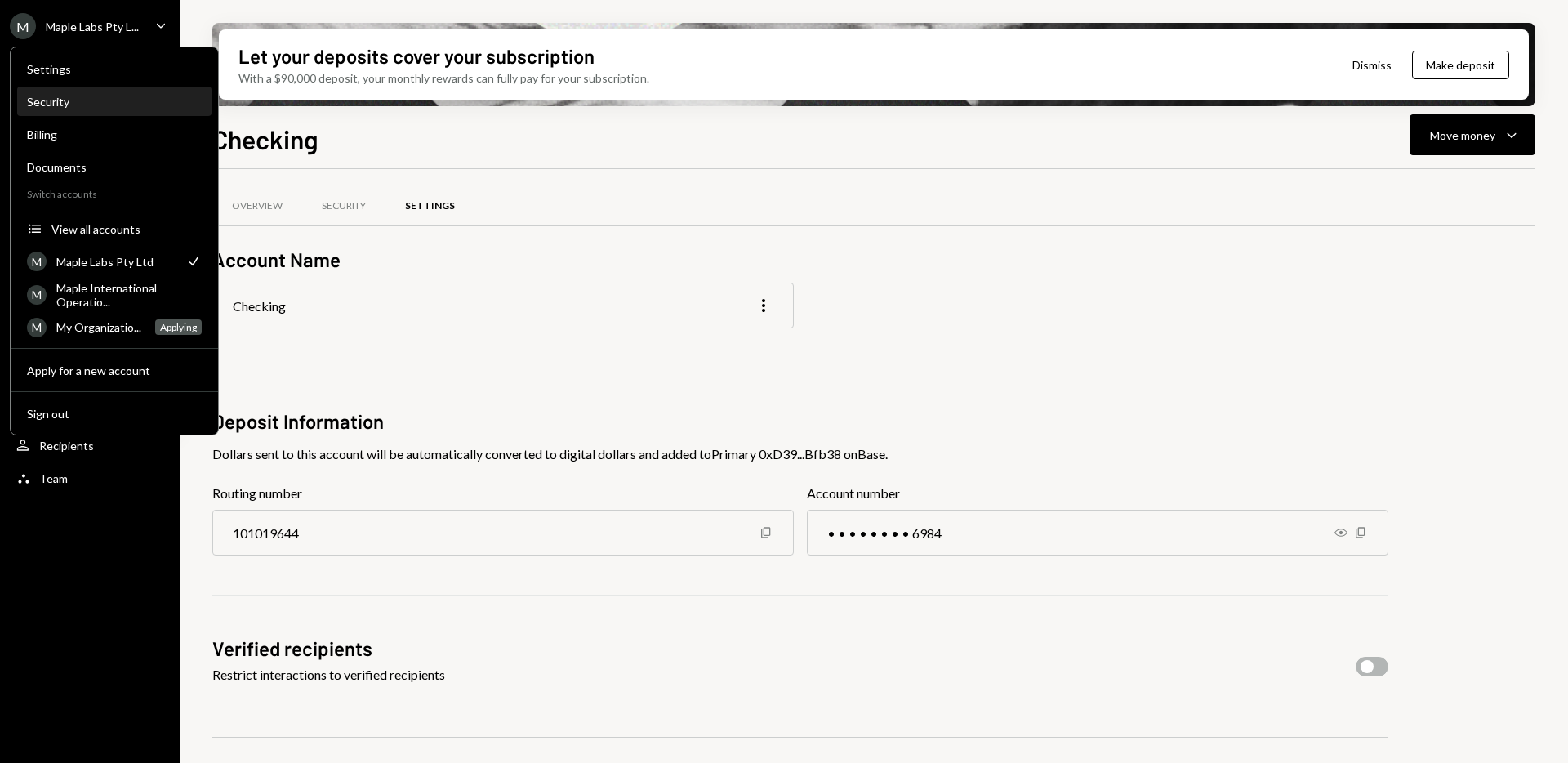
click at [66, 98] on div "Security" at bounding box center [113, 102] width 174 height 14
